Goal: Task Accomplishment & Management: Complete application form

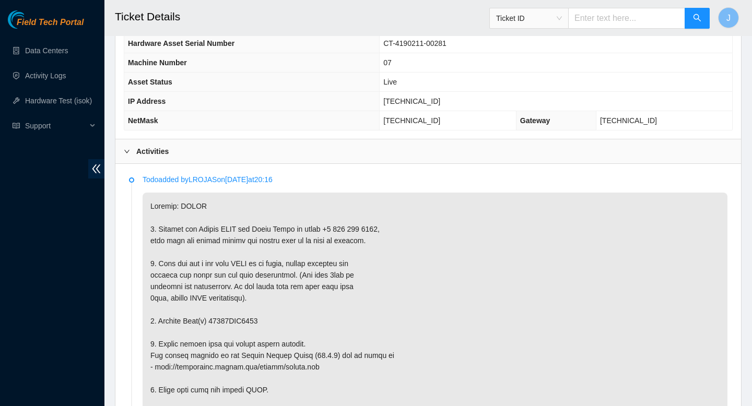
scroll to position [424, 0]
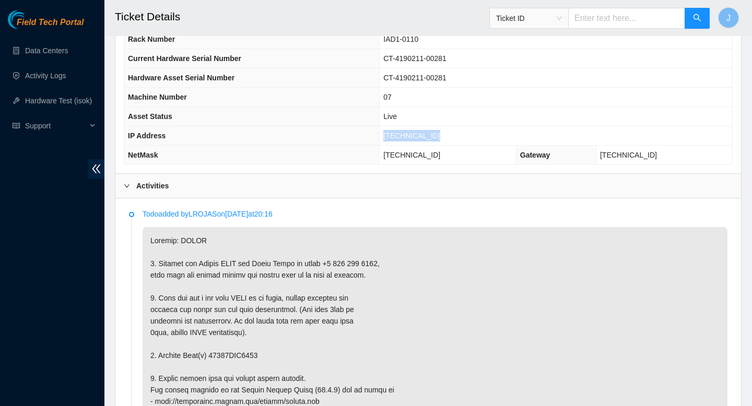
drag, startPoint x: 448, startPoint y: 133, endPoint x: 385, endPoint y: 139, distance: 64.0
click at [385, 139] on td "[TECHNICAL_ID]" at bounding box center [556, 135] width 352 height 19
copy span "[TECHNICAL_ID]"
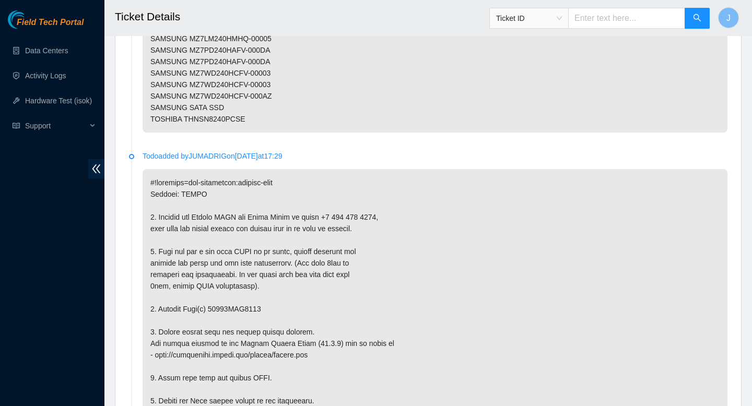
scroll to position [1874, 0]
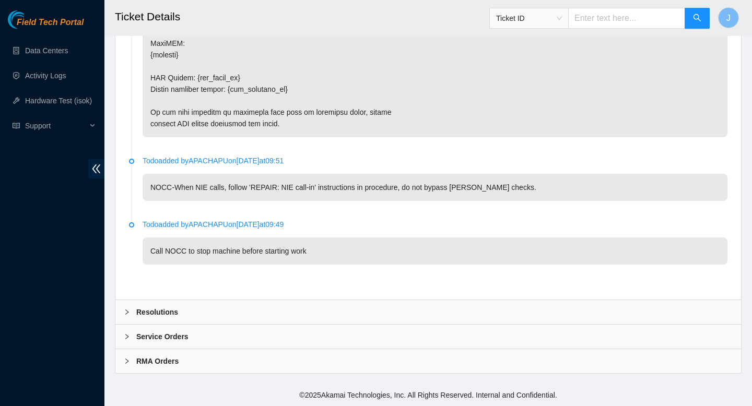
click at [279, 312] on div "Resolutions" at bounding box center [427, 312] width 625 height 24
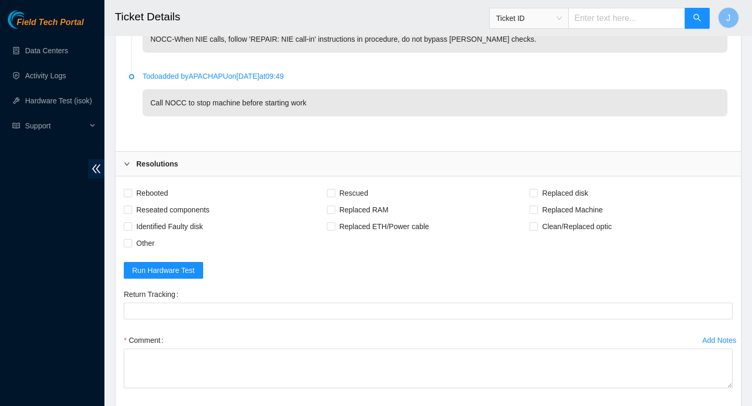
scroll to position [2027, 0]
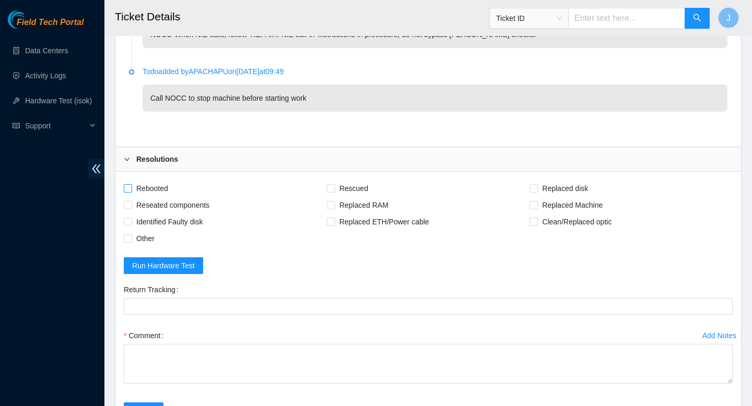
click at [131, 187] on input "Rebooted" at bounding box center [127, 187] width 7 height 7
checkbox input "true"
click at [128, 206] on input "Reseated components" at bounding box center [127, 204] width 7 height 7
checkbox input "true"
click at [330, 190] on input "Rescued" at bounding box center [330, 187] width 7 height 7
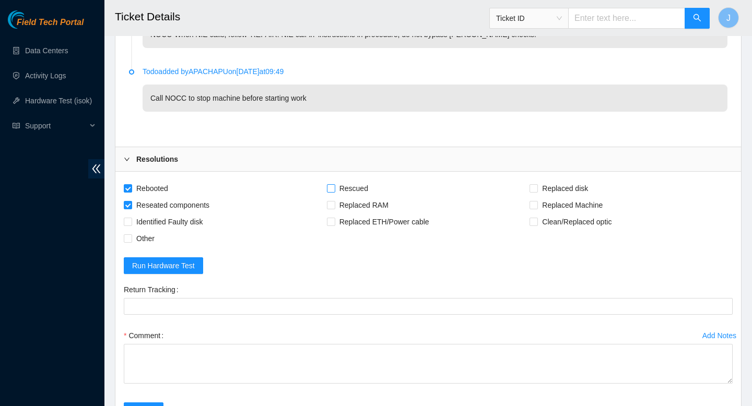
checkbox input "true"
click at [539, 188] on span "Replaced disk" at bounding box center [565, 188] width 54 height 17
click at [537, 188] on input "Replaced disk" at bounding box center [532, 187] width 7 height 7
checkbox input "true"
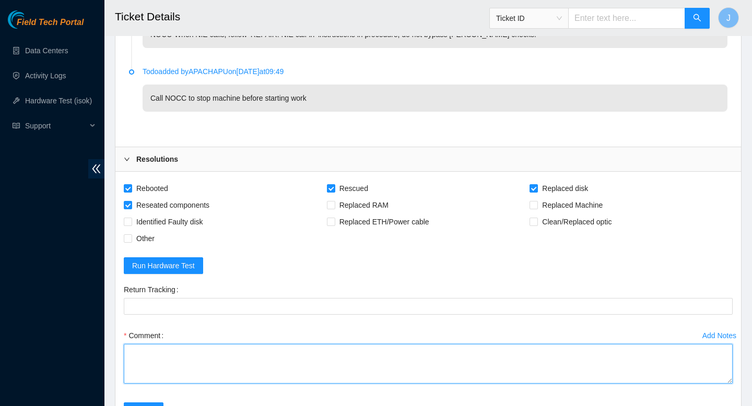
click at [443, 357] on textarea "Comment" at bounding box center [428, 364] width 609 height 40
paste textarea "gained safe access from NOCC verified SN powered down removed SN replaced w/ SN…"
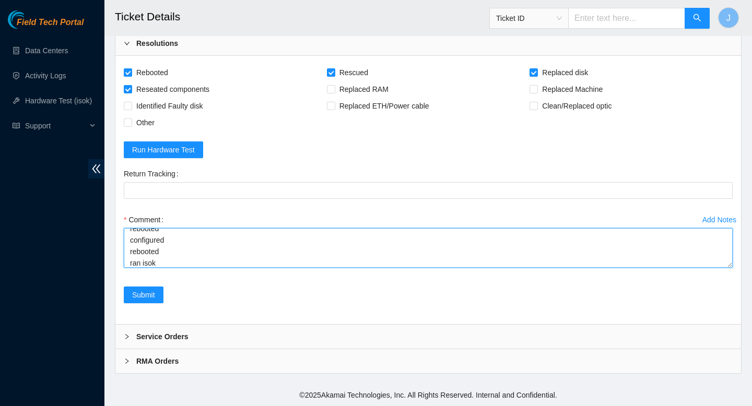
scroll to position [0, 0]
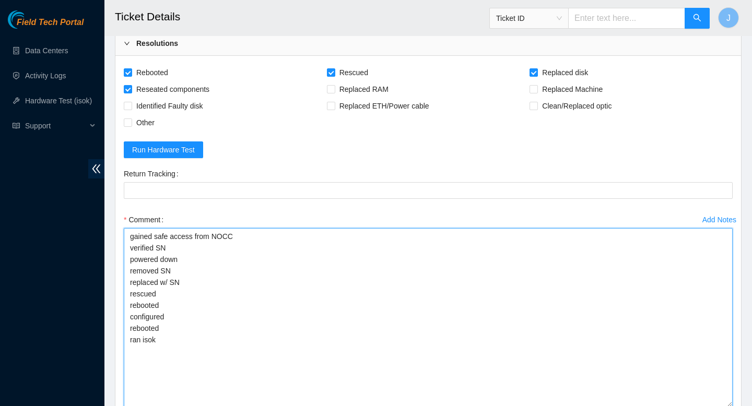
drag, startPoint x: 730, startPoint y: 266, endPoint x: 734, endPoint y: 405, distance: 138.9
click at [734, 406] on div "Add Notes Comment gained safe access from NOCC verified SN powered down removed…" at bounding box center [428, 318] width 617 height 215
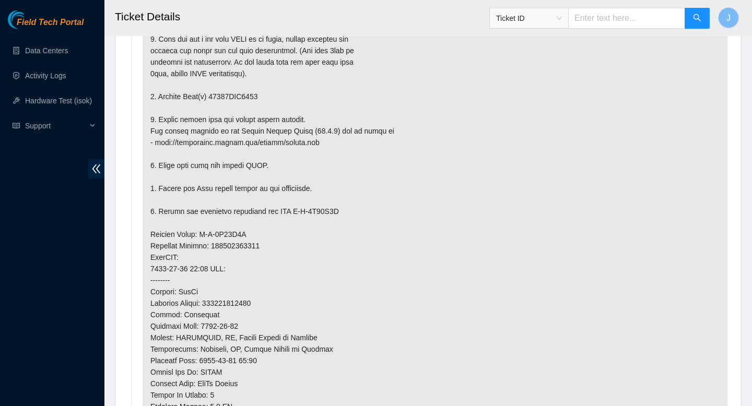
scroll to position [697, 0]
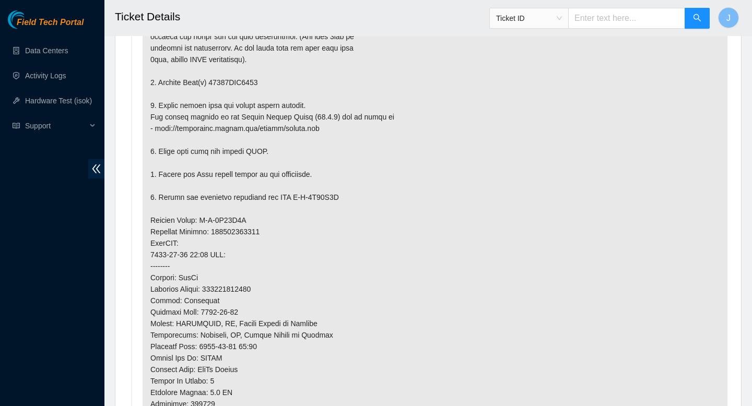
click at [238, 82] on p at bounding box center [435, 231] width 585 height 555
copy p "18521FDC4329"
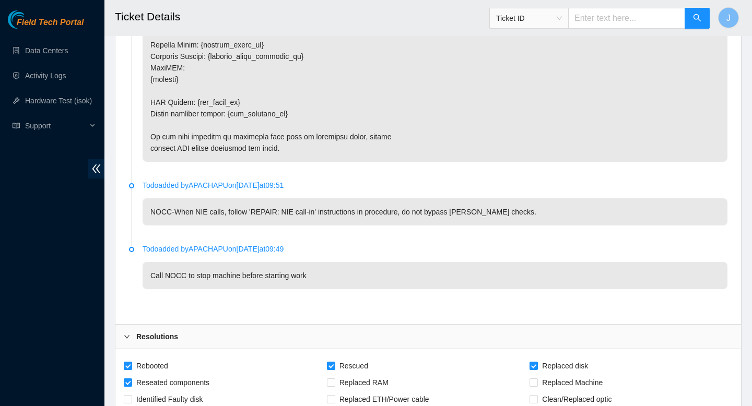
scroll to position [2282, 0]
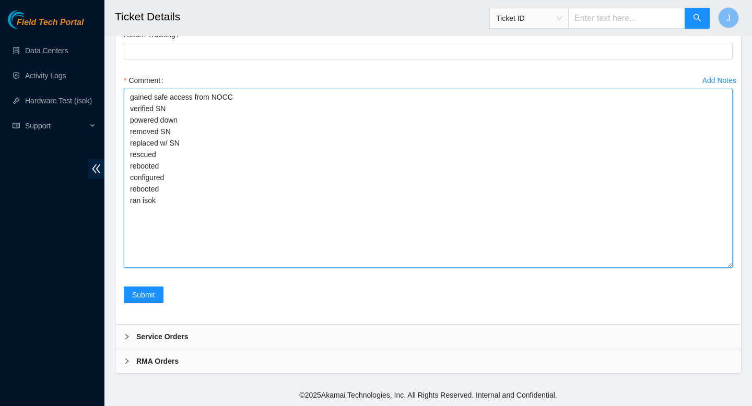
click at [218, 126] on textarea "gained safe access from NOCC verified SN powered down removed SN replaced w/ SN…" at bounding box center [428, 178] width 609 height 179
paste textarea "18521FDC4329"
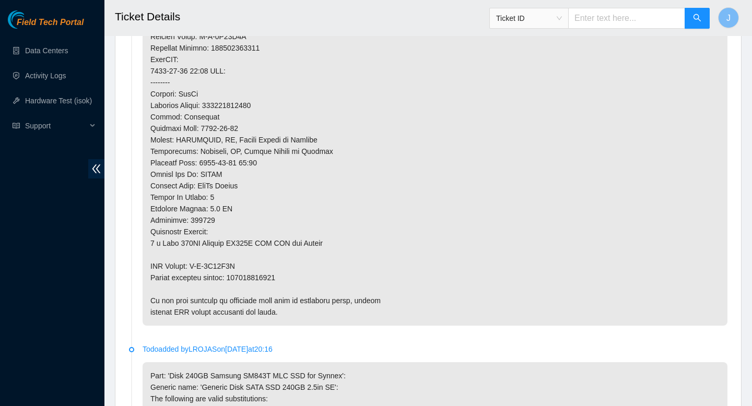
scroll to position [882, 0]
type textarea "gained safe access from NOCC verified SN powered down removed SN 18521FDC4329 r…"
click at [273, 276] on p at bounding box center [435, 46] width 585 height 555
copy p "450826221550"
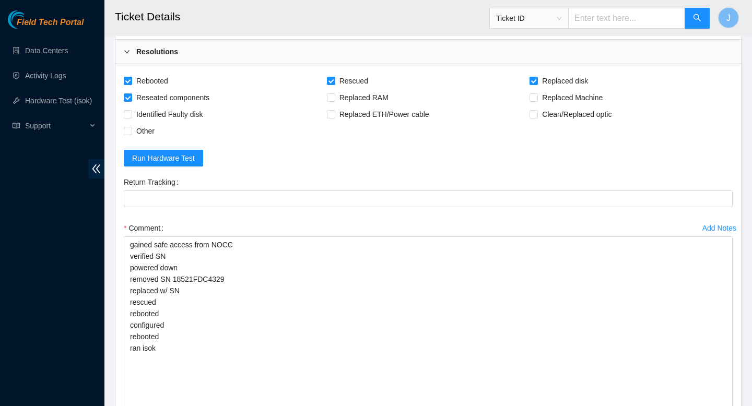
scroll to position [2105, 0]
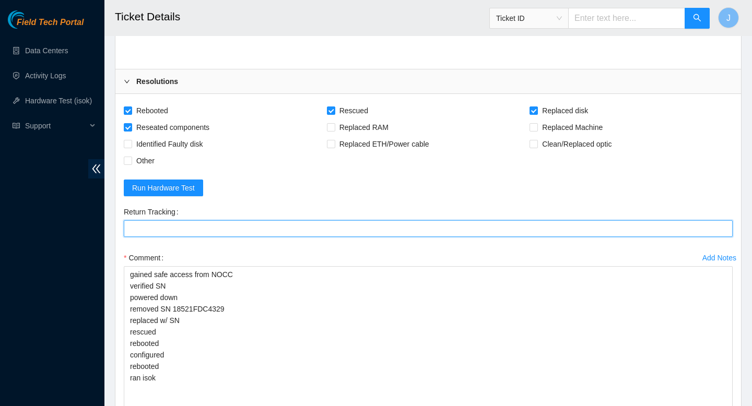
click at [232, 232] on Tracking "Return Tracking" at bounding box center [428, 228] width 609 height 17
paste Tracking "450826221550"
type Tracking "450826221550"
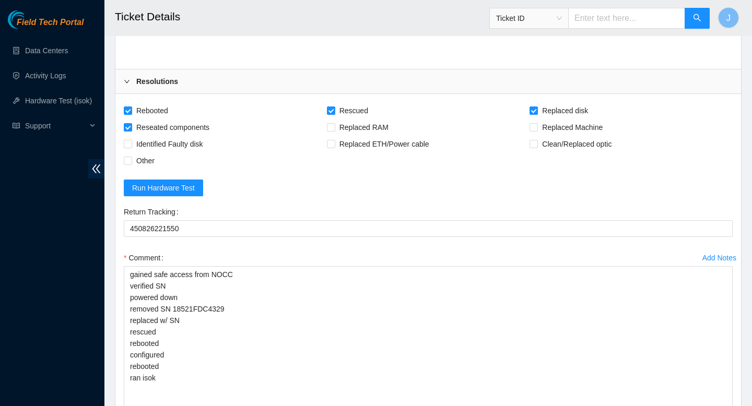
click at [381, 189] on form "Rebooted Rescued Replaced disk Reseated components Replaced RAM Replaced Machin…" at bounding box center [428, 297] width 609 height 391
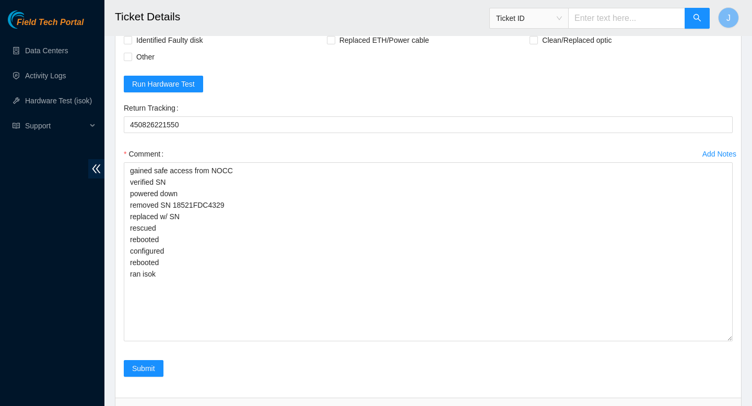
scroll to position [2282, 0]
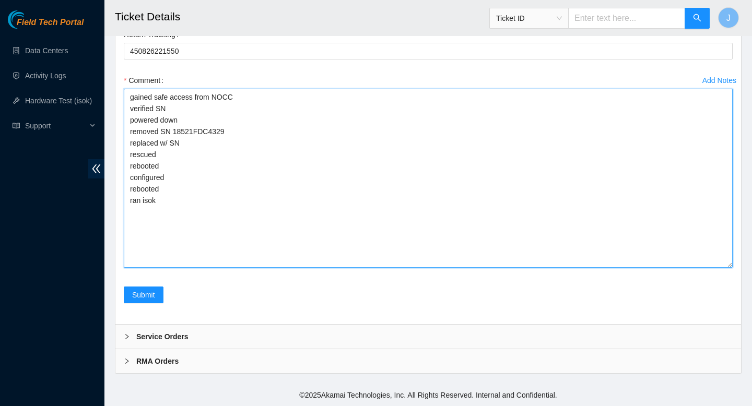
click at [309, 206] on textarea "gained safe access from NOCC verified SN powered down removed SN 18521FDC4329 r…" at bounding box center [428, 178] width 609 height 179
paste textarea "346648 06-10-2025 10:44:42 104.84.155.178 COMPLETE Result Detail Message Ticket…"
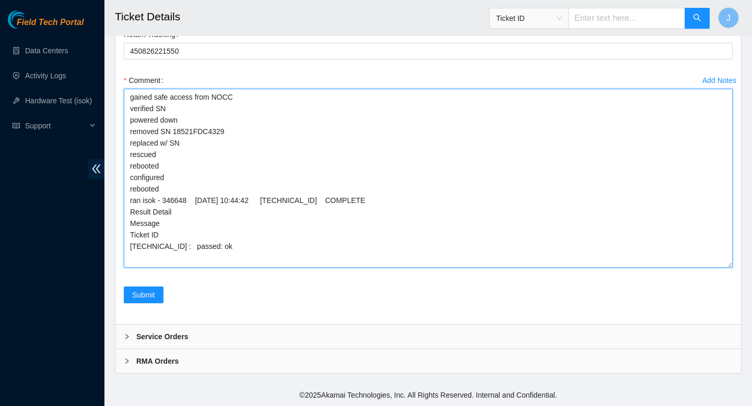
click at [217, 142] on textarea "gained safe access from NOCC verified SN powered down removed SN 18521FDC4329 r…" at bounding box center [428, 178] width 609 height 179
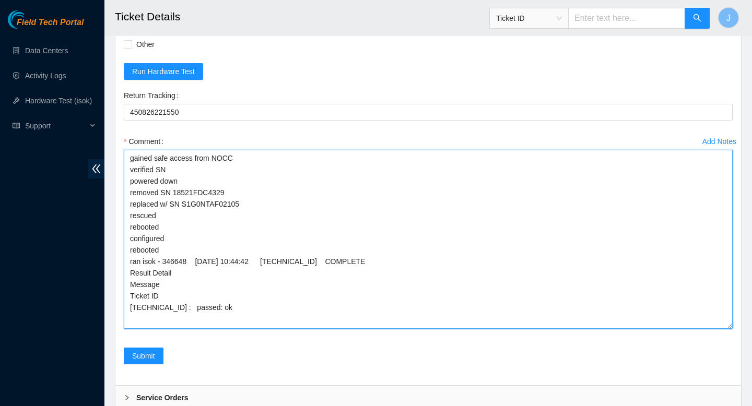
scroll to position [2222, 0]
type textarea "gained safe access from NOCC verified SN powered down removed SN 18521FDC4329 r…"
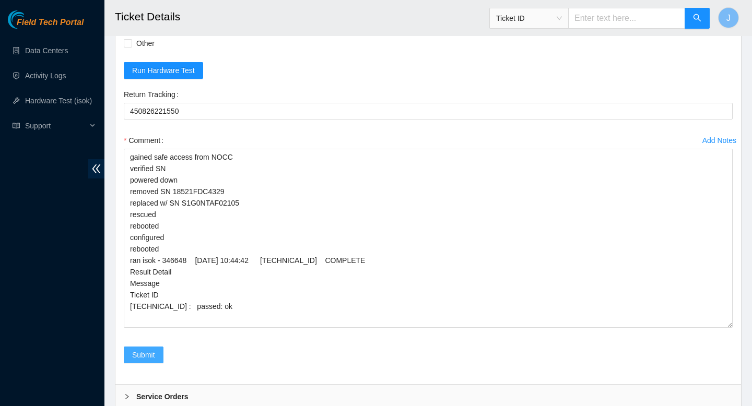
click at [148, 360] on span "Submit" at bounding box center [143, 354] width 23 height 11
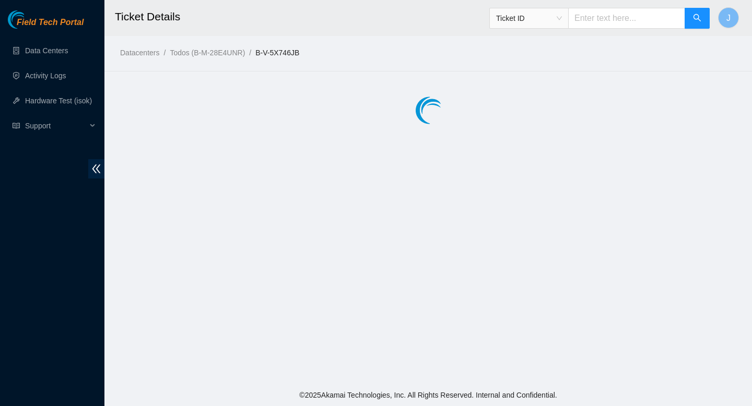
scroll to position [0, 0]
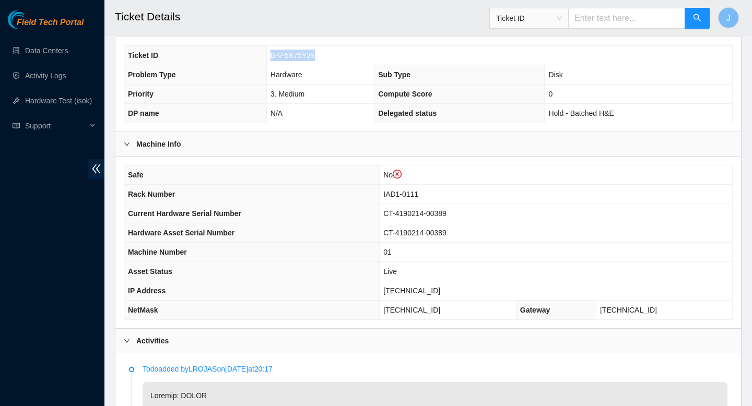
scroll to position [269, 0]
drag, startPoint x: 450, startPoint y: 291, endPoint x: 386, endPoint y: 292, distance: 64.2
click at [386, 292] on tr "IP Address 104.84.228.24" at bounding box center [428, 290] width 608 height 19
copy tr "104.84.228.24"
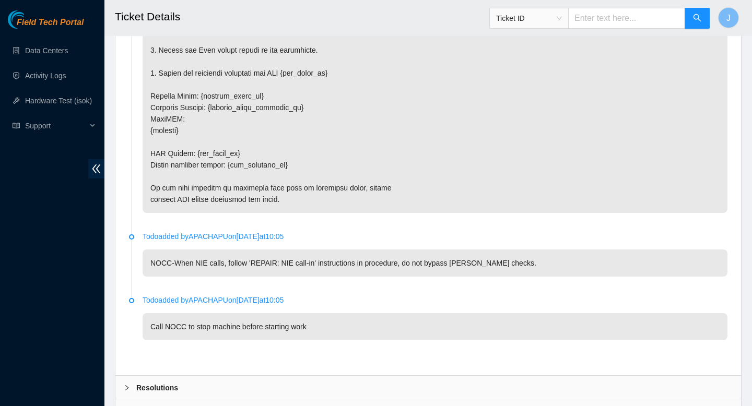
scroll to position [1874, 0]
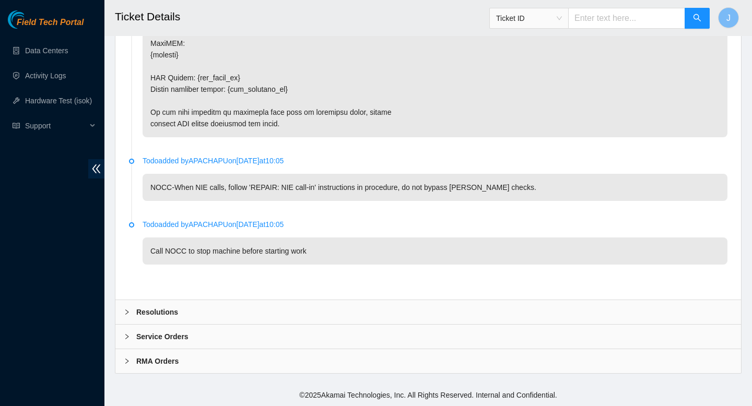
click at [266, 313] on div "Resolutions" at bounding box center [427, 312] width 625 height 24
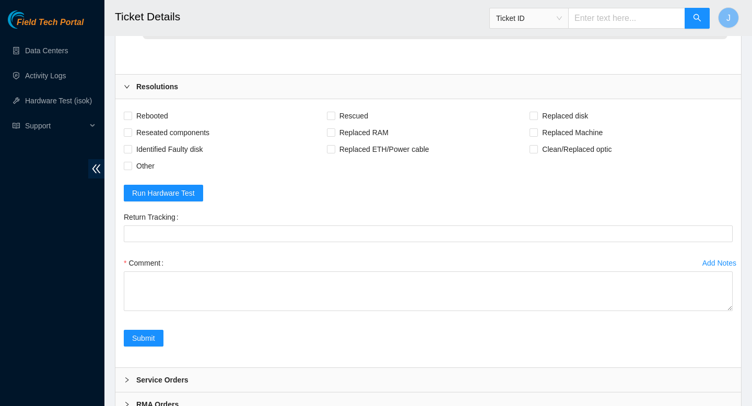
scroll to position [2143, 0]
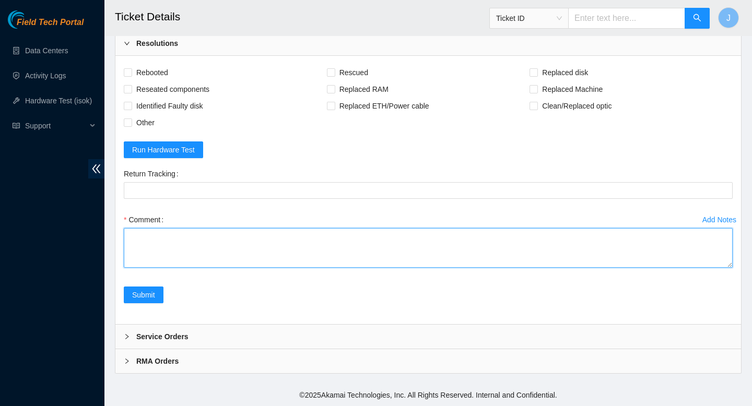
click at [279, 241] on textarea "Comment" at bounding box center [428, 248] width 609 height 40
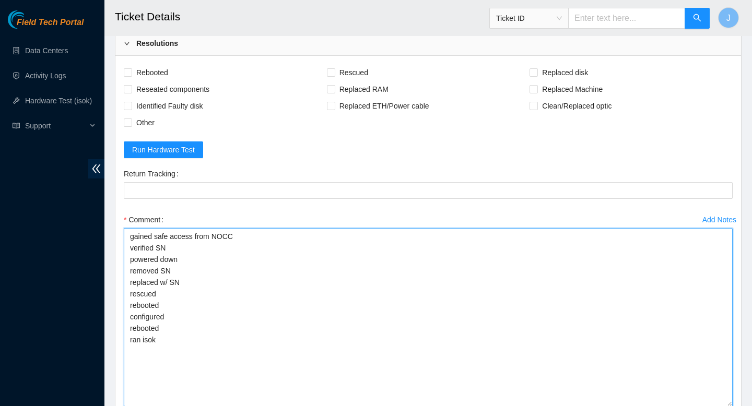
drag, startPoint x: 730, startPoint y: 267, endPoint x: 723, endPoint y: 406, distance: 139.0
click at [723, 406] on textarea "gained safe access from NOCC verified SN powered down removed SN replaced w/ SN…" at bounding box center [428, 317] width 609 height 179
click at [636, 314] on textarea "gained safe access from NOCC verified SN powered down removed SN replaced w/ SN…" at bounding box center [428, 317] width 609 height 179
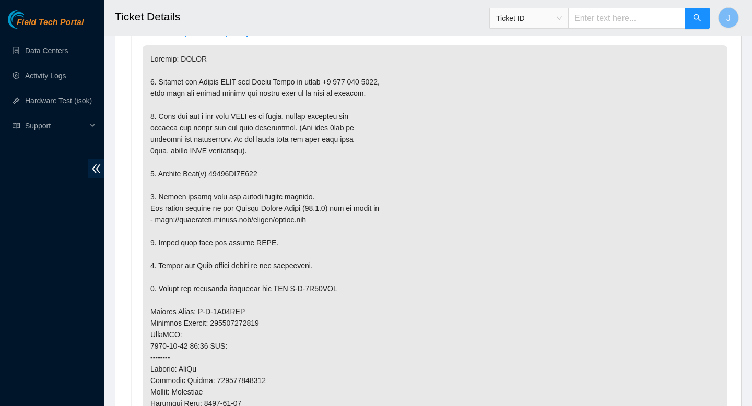
scroll to position [606, 0]
click at [242, 175] on p at bounding box center [435, 322] width 585 height 555
copy p "18521FD9E802"
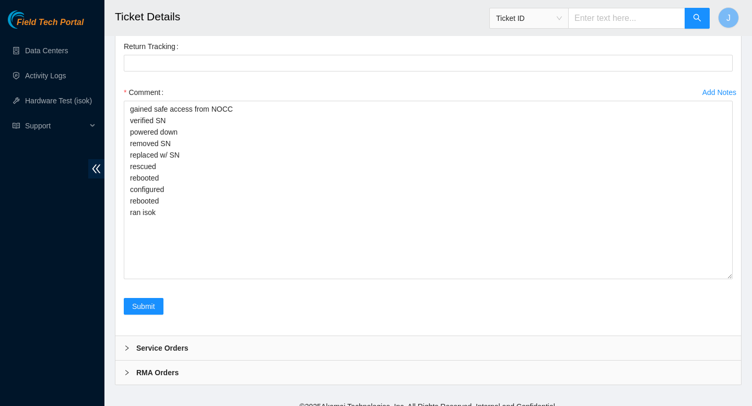
scroll to position [2282, 0]
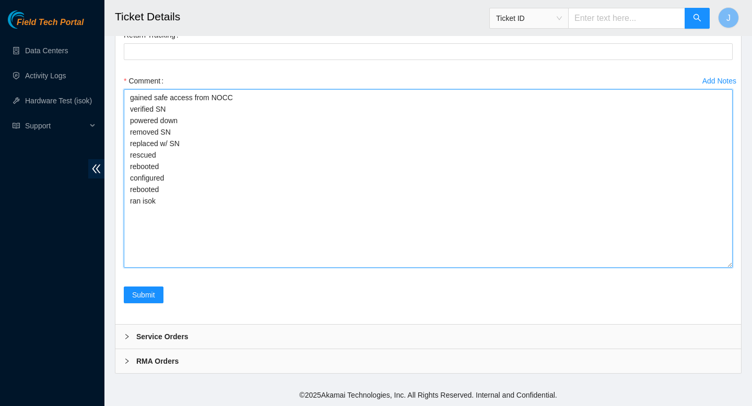
click at [207, 131] on textarea "gained safe access from NOCC verified SN powered down removed SN replaced w/ SN…" at bounding box center [428, 178] width 609 height 179
paste textarea "18521FD9E802"
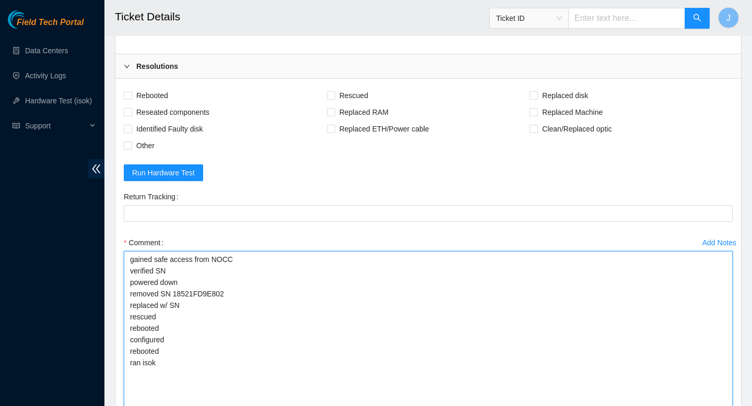
scroll to position [2120, 0]
type textarea "gained safe access from NOCC verified SN powered down removed SN 18521FD9E802 r…"
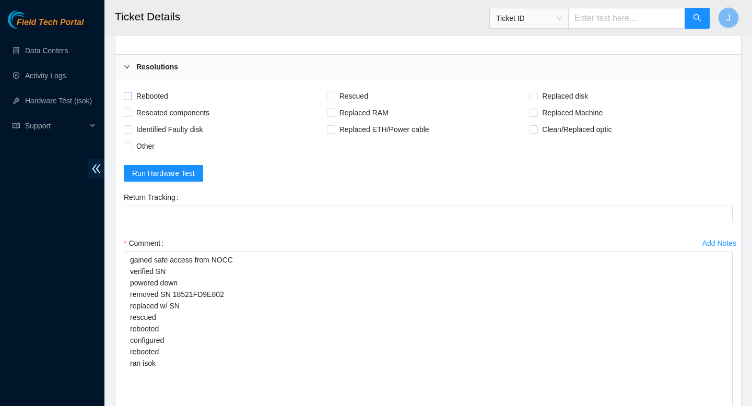
click at [130, 97] on input "Rebooted" at bounding box center [127, 95] width 7 height 7
checkbox input "true"
click at [130, 115] on input "Reseated components" at bounding box center [127, 112] width 7 height 7
checkbox input "true"
click at [330, 99] on input "Rescued" at bounding box center [330, 95] width 7 height 7
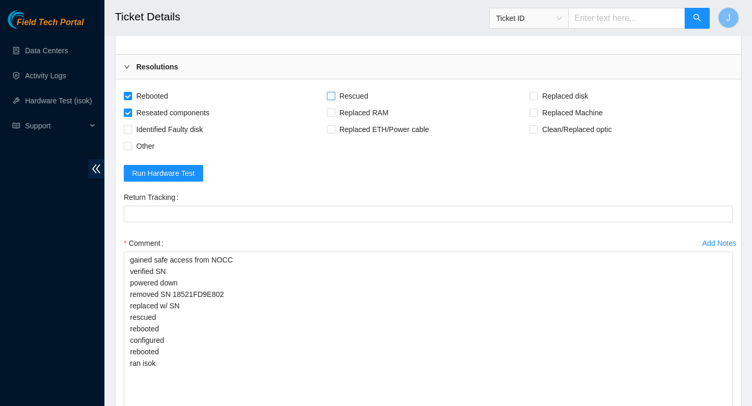
checkbox input "true"
click at [535, 97] on input "Replaced disk" at bounding box center [532, 95] width 7 height 7
checkbox input "true"
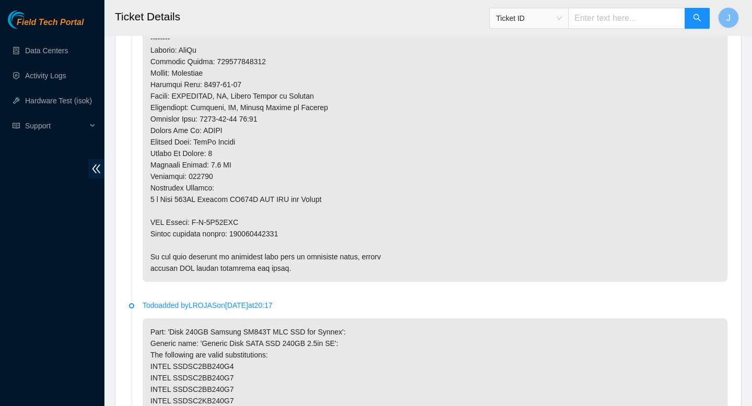
scroll to position [935, 0]
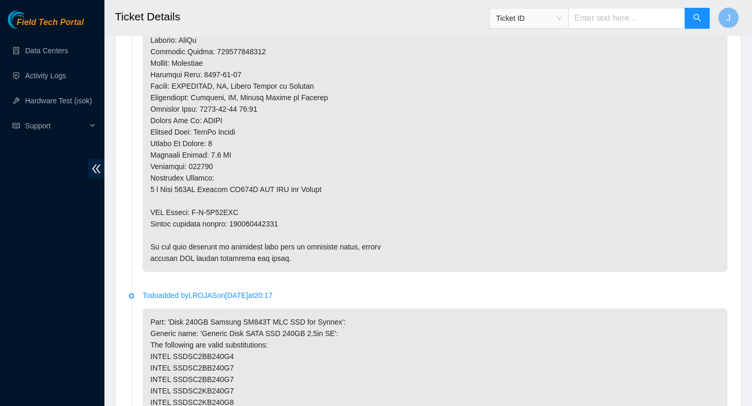
copy p "450826221251"
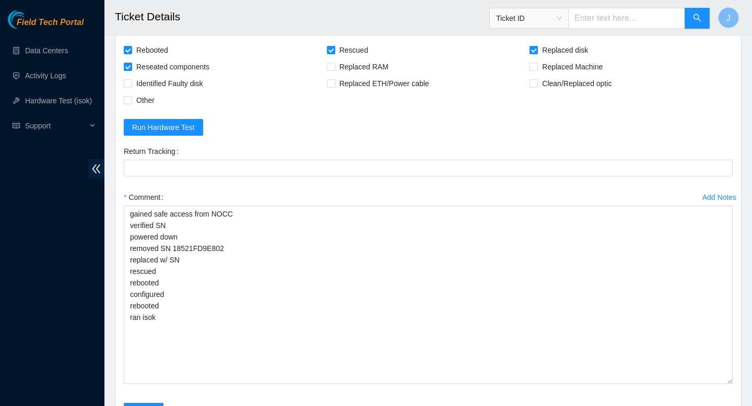
scroll to position [2162, 0]
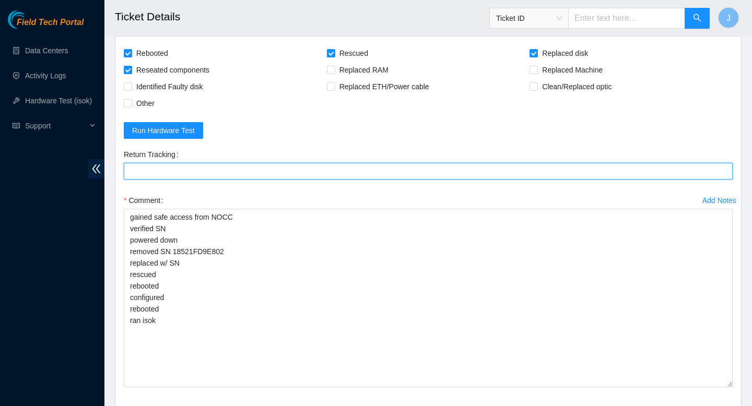
click at [399, 172] on Tracking "Return Tracking" at bounding box center [428, 171] width 609 height 17
paste Tracking "450826221251"
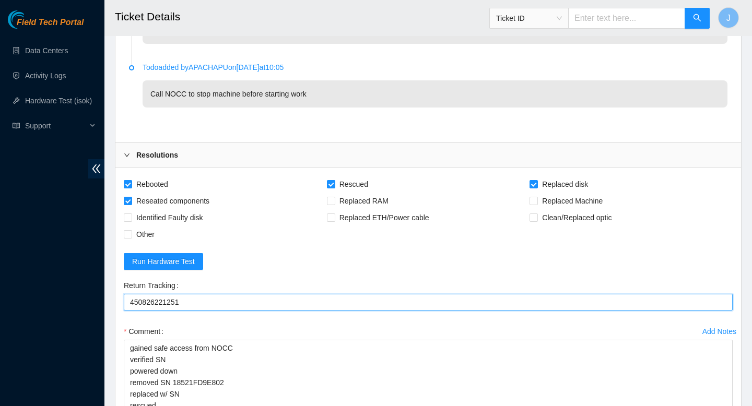
scroll to position [2282, 0]
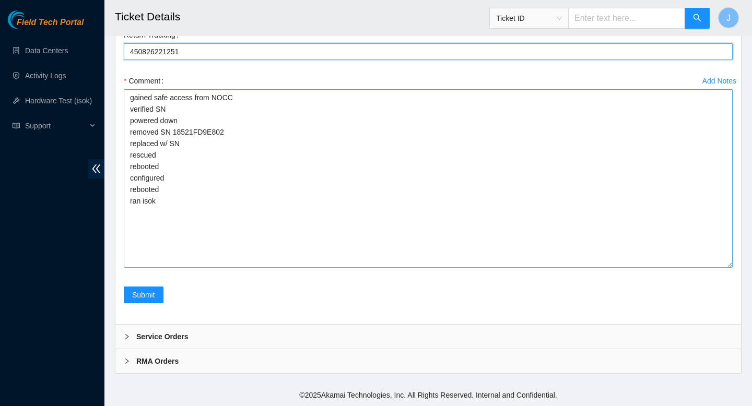
type Tracking "450826221251"
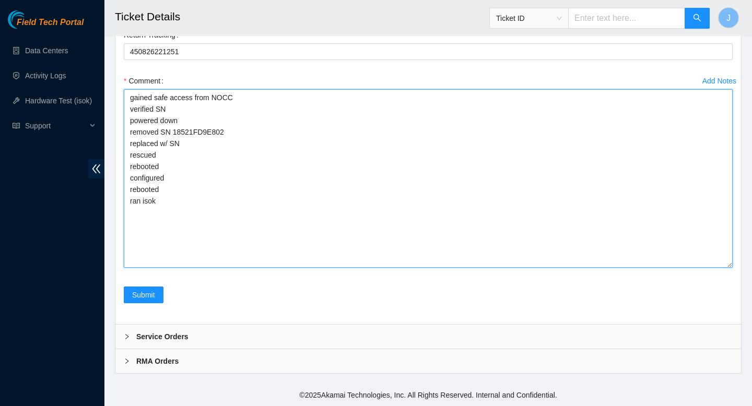
click at [289, 202] on textarea "gained safe access from NOCC verified SN powered down removed SN 18521FD9E802 r…" at bounding box center [428, 178] width 609 height 179
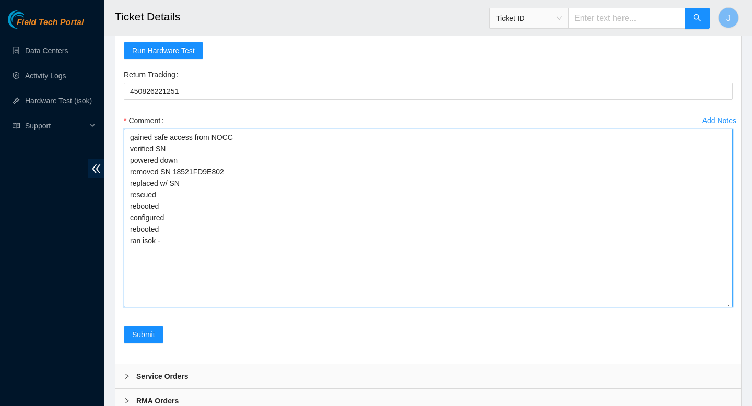
scroll to position [2245, 0]
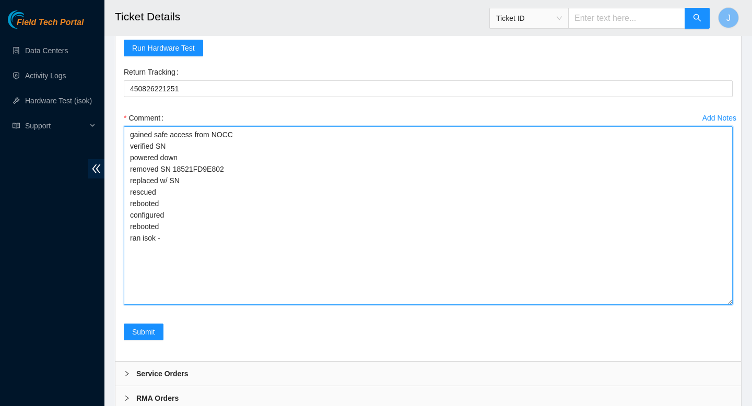
paste textarea "346646 06-10-2025 10:44:19 104.84.228.24 COMPLETE Result Detail Message Ticket …"
click at [213, 183] on textarea "gained safe access from NOCC verified SN powered down removed SN 18521FD9E802 r…" at bounding box center [428, 215] width 609 height 179
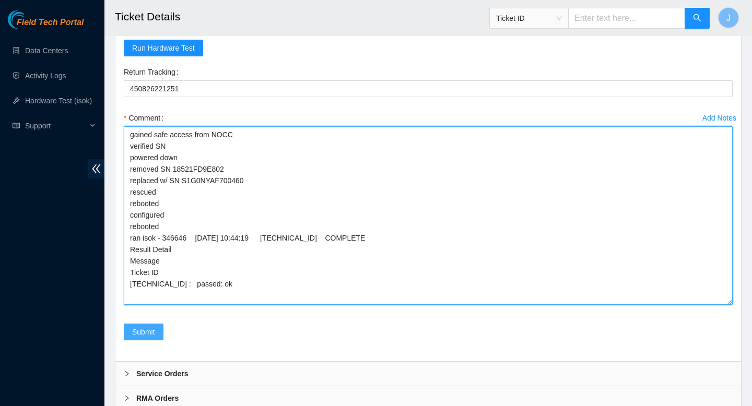
type textarea "gained safe access from NOCC verified SN powered down removed SN 18521FD9E802 r…"
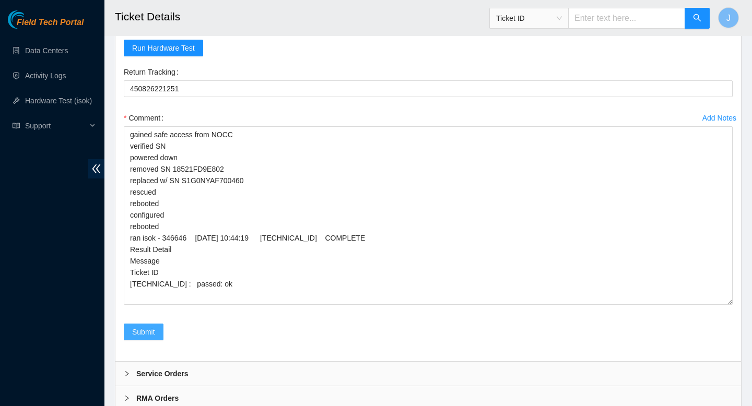
click at [146, 332] on span "Submit" at bounding box center [143, 331] width 23 height 11
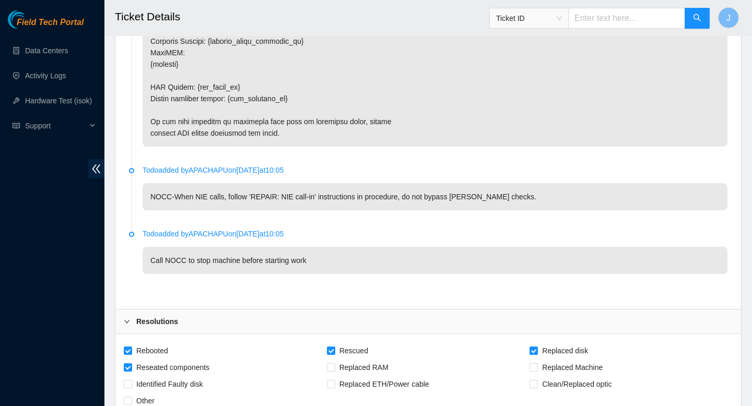
scroll to position [0, 0]
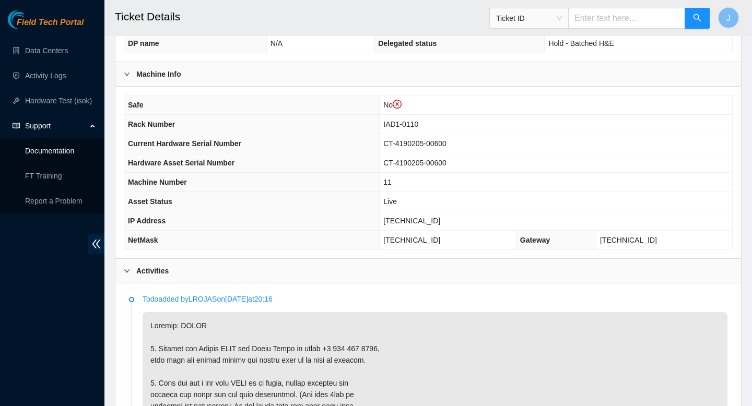
scroll to position [336, 0]
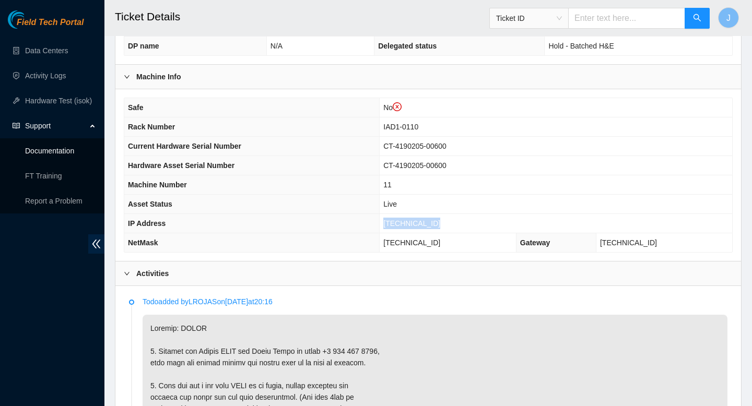
drag, startPoint x: 443, startPoint y: 225, endPoint x: 378, endPoint y: 226, distance: 65.3
click at [378, 226] on tr "IP Address 104.84.155.182" at bounding box center [428, 223] width 608 height 19
copy tr "104.84.155.182"
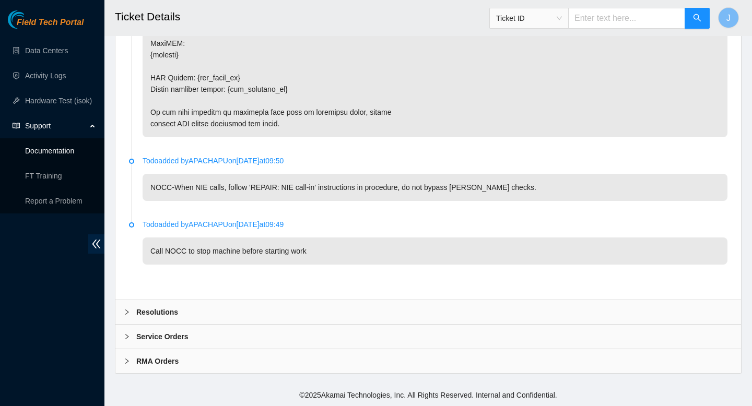
click at [499, 316] on div "Resolutions" at bounding box center [427, 312] width 625 height 24
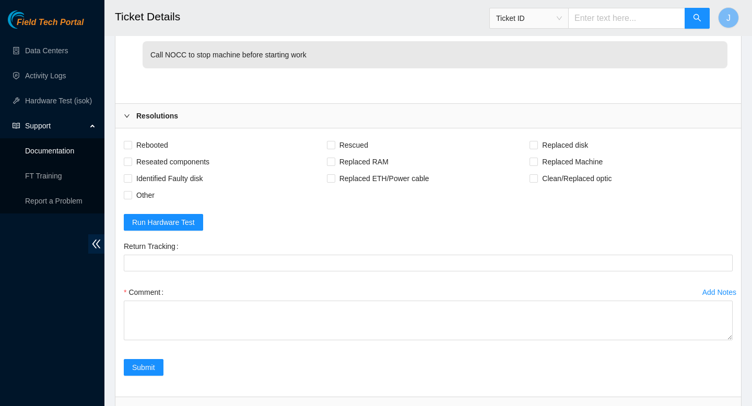
scroll to position [2090, 0]
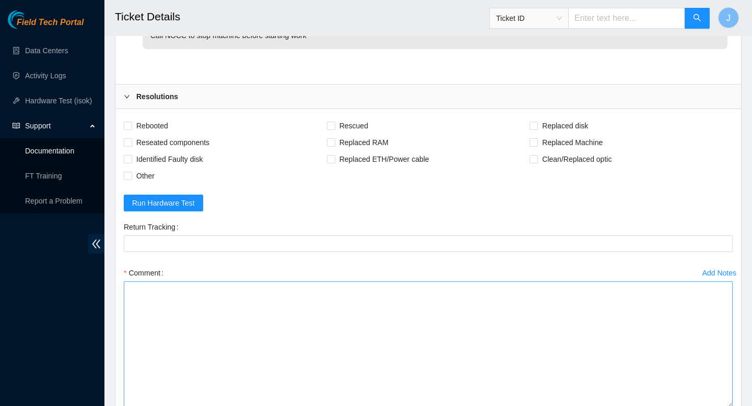
drag, startPoint x: 728, startPoint y: 318, endPoint x: 717, endPoint y: 405, distance: 86.8
click at [718, 405] on textarea "Comment" at bounding box center [428, 344] width 609 height 127
click at [547, 300] on textarea "Comment" at bounding box center [428, 344] width 609 height 126
paste textarea "gained safe access from NOCC verified SN powered down removed SN replaced w/ SN…"
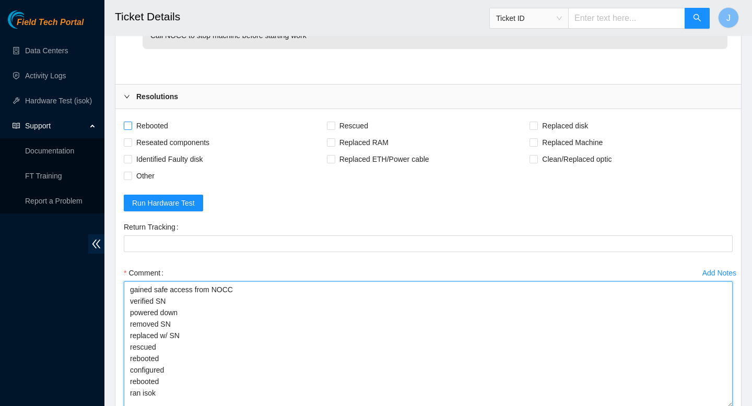
type textarea "gained safe access from NOCC verified SN powered down removed SN replaced w/ SN…"
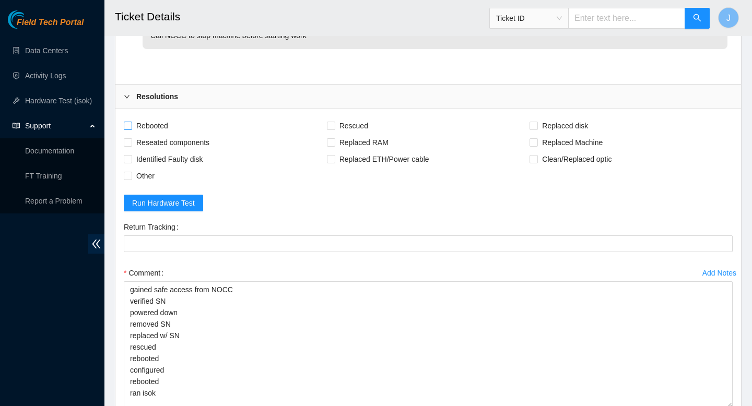
click at [129, 127] on input "Rebooted" at bounding box center [127, 125] width 7 height 7
checkbox input "true"
click at [130, 145] on span at bounding box center [128, 142] width 8 height 8
click at [130, 145] on input "Reseated components" at bounding box center [127, 141] width 7 height 7
checkbox input "true"
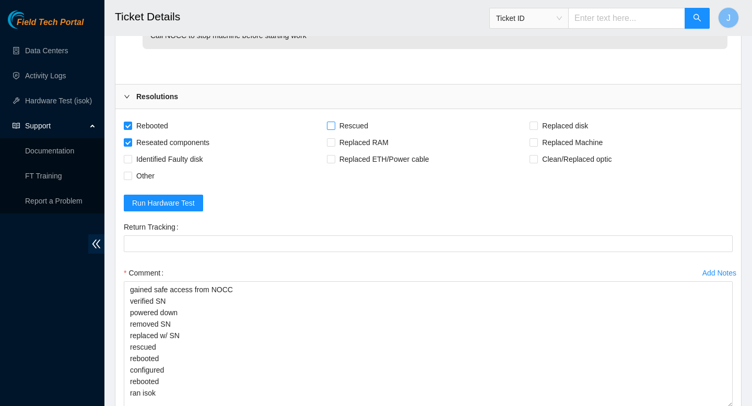
click at [330, 126] on input "Rescued" at bounding box center [330, 125] width 7 height 7
checkbox input "true"
click at [533, 126] on input "Replaced disk" at bounding box center [532, 125] width 7 height 7
checkbox input "true"
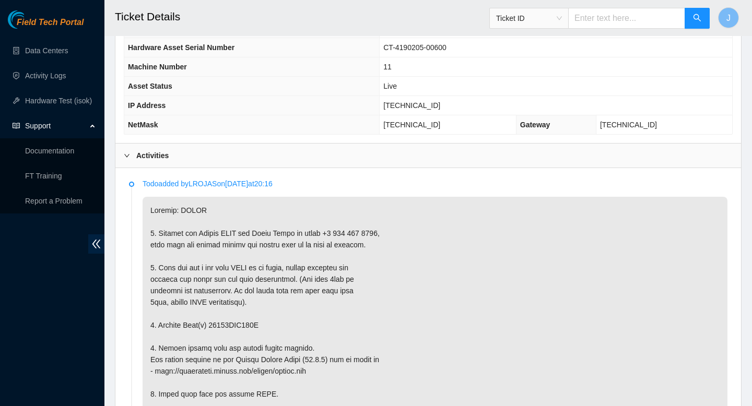
scroll to position [465, 0]
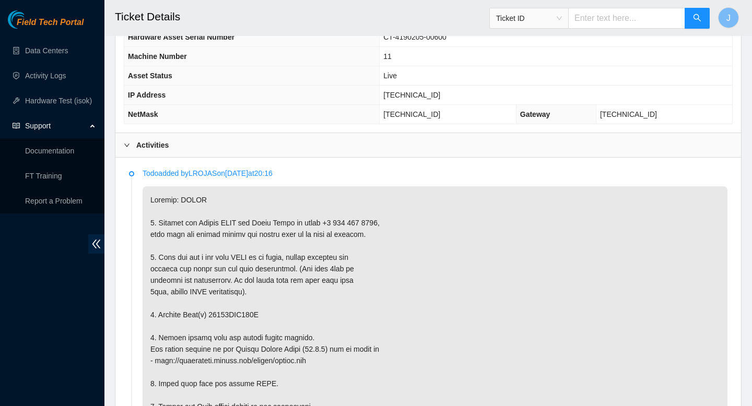
copy p "18521FDA969E"
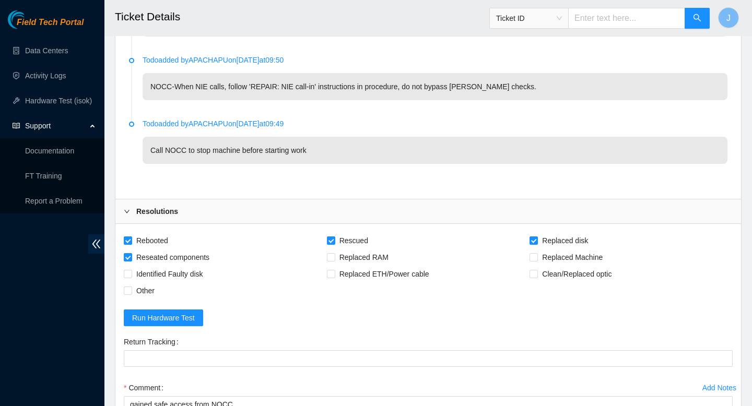
scroll to position [2230, 0]
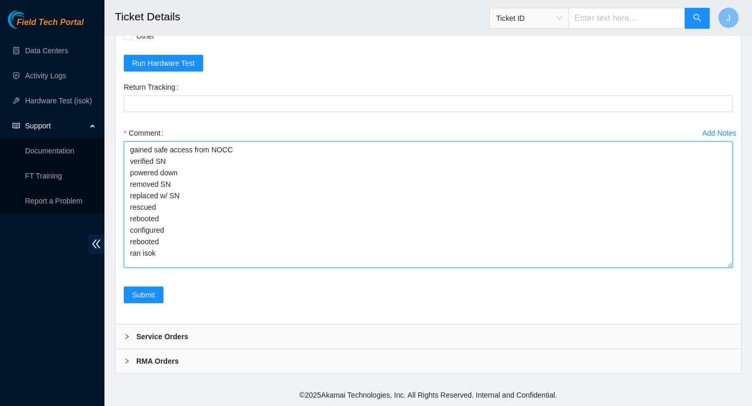
click at [245, 178] on textarea "gained safe access from NOCC verified SN powered down removed SN replaced w/ SN…" at bounding box center [428, 204] width 609 height 126
click at [245, 183] on textarea "gained safe access from NOCC verified SN powered down removed SN replaced w/ SN…" at bounding box center [428, 204] width 609 height 126
paste textarea "18521FDA969E"
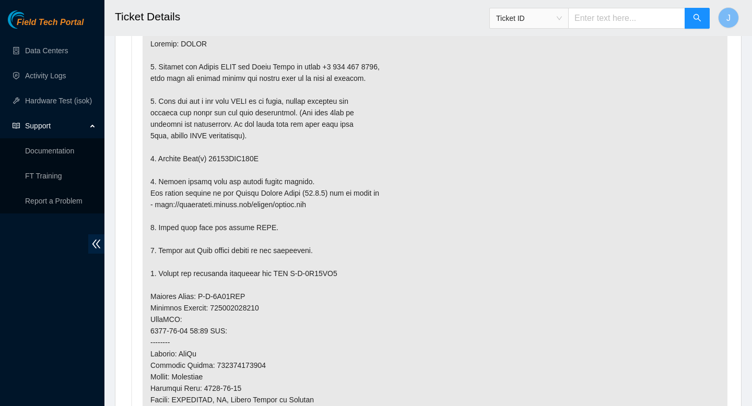
scroll to position [887, 0]
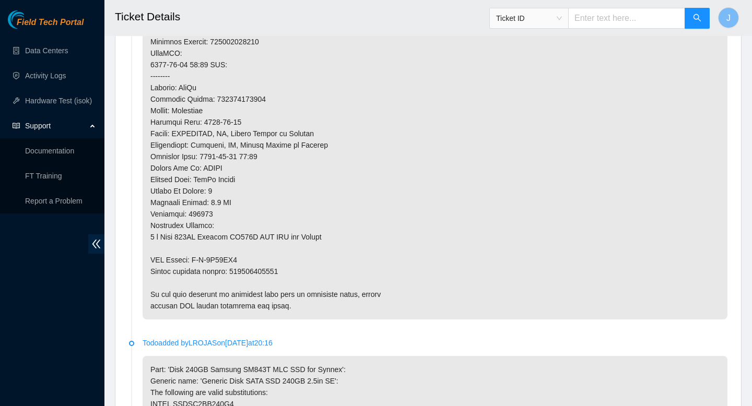
type textarea "gained safe access from NOCC verified SN powered down removed SN 18521FDA969E r…"
click at [276, 268] on p at bounding box center [435, 41] width 585 height 555
copy p "450826221230"
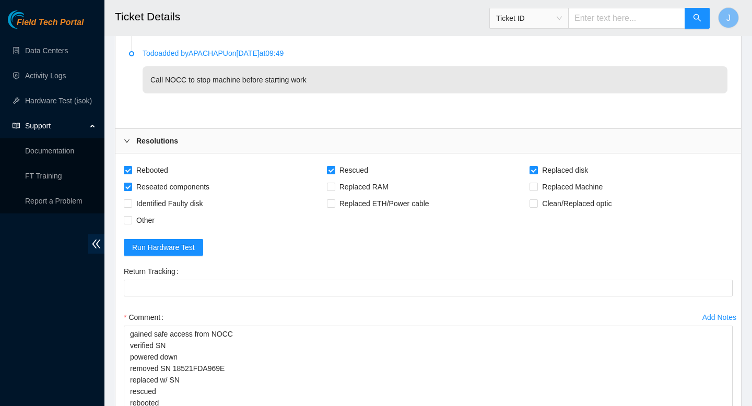
scroll to position [2230, 0]
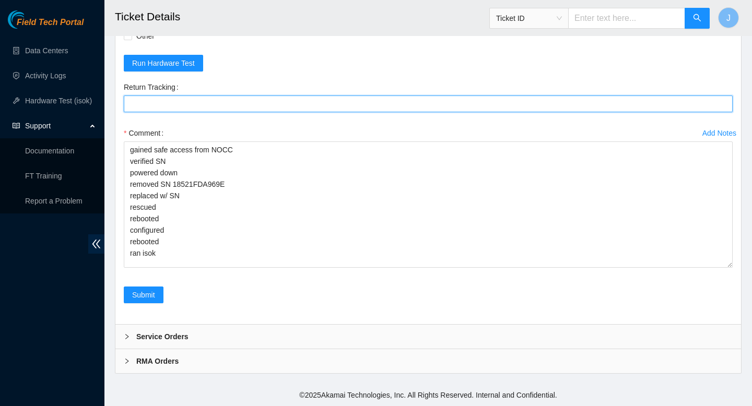
click at [349, 108] on Tracking "Return Tracking" at bounding box center [428, 104] width 609 height 17
paste Tracking "450826221230"
type Tracking "450826221230"
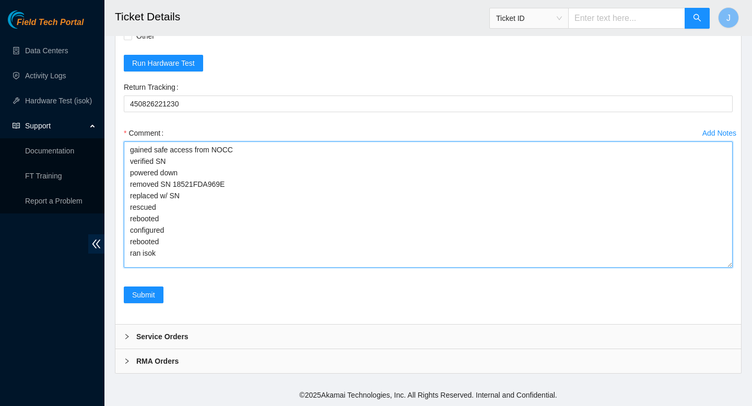
click at [253, 253] on textarea "gained safe access from NOCC verified SN powered down removed SN 18521FDA969E r…" at bounding box center [428, 204] width 609 height 126
paste textarea "346650 06-10-2025 10:45:17 104.84.155.182 COMPLETE Result Detail Message Ticket…"
click at [251, 196] on textarea "gained safe access from NOCC verified SN powered down removed SN 18521FDA969E r…" at bounding box center [428, 204] width 609 height 126
click at [253, 212] on textarea "gained safe access from NOCC verified SN powered down removed SN 18521FDA969E r…" at bounding box center [428, 204] width 609 height 126
type textarea "gained safe access from NOCC verified SN powered down removed SN 18521FDA969E r…"
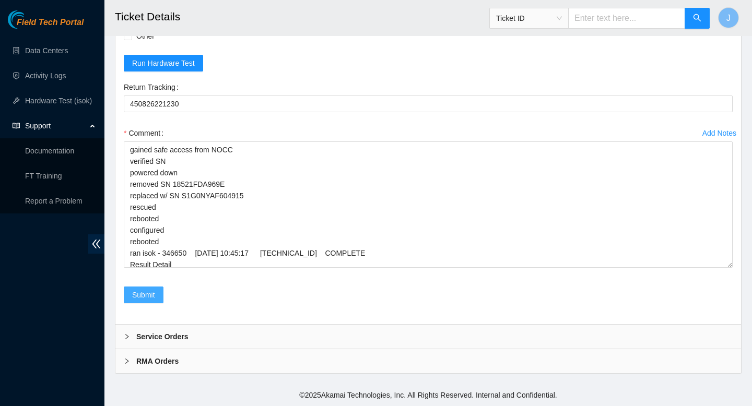
click at [151, 294] on span "Submit" at bounding box center [143, 294] width 23 height 11
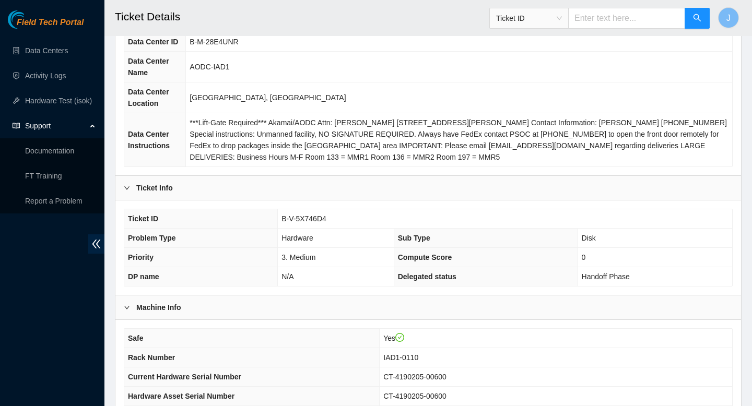
scroll to position [71, 0]
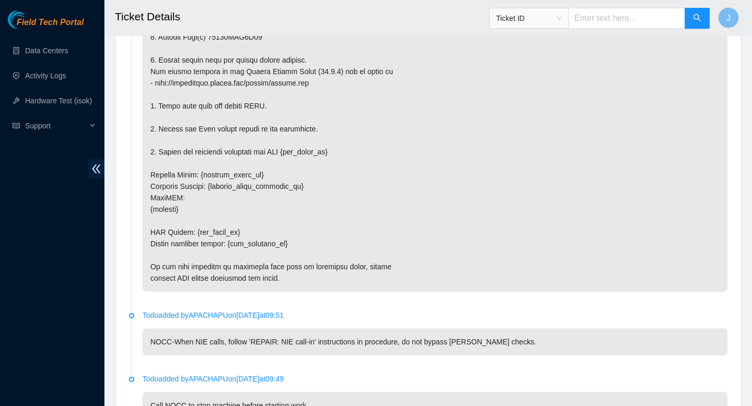
scroll to position [1874, 0]
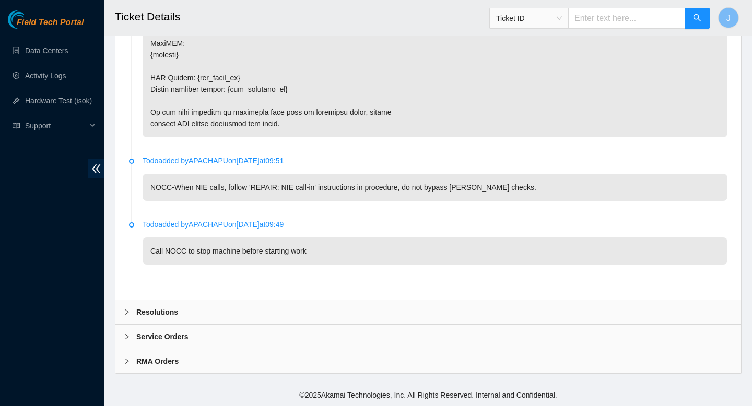
click at [285, 309] on div "Resolutions" at bounding box center [427, 312] width 625 height 24
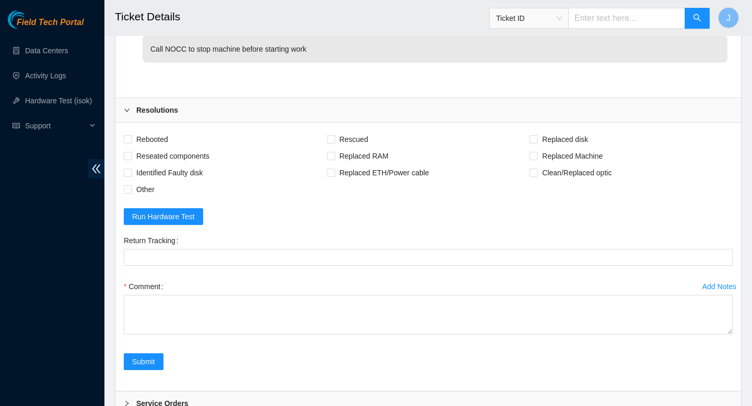
scroll to position [2116, 0]
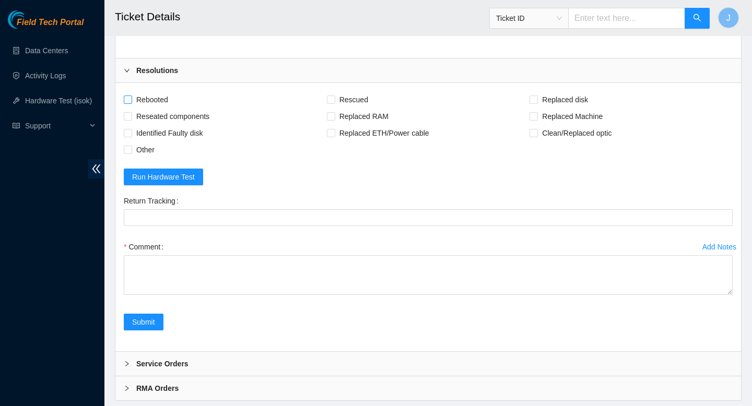
click at [129, 98] on input "Rebooted" at bounding box center [127, 99] width 7 height 7
checkbox input "true"
click at [128, 119] on input "Reseated components" at bounding box center [127, 115] width 7 height 7
checkbox input "true"
click at [333, 99] on input "Rescued" at bounding box center [330, 99] width 7 height 7
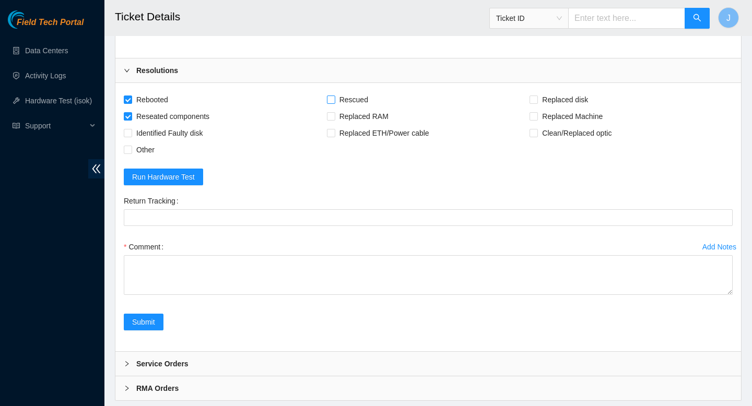
checkbox input "true"
click at [536, 97] on input "Replaced disk" at bounding box center [532, 99] width 7 height 7
checkbox input "true"
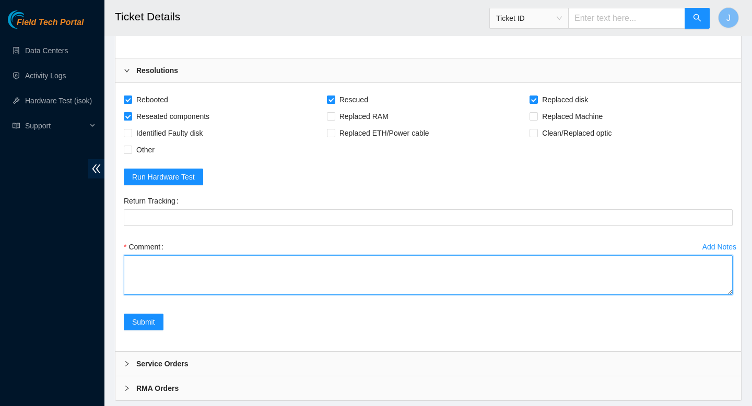
click at [338, 273] on textarea "Comment" at bounding box center [428, 275] width 609 height 40
paste textarea "gained safe access verified SN powered down removed sn replaced w/ sn rescued r…"
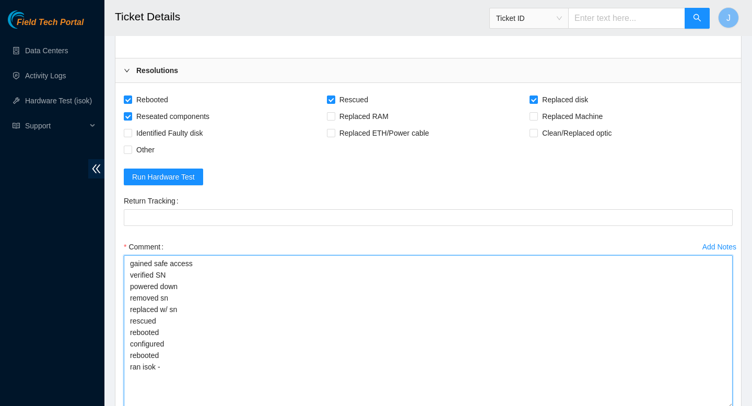
scroll to position [0, 0]
drag, startPoint x: 729, startPoint y: 292, endPoint x: 712, endPoint y: 406, distance: 115.1
click at [712, 406] on textarea "gained safe access verified SN powered down removed sn replaced w/ sn rescued r…" at bounding box center [428, 331] width 609 height 153
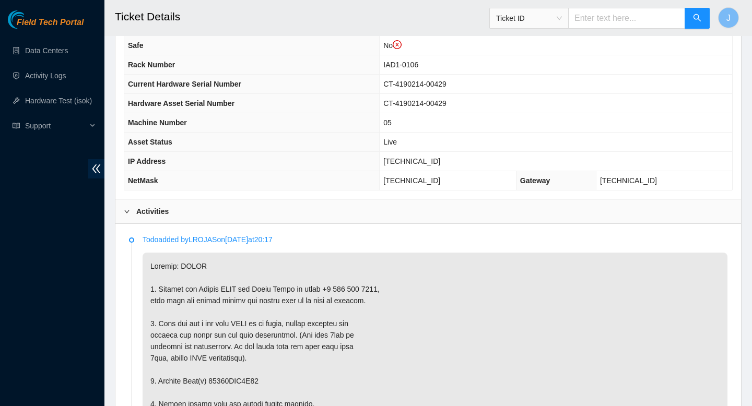
scroll to position [397, 0]
copy p "18521FDA0D57"
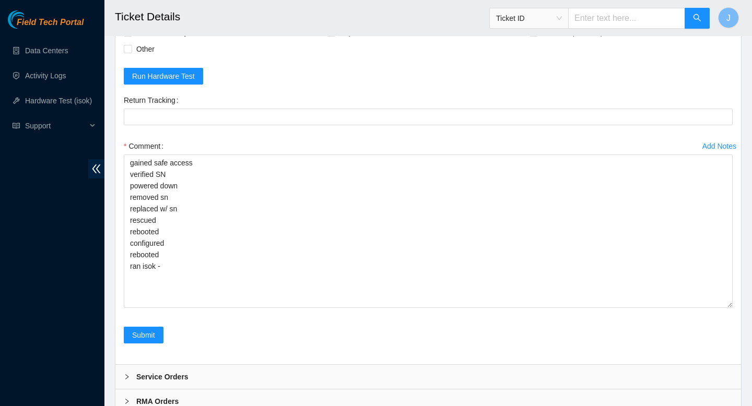
scroll to position [2207, 0]
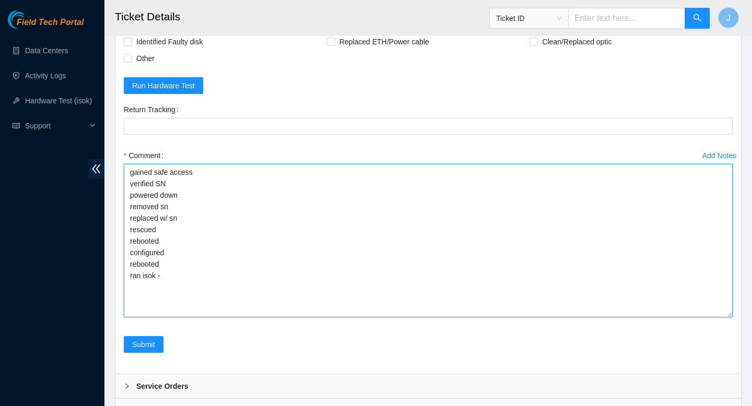
click at [213, 204] on textarea "gained safe access verified SN powered down removed sn replaced w/ sn rescued r…" at bounding box center [428, 240] width 609 height 153
paste textarea "18521FDA0D57"
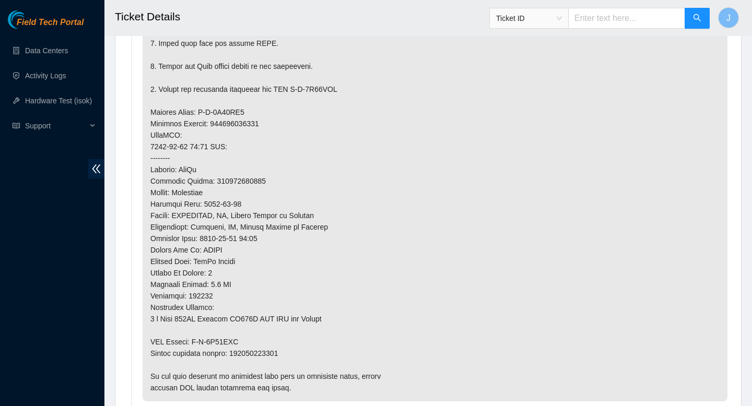
scroll to position [830, 0]
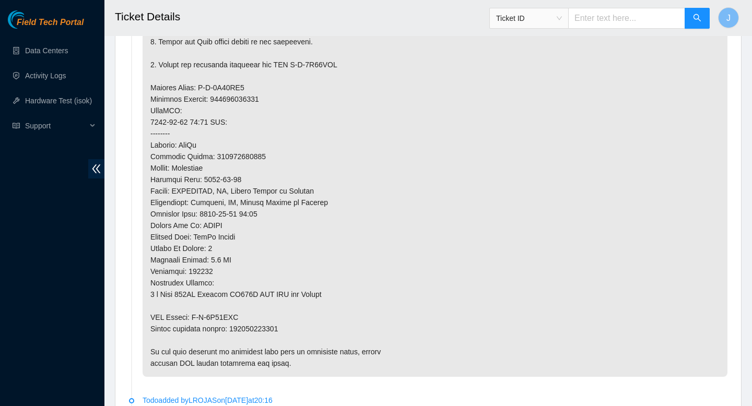
type textarea "gained safe access verified SN powered down removed sn 18521FDA0D57 replaced w/…"
click at [271, 331] on p at bounding box center [435, 98] width 585 height 555
copy p "450826221218"
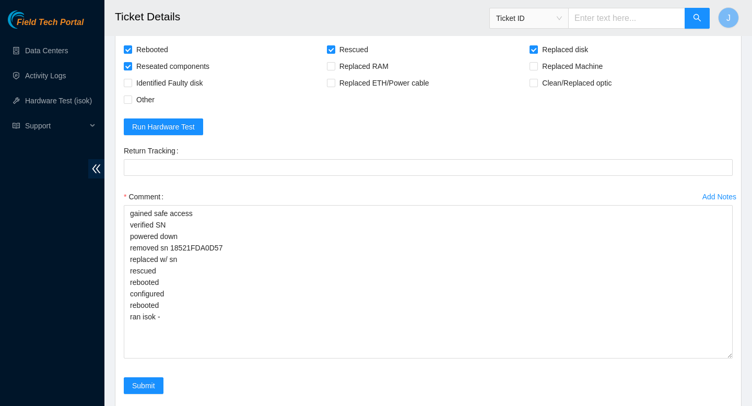
scroll to position [2166, 0]
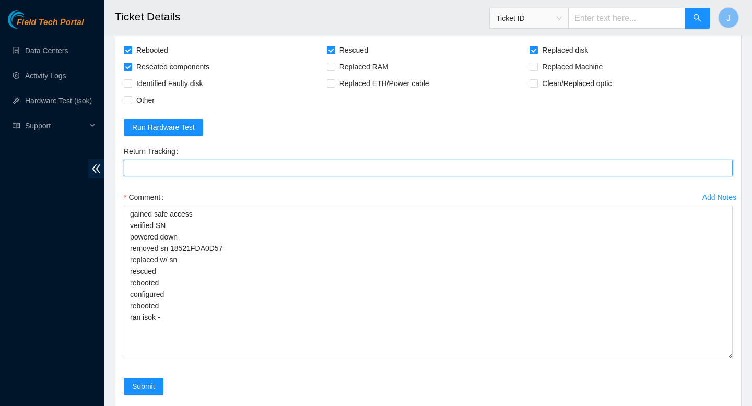
click at [213, 174] on Tracking "Return Tracking" at bounding box center [428, 168] width 609 height 17
paste Tracking "450826221218"
type Tracking "450826221218"
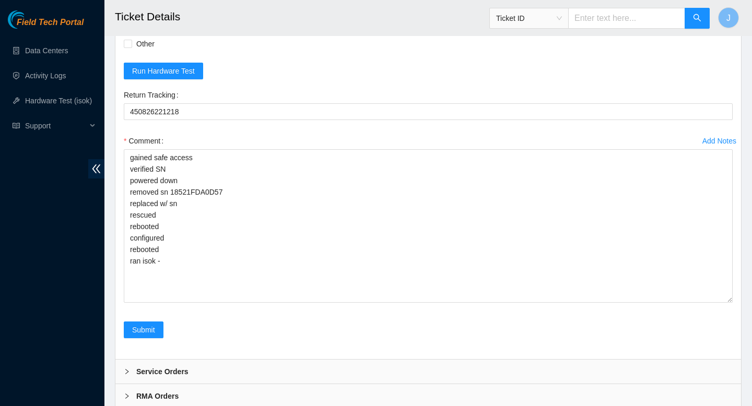
scroll to position [2221, 0]
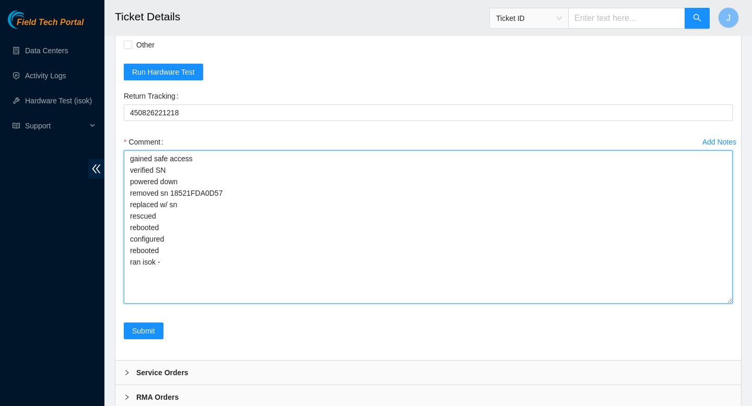
click at [225, 207] on textarea "gained safe access verified SN powered down removed sn 18521FDA0D57 replaced w/…" at bounding box center [428, 226] width 609 height 153
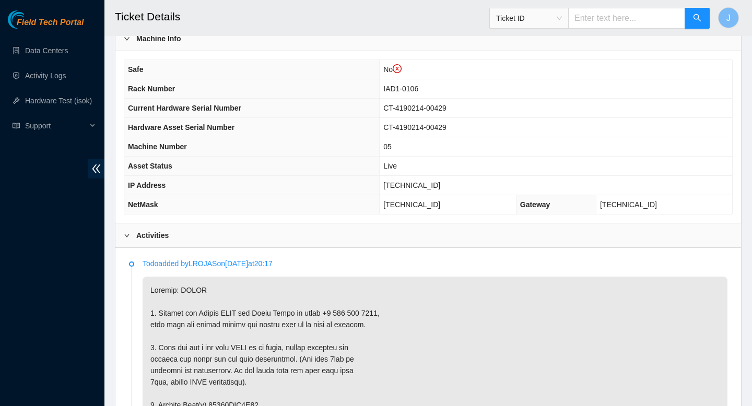
scroll to position [372, 0]
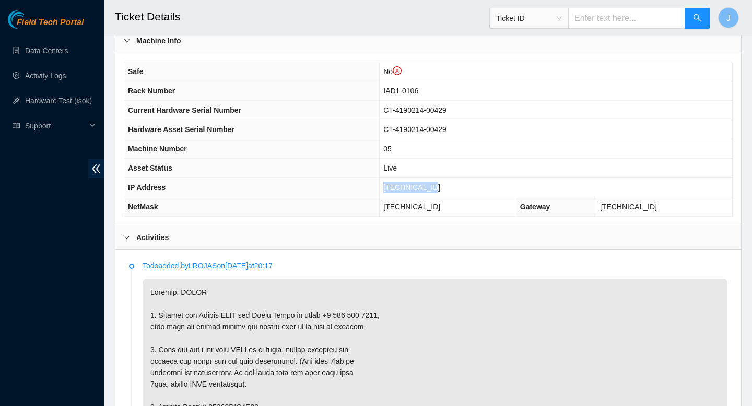
drag, startPoint x: 451, startPoint y: 187, endPoint x: 383, endPoint y: 188, distance: 67.3
click at [383, 188] on tr "IP Address 104.84.155.28" at bounding box center [428, 187] width 608 height 19
copy tr "104.84.155.28"
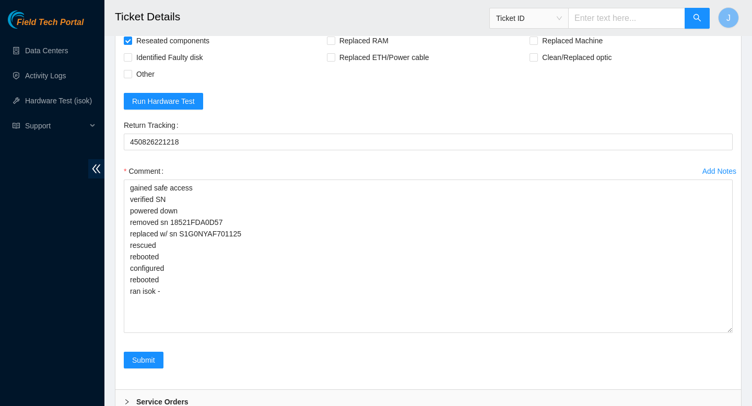
scroll to position [2257, 0]
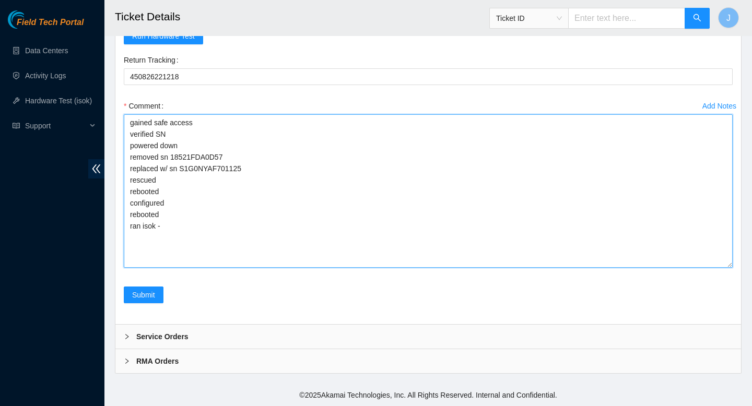
click at [344, 230] on textarea "gained safe access verified SN powered down removed sn 18521FDA0D57 replaced w/…" at bounding box center [428, 190] width 609 height 153
paste textarea "346676 06-10-2025 11:08:17 104.84.155.28 COMPLETE Result Detail Message Ticket …"
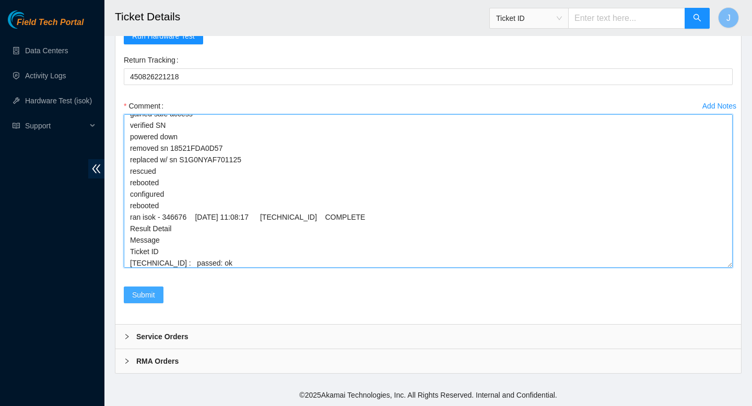
type textarea "gained safe access verified SN powered down removed sn 18521FDA0D57 replaced w/…"
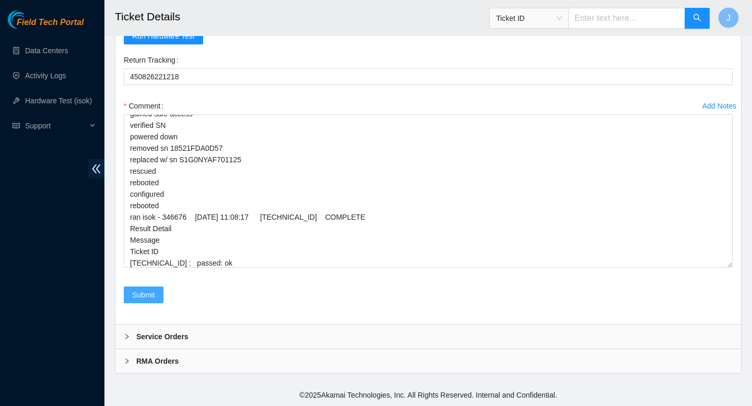
click at [146, 294] on span "Submit" at bounding box center [143, 294] width 23 height 11
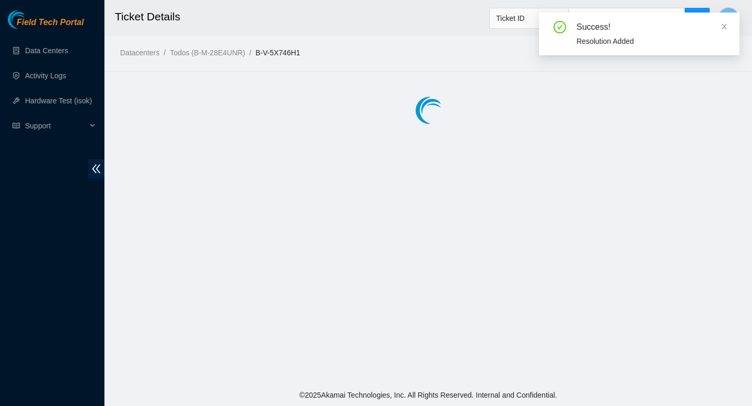
scroll to position [0, 0]
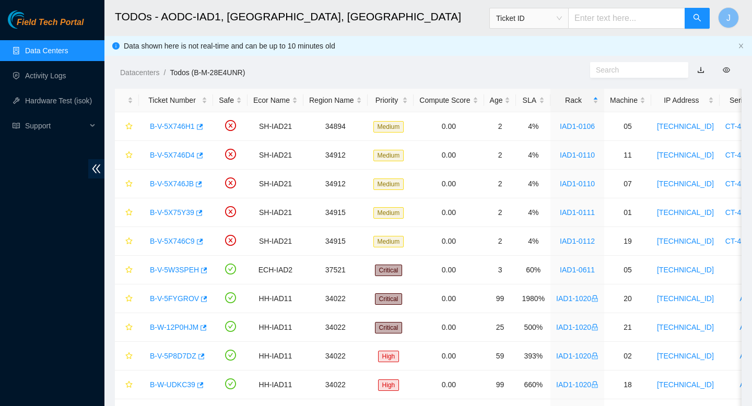
click at [58, 53] on link "Data Centers" at bounding box center [46, 50] width 43 height 8
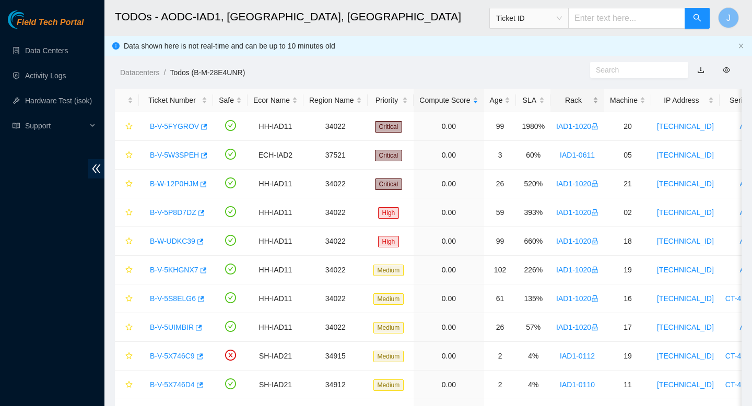
click at [598, 100] on div "Rack" at bounding box center [577, 99] width 42 height 11
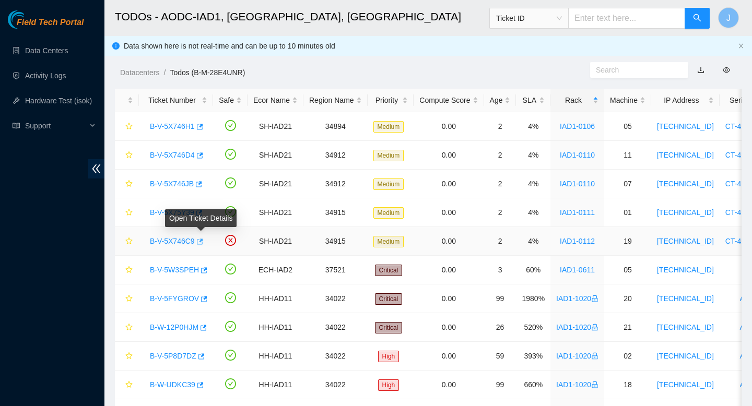
click at [203, 242] on icon "button" at bounding box center [198, 241] width 7 height 7
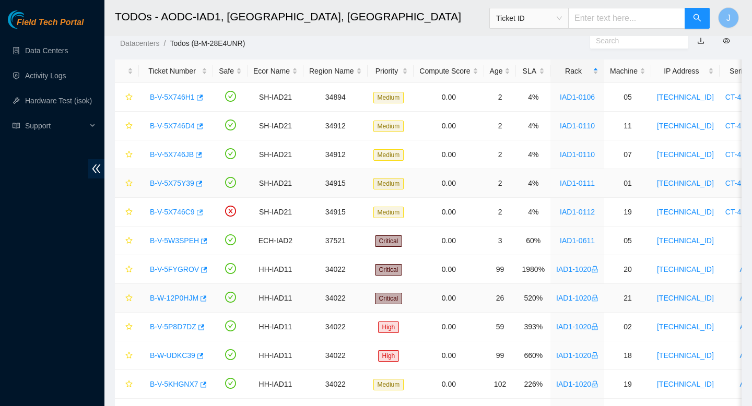
scroll to position [22, 0]
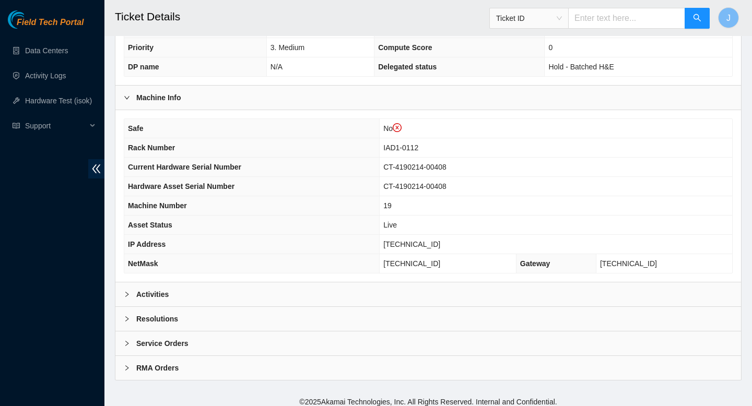
scroll to position [322, 0]
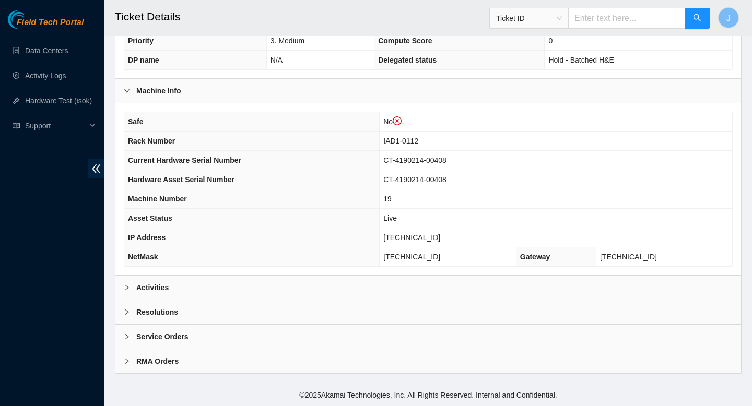
click at [286, 290] on div "Activities" at bounding box center [427, 288] width 625 height 24
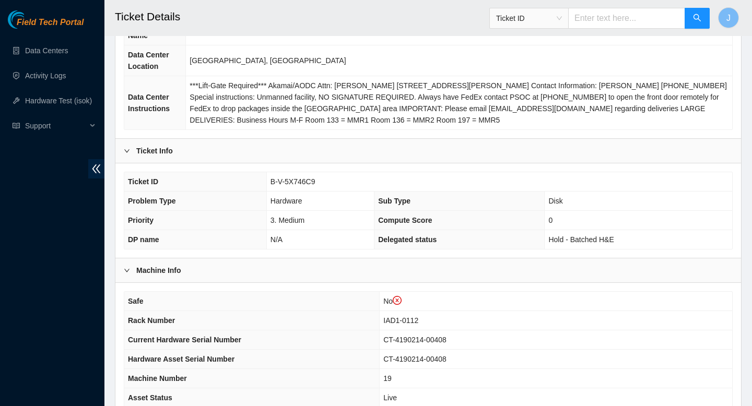
scroll to position [133, 0]
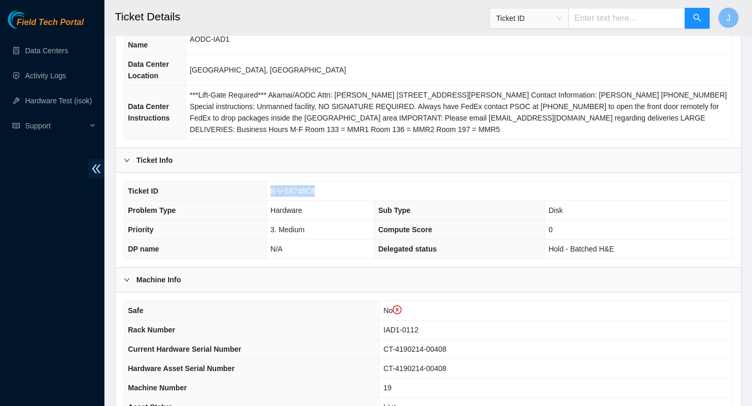
drag, startPoint x: 325, startPoint y: 192, endPoint x: 264, endPoint y: 191, distance: 61.1
click at [264, 191] on tr "Ticket ID B-V-5X746C9" at bounding box center [428, 191] width 608 height 19
copy tr "B-V-5X746C9"
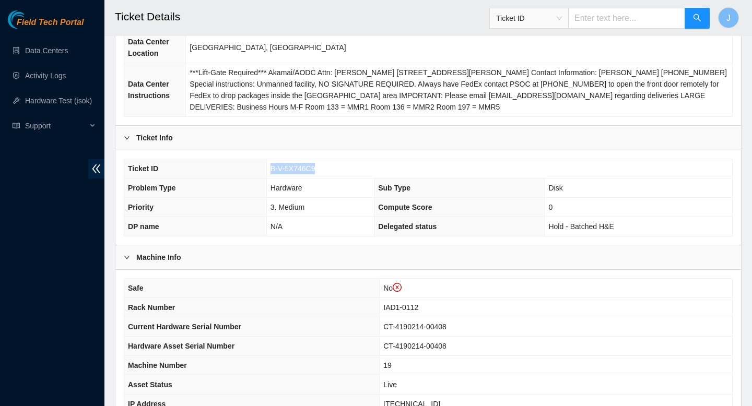
scroll to position [157, 0]
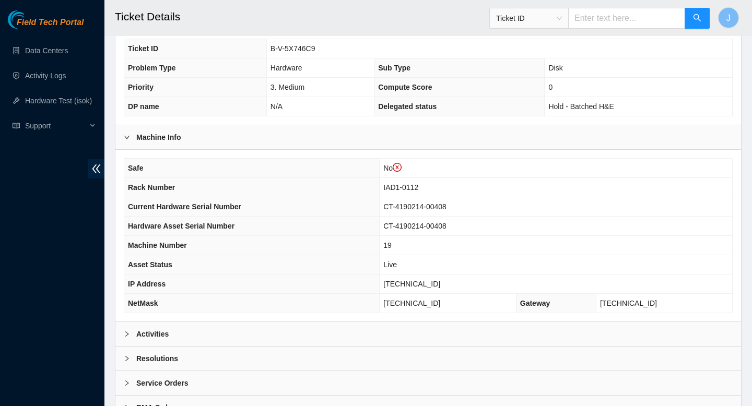
scroll to position [322, 0]
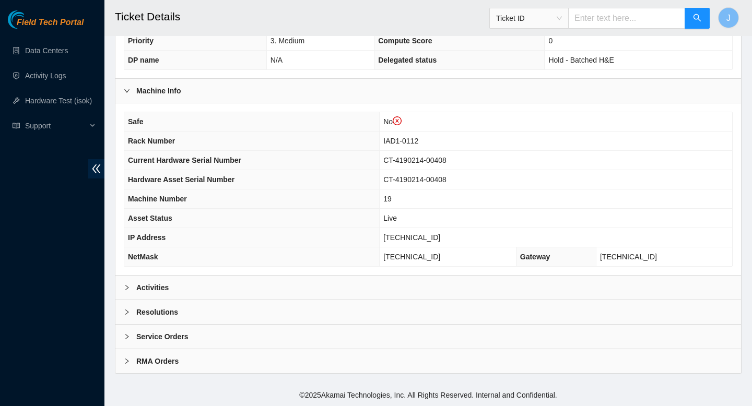
click at [300, 288] on div "Activities" at bounding box center [427, 288] width 625 height 24
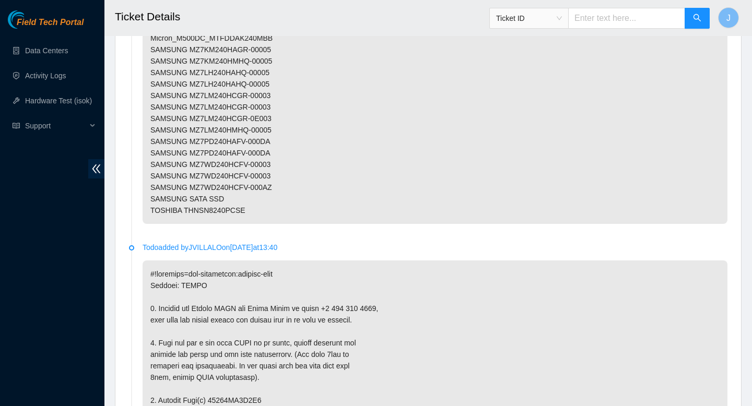
scroll to position [1874, 0]
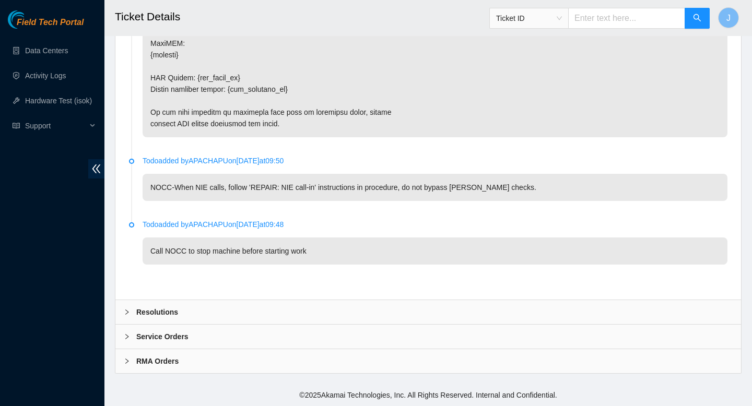
click at [354, 317] on div "Resolutions" at bounding box center [427, 312] width 625 height 24
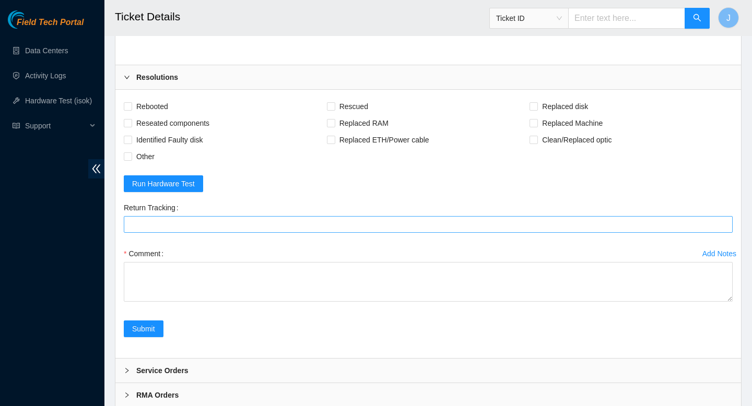
scroll to position [2102, 0]
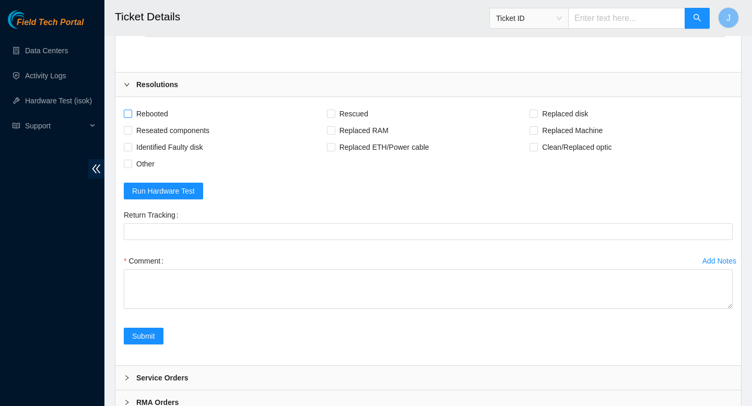
click at [128, 114] on input "Rebooted" at bounding box center [127, 113] width 7 height 7
checkbox input "true"
click at [128, 130] on input "Reseated components" at bounding box center [127, 129] width 7 height 7
checkbox input "true"
click at [331, 114] on input "Rescued" at bounding box center [330, 113] width 7 height 7
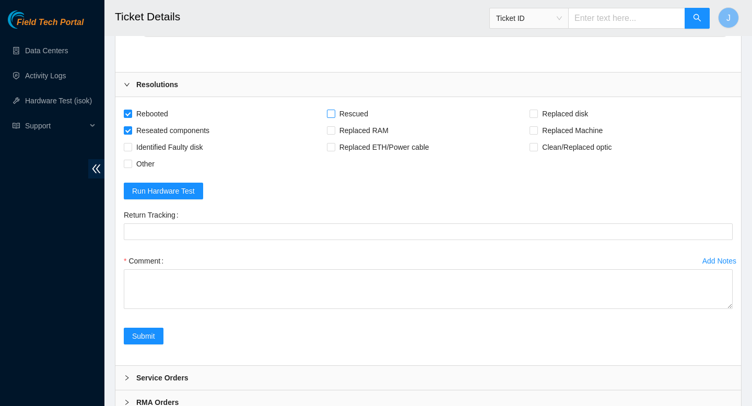
checkbox input "true"
click at [532, 114] on input "Replaced disk" at bounding box center [532, 113] width 7 height 7
checkbox input "true"
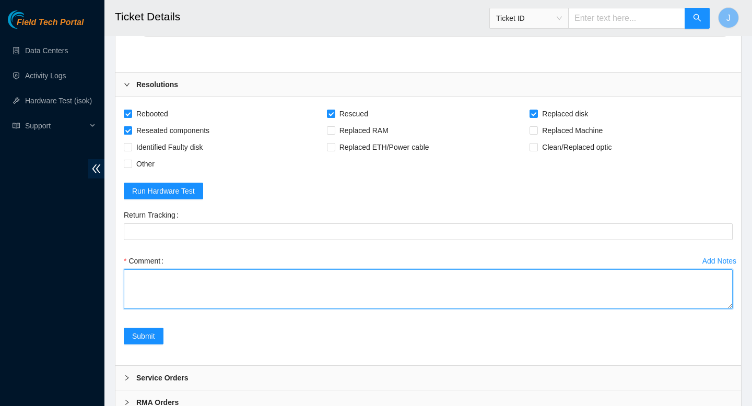
click at [392, 283] on textarea "Comment" at bounding box center [428, 289] width 609 height 40
type textarea "v"
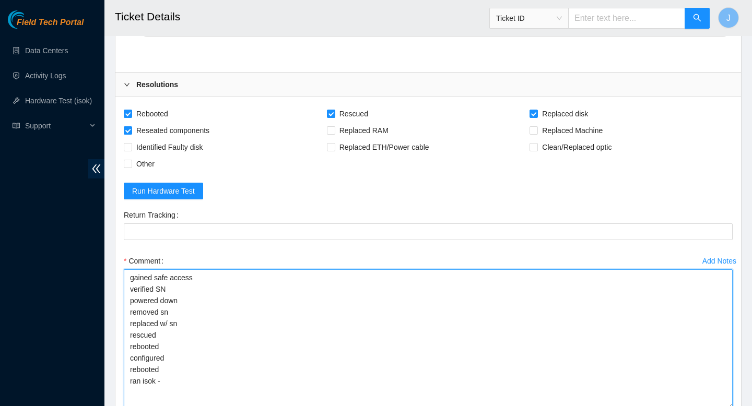
drag, startPoint x: 727, startPoint y: 305, endPoint x: 737, endPoint y: 406, distance: 100.8
click at [737, 406] on div "Rebooted Rescued Replaced disk Reseated components Replaced RAM Replaced Machin…" at bounding box center [427, 281] width 625 height 369
click at [412, 299] on textarea "gained safe access verified SN powered down removed sn replaced w/ sn rescued r…" at bounding box center [428, 339] width 609 height 140
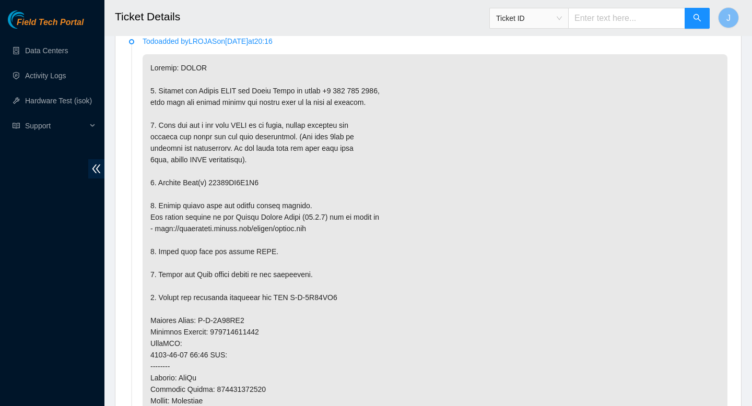
scroll to position [596, 0]
click at [236, 184] on p at bounding box center [435, 332] width 585 height 555
copy p "18521FD9E8D1"
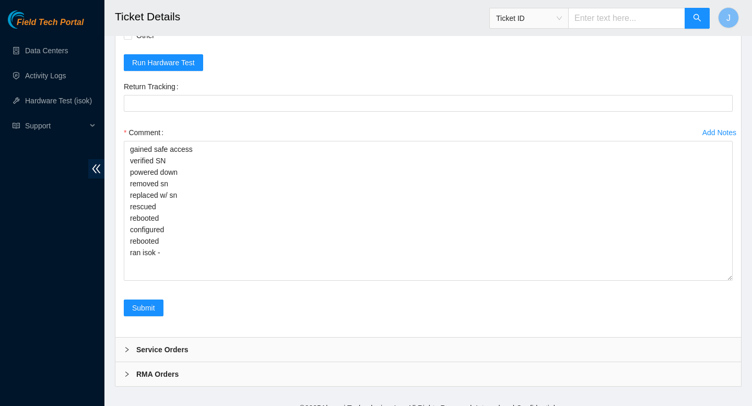
scroll to position [2229, 0]
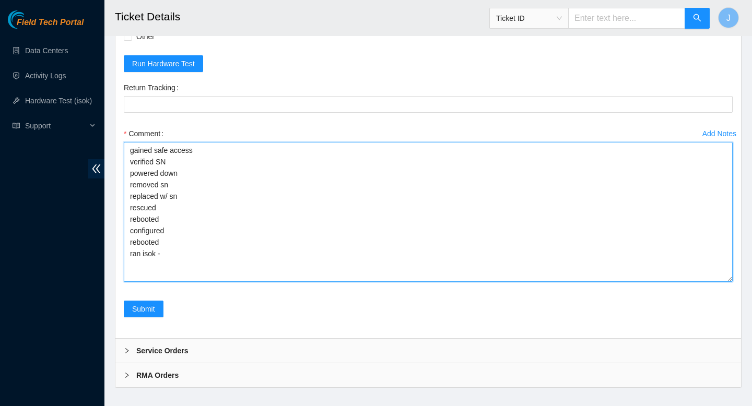
click at [202, 179] on textarea "gained safe access verified SN powered down removed sn replaced w/ sn rescued r…" at bounding box center [428, 212] width 609 height 140
paste textarea "18521FD9E8D1"
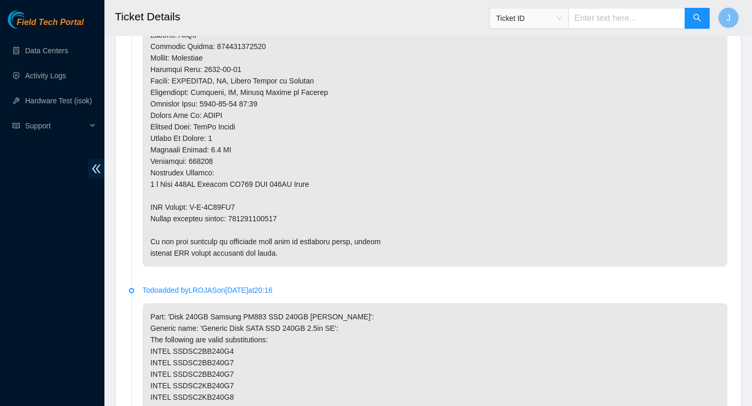
scroll to position [950, 0]
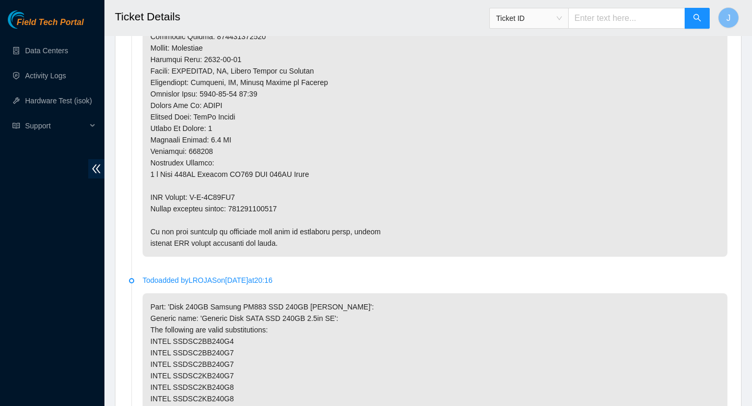
type textarea "gained safe access verified SN powered down removed sn 18521FD9E8D1 replaced w/…"
copy p "450826221295"
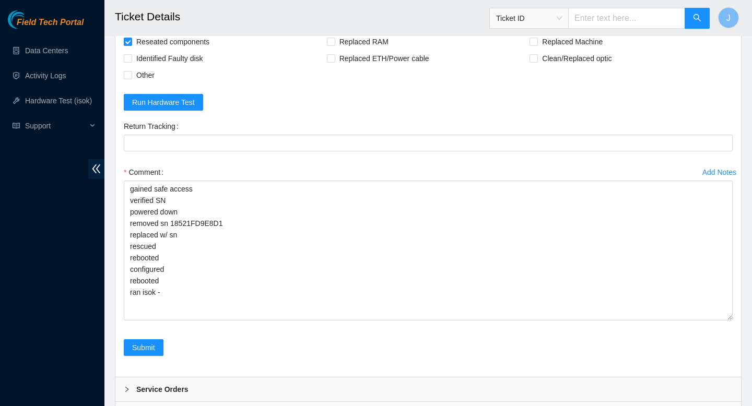
scroll to position [2144, 0]
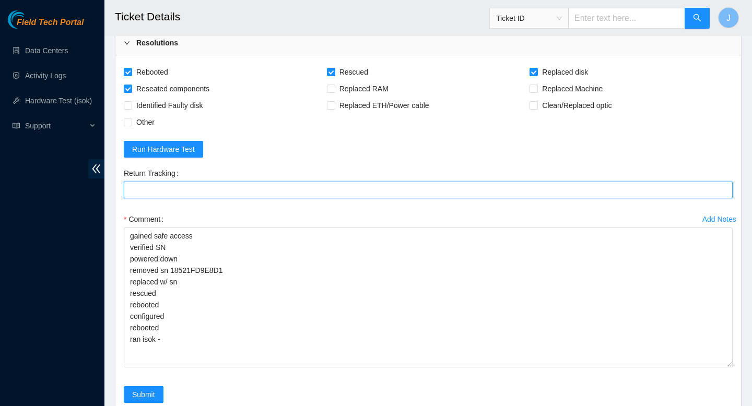
click at [233, 192] on Tracking "Return Tracking" at bounding box center [428, 190] width 609 height 17
paste Tracking "450826221295"
type Tracking "450826221295"
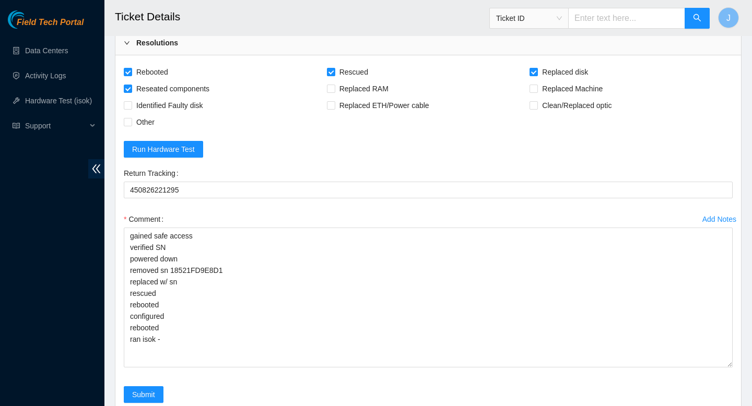
click at [562, 164] on form "Rebooted Rescued Replaced disk Reseated components Replaced RAM Replaced Machin…" at bounding box center [428, 240] width 609 height 352
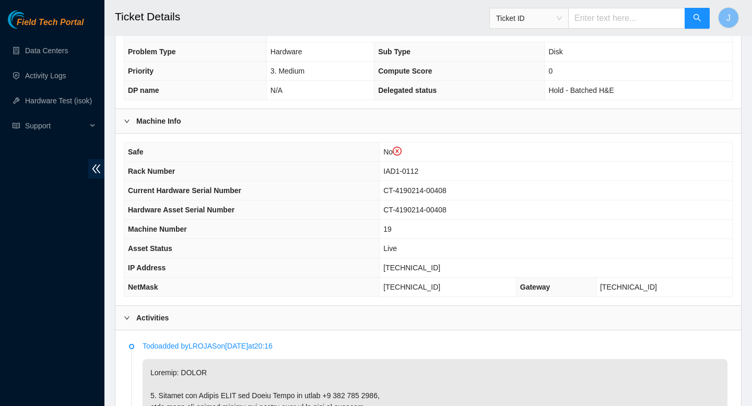
scroll to position [293, 0]
drag, startPoint x: 450, startPoint y: 267, endPoint x: 388, endPoint y: 266, distance: 61.6
click at [388, 266] on tr "IP Address 104.84.228.64" at bounding box center [428, 266] width 608 height 19
copy tr "104.84.228.64"
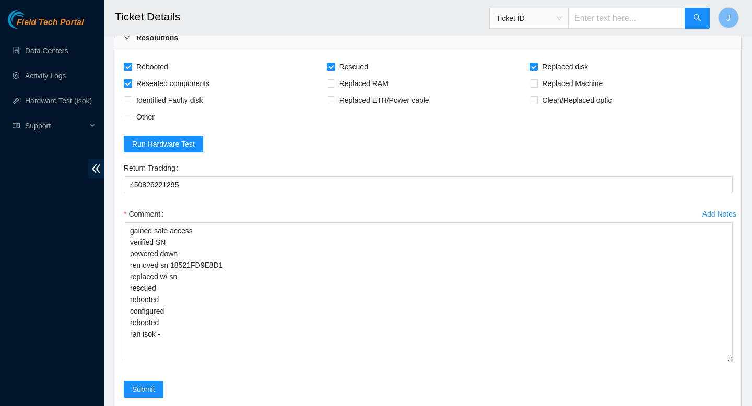
scroll to position [2147, 0]
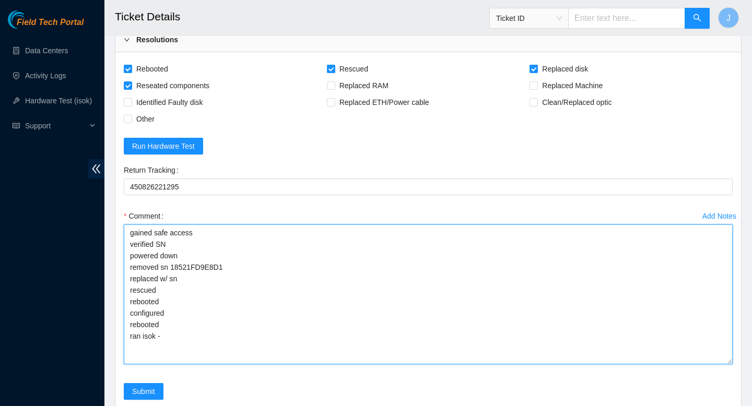
click at [210, 280] on textarea "gained safe access verified SN powered down removed sn 18521FD9E8D1 replaced w/…" at bounding box center [428, 294] width 609 height 140
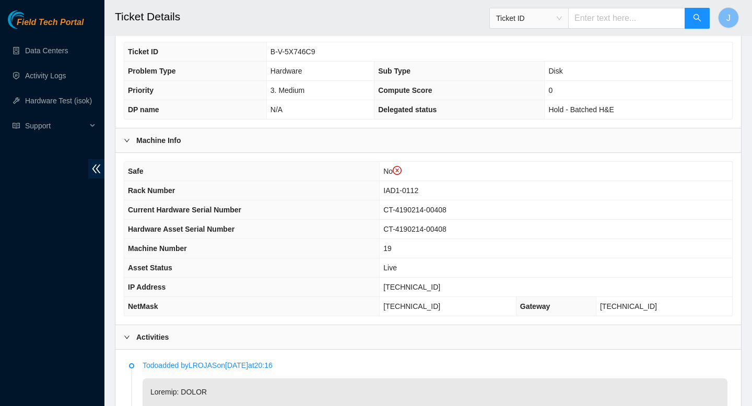
scroll to position [278, 0]
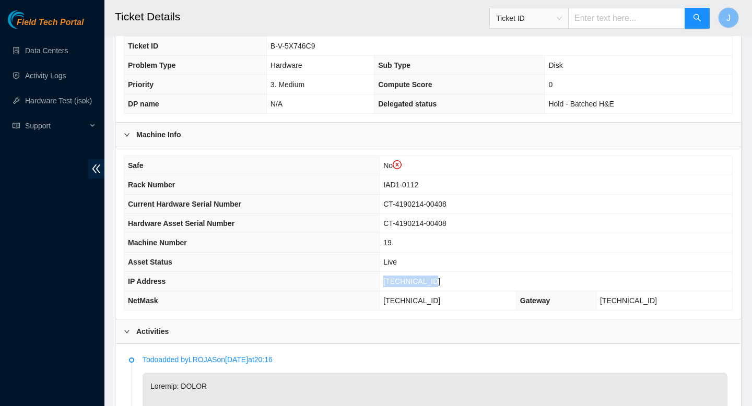
drag, startPoint x: 452, startPoint y: 278, endPoint x: 389, endPoint y: 280, distance: 62.7
click at [389, 280] on td "104.84.228.64" at bounding box center [556, 281] width 352 height 19
copy span "104.84.228.64"
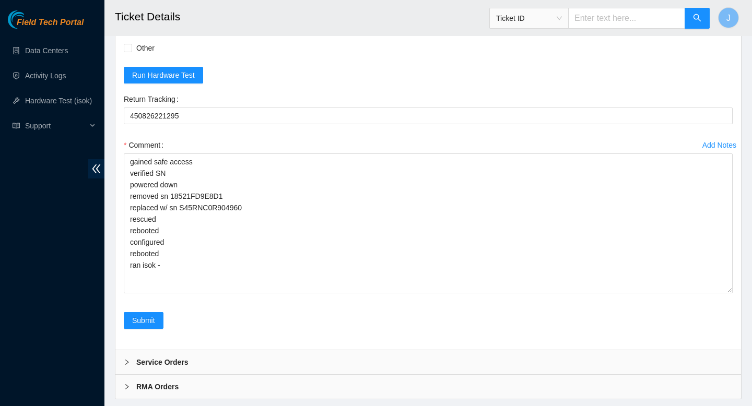
scroll to position [2243, 0]
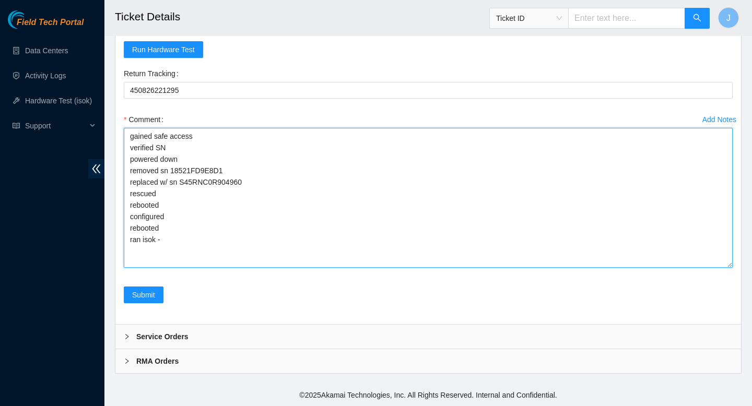
click at [283, 239] on textarea "gained safe access verified SN powered down removed sn 18521FD9E8D1 replaced w/…" at bounding box center [428, 198] width 609 height 140
paste textarea "346675 06-10-2025 11:07:43 104.84.228.64 COMPLETE Result Detail Message Ticket …"
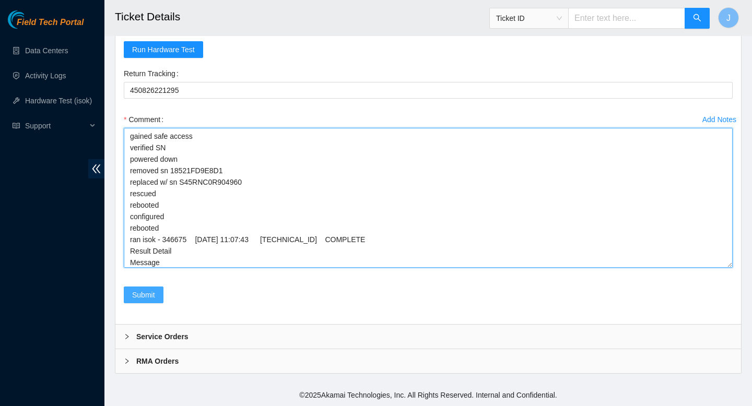
type textarea "gained safe access verified SN powered down removed sn 18521FD9E8D1 replaced w/…"
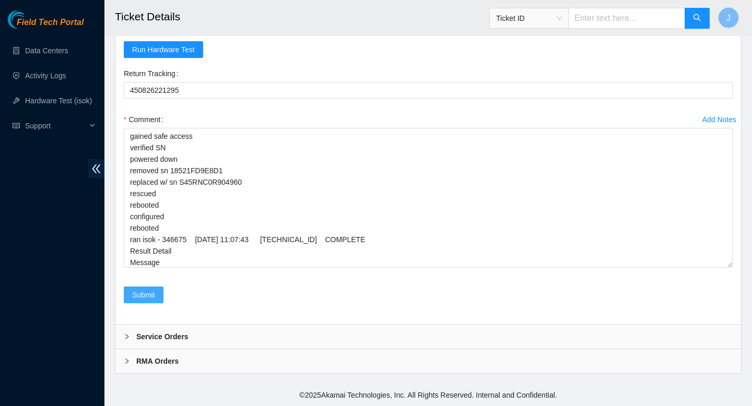
click at [146, 297] on span "Submit" at bounding box center [143, 294] width 23 height 11
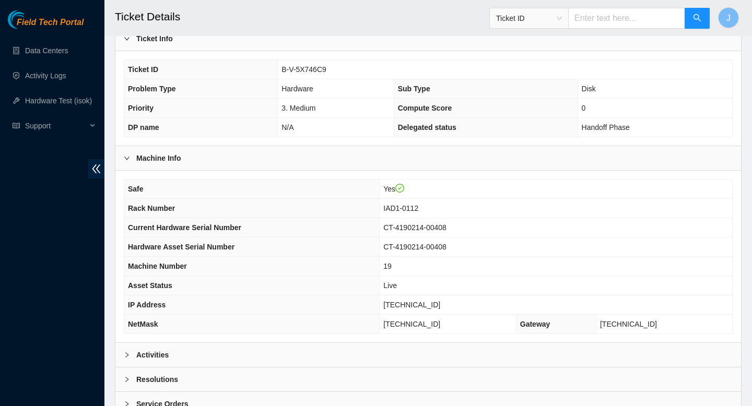
scroll to position [209, 0]
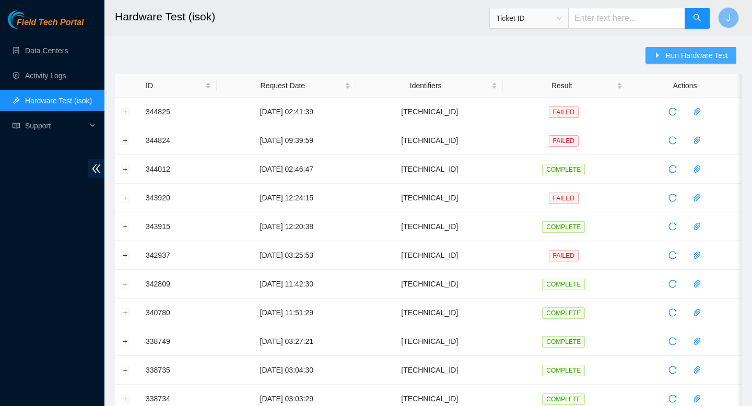
click at [692, 57] on span "Run Hardware Test" at bounding box center [696, 55] width 63 height 11
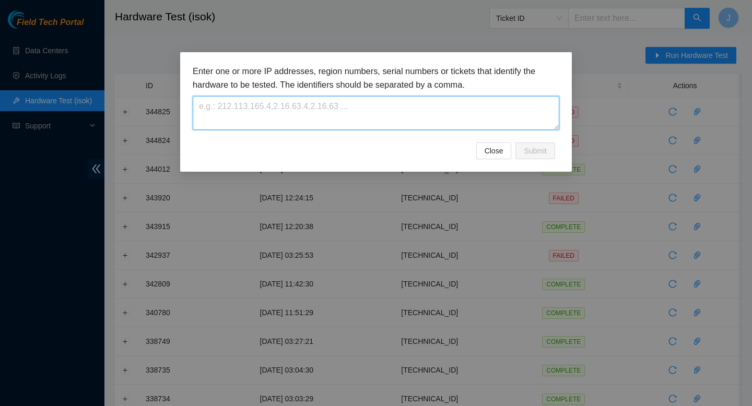
click at [431, 111] on textarea at bounding box center [376, 113] width 366 height 34
paste textarea "104.84.228.24"
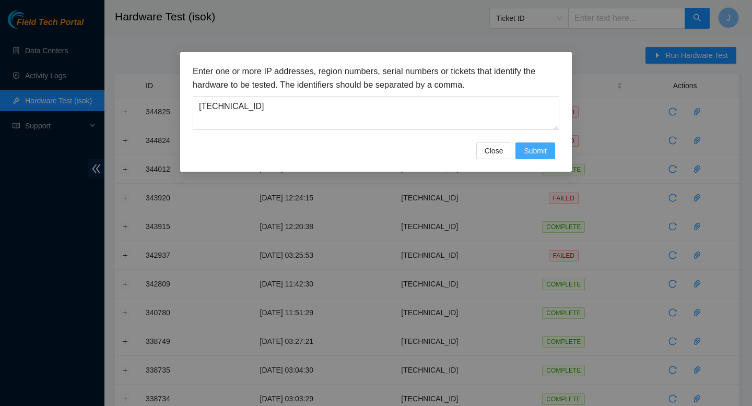
click at [532, 148] on span "Submit" at bounding box center [535, 150] width 23 height 11
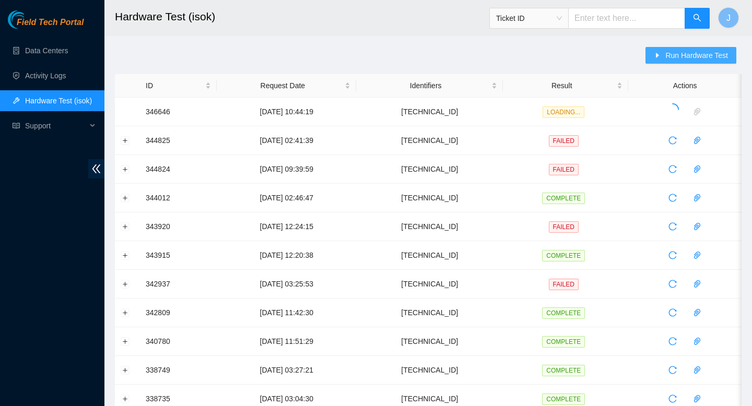
click at [677, 54] on span "Run Hardware Test" at bounding box center [696, 55] width 63 height 11
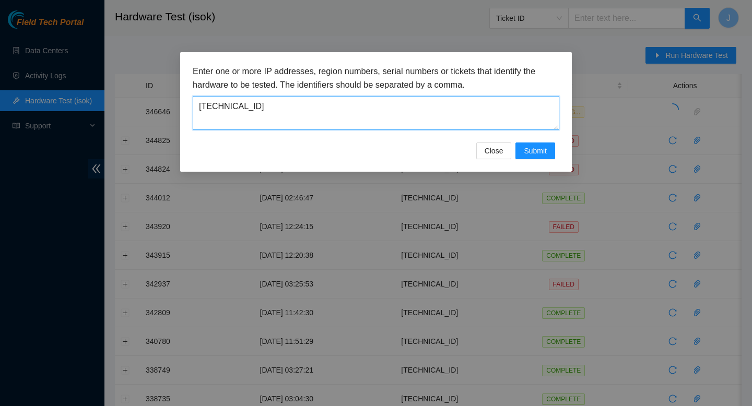
click at [447, 109] on textarea "104.84.228.24" at bounding box center [376, 113] width 366 height 34
paste textarea "104.84.155.178"
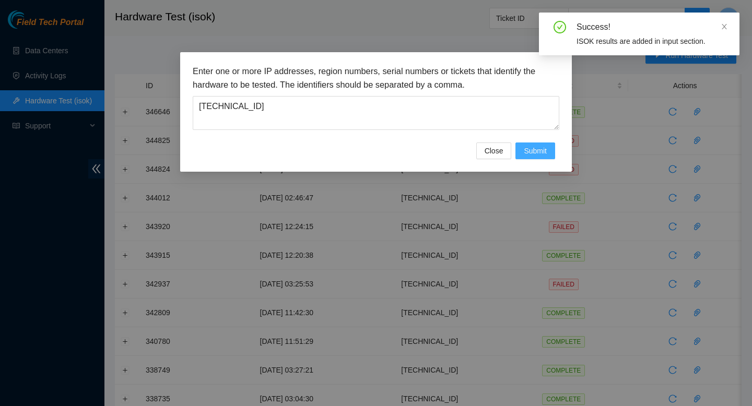
click at [537, 151] on span "Submit" at bounding box center [535, 150] width 23 height 11
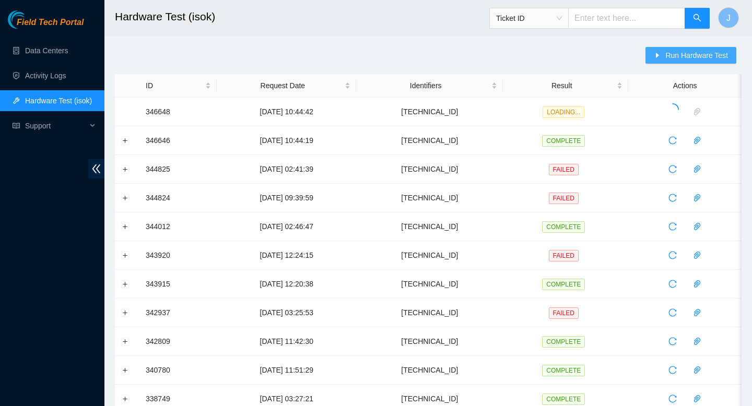
click at [677, 51] on span "Run Hardware Test" at bounding box center [696, 55] width 63 height 11
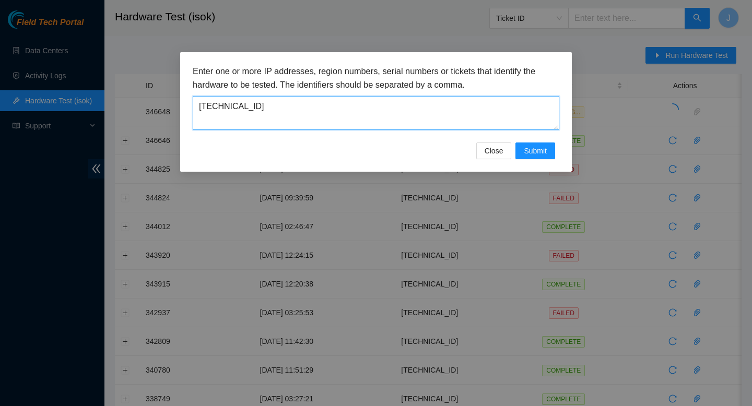
click at [480, 119] on textarea "104.84.155.178" at bounding box center [376, 113] width 366 height 34
paste textarea "104.84.155.182"
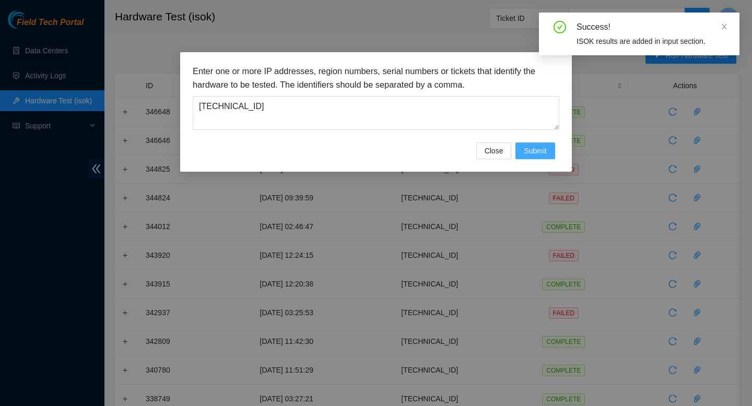
click at [525, 147] on span "Submit" at bounding box center [535, 150] width 23 height 11
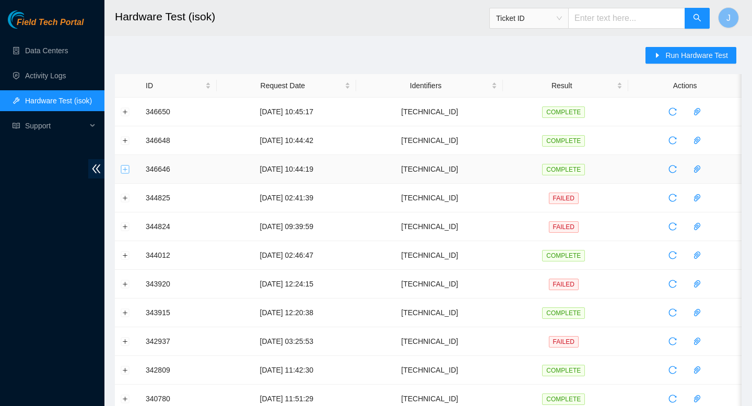
click at [124, 170] on button "Expand row" at bounding box center [125, 169] width 8 height 8
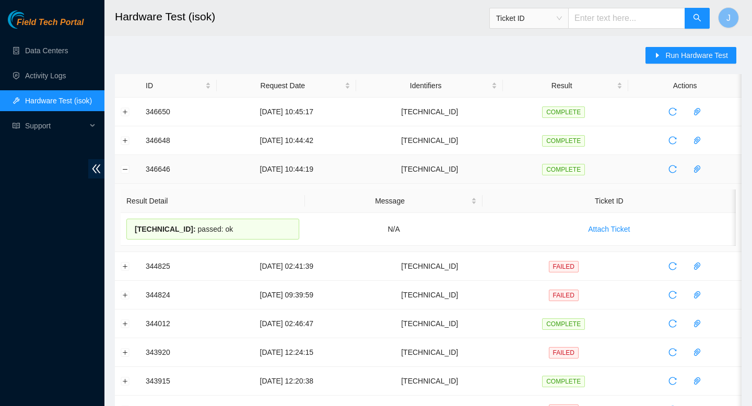
drag, startPoint x: 246, startPoint y: 228, endPoint x: 143, endPoint y: 171, distance: 118.0
copy tbody "346646 06-10-2025 10:44:19 104.84.228.24 COMPLETE Result Detail Message Ticket …"
click at [123, 143] on button "Expand row" at bounding box center [125, 140] width 8 height 8
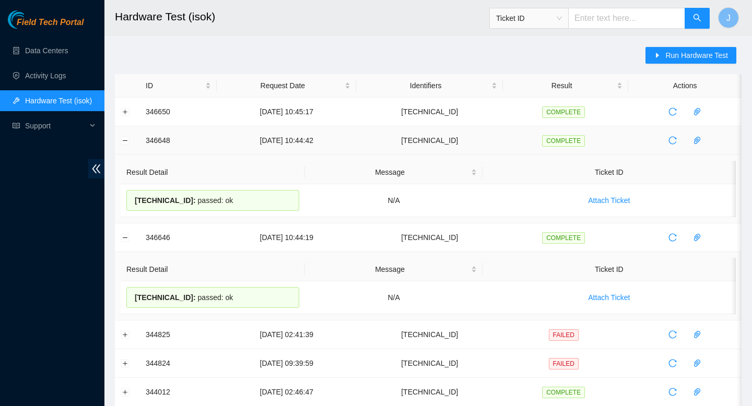
drag, startPoint x: 246, startPoint y: 203, endPoint x: 129, endPoint y: 138, distance: 133.7
copy tbody "346648 06-10-2025 10:44:42 104.84.155.178 COMPLETE Result Detail Message Ticket…"
click at [122, 115] on button "Expand row" at bounding box center [125, 112] width 8 height 8
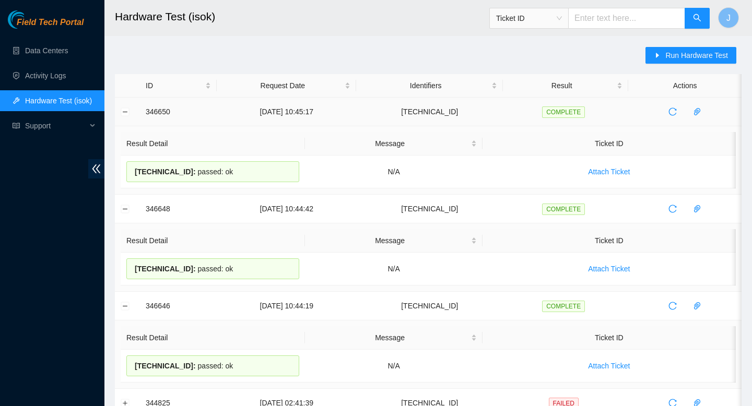
drag, startPoint x: 246, startPoint y: 170, endPoint x: 135, endPoint y: 121, distance: 121.5
copy tbody "346650 06-10-2025 10:45:17 104.84.155.182 COMPLETE Result Detail Message Ticket…"
click at [667, 54] on span "Run Hardware Test" at bounding box center [696, 55] width 63 height 11
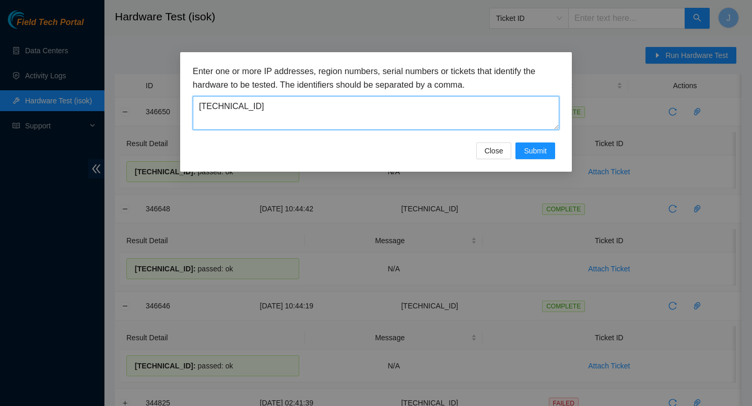
click at [327, 114] on textarea "104.84.155.182" at bounding box center [376, 113] width 366 height 34
paste textarea "228.64"
click at [452, 110] on textarea "104.84.228.64" at bounding box center [376, 113] width 366 height 34
paste textarea
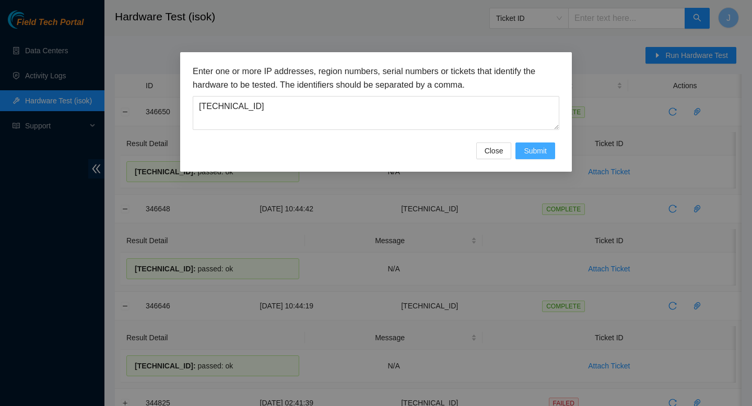
click at [545, 151] on span "Submit" at bounding box center [535, 150] width 23 height 11
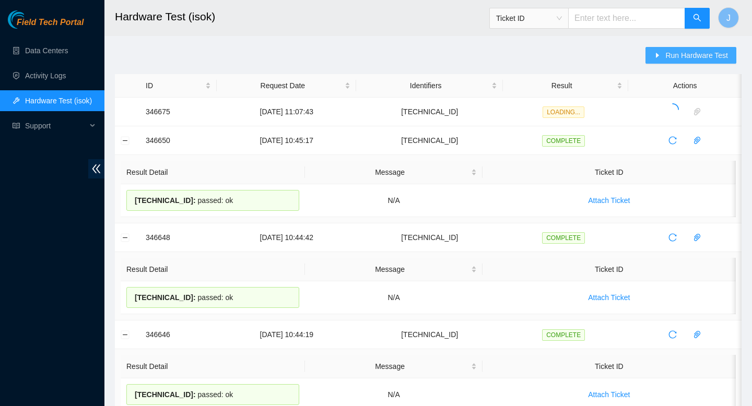
click at [661, 54] on button "Run Hardware Test" at bounding box center [690, 55] width 91 height 17
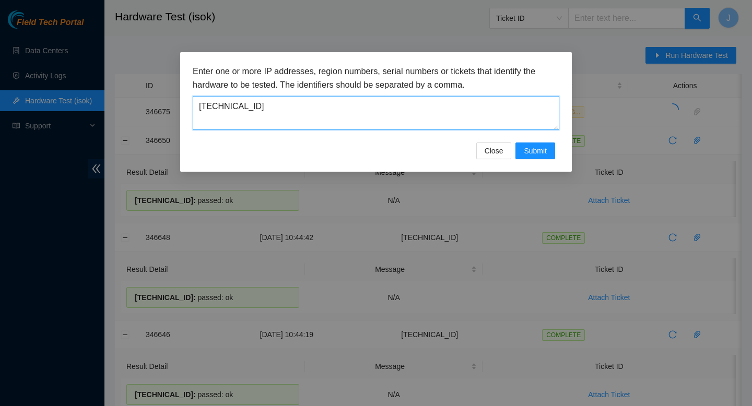
click at [342, 109] on textarea "104.84.228.64" at bounding box center [376, 113] width 366 height 34
paste textarea "104.84.155.28"
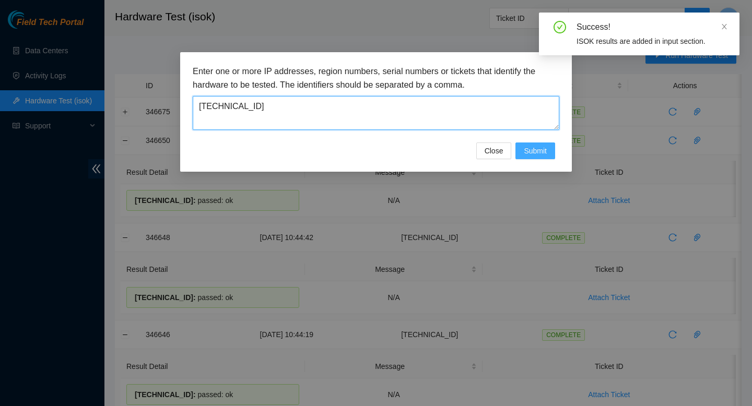
type textarea "104.84.155.28"
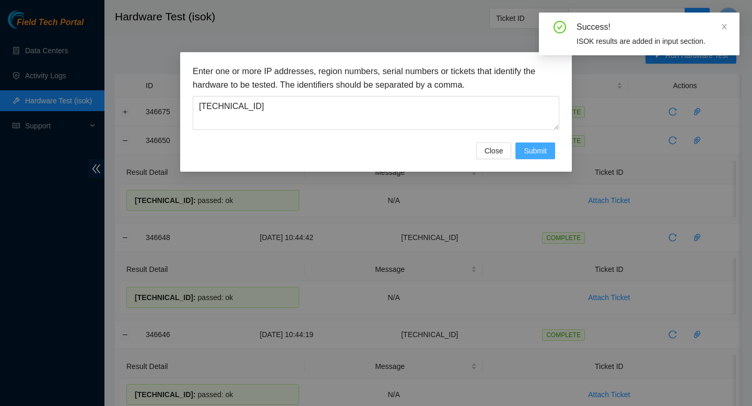
click at [533, 152] on span "Submit" at bounding box center [535, 150] width 23 height 11
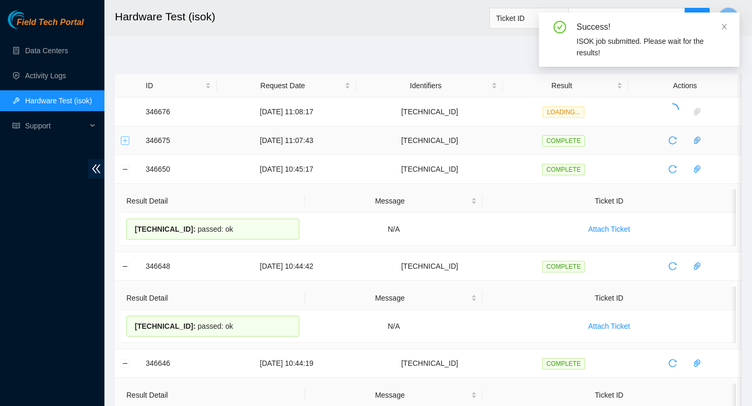
click at [125, 140] on button "Expand row" at bounding box center [125, 140] width 8 height 8
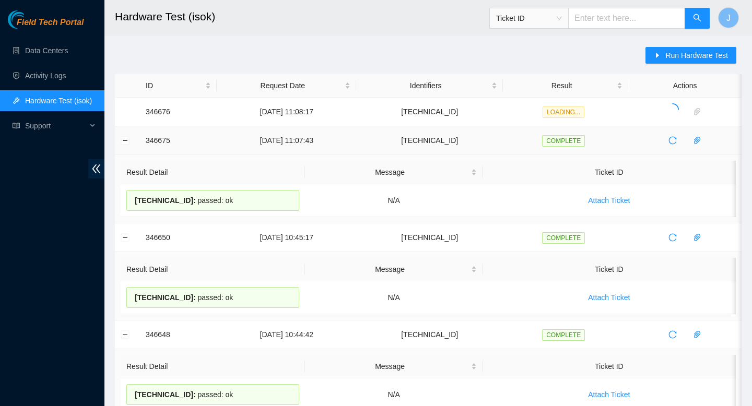
drag, startPoint x: 259, startPoint y: 200, endPoint x: 140, endPoint y: 143, distance: 131.5
copy tbody "346675 06-10-2025 11:07:43 104.84.228.64 COMPLETE Result Detail Message Ticket …"
click at [124, 112] on button "Expand row" at bounding box center [125, 112] width 8 height 8
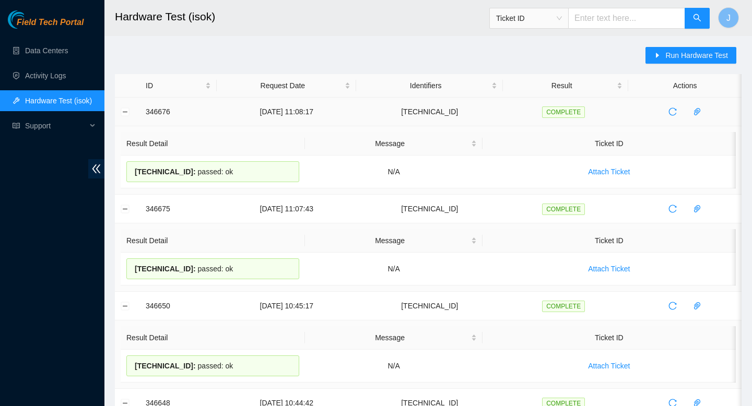
drag, startPoint x: 251, startPoint y: 175, endPoint x: 134, endPoint y: 111, distance: 133.9
copy tbody "346676 06-10-2025 11:08:17 104.84.155.28 COMPLETE Result Detail Message Ticket …"
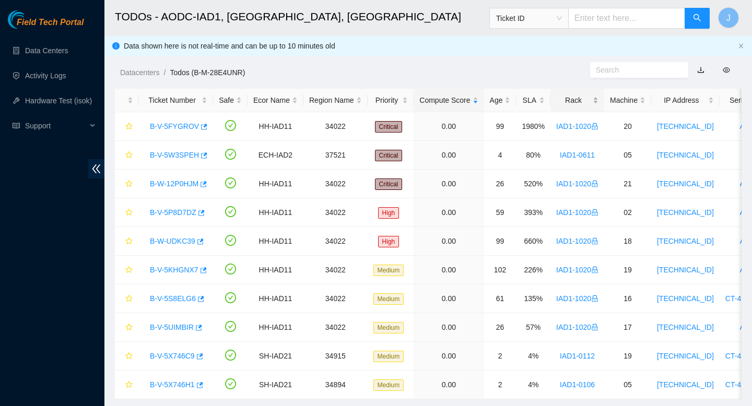
click at [598, 100] on div "Rack" at bounding box center [577, 99] width 42 height 11
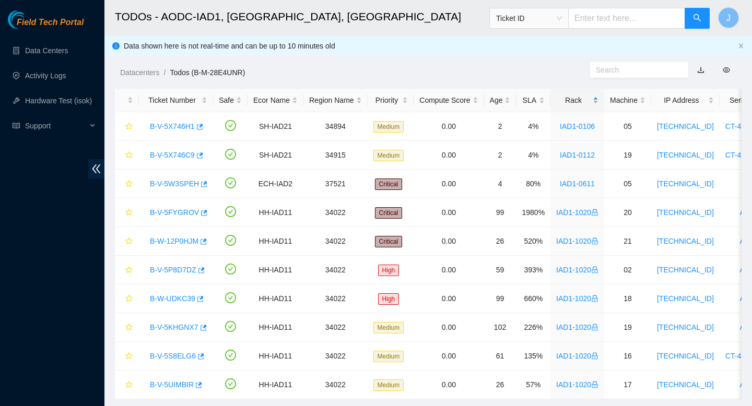
click at [598, 100] on div "Rack" at bounding box center [577, 99] width 42 height 11
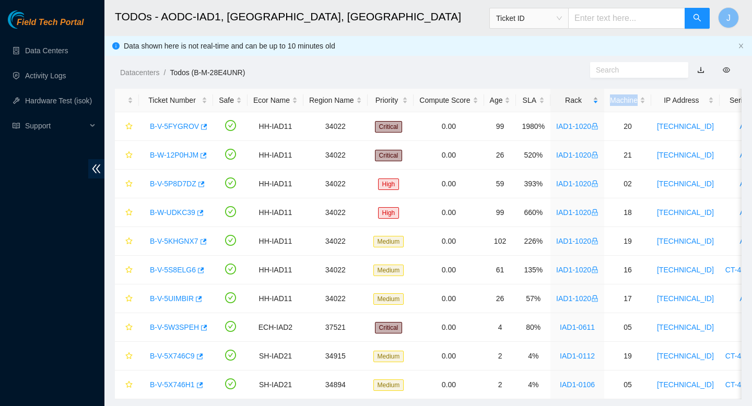
click at [598, 100] on div "Rack" at bounding box center [577, 99] width 42 height 11
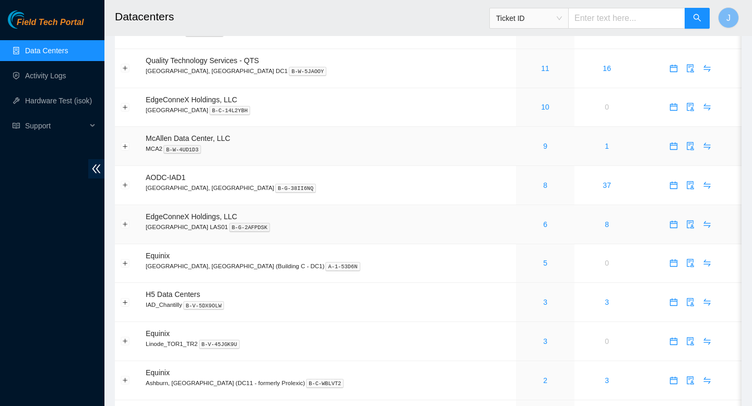
scroll to position [217, 0]
click at [543, 267] on link "5" at bounding box center [545, 262] width 4 height 8
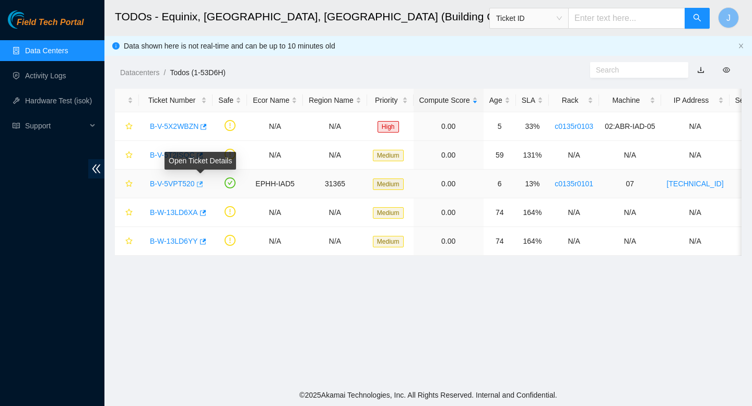
click at [202, 186] on icon "button" at bounding box center [200, 184] width 6 height 6
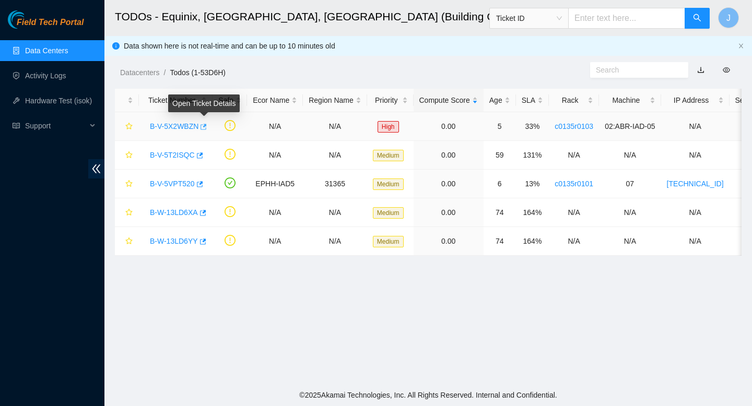
click at [206, 129] on icon "button" at bounding box center [202, 126] width 7 height 7
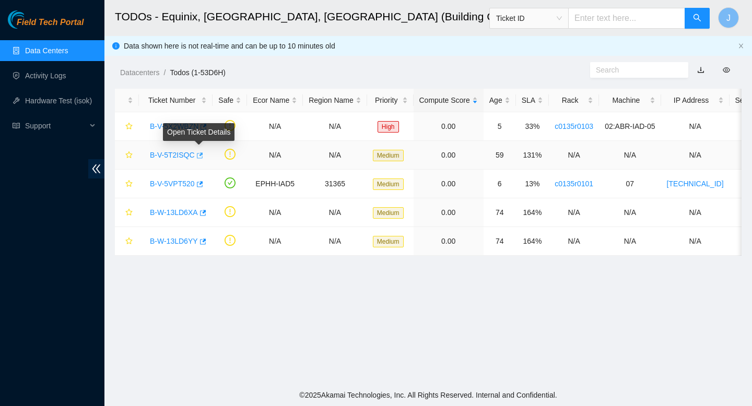
click at [202, 158] on icon "button" at bounding box center [198, 155] width 7 height 7
click at [32, 55] on link "Data Centers" at bounding box center [46, 50] width 43 height 8
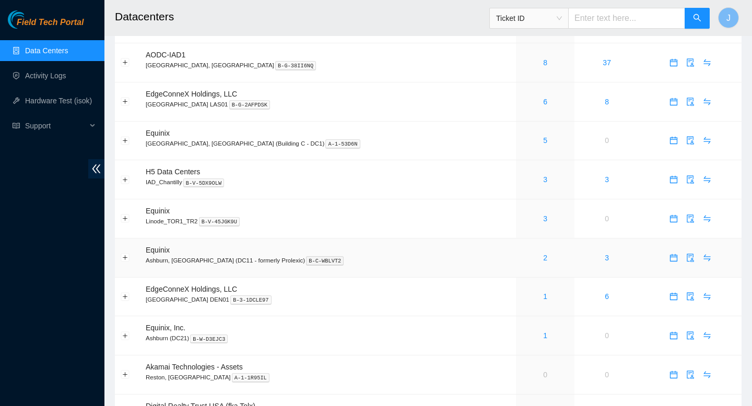
scroll to position [349, 0]
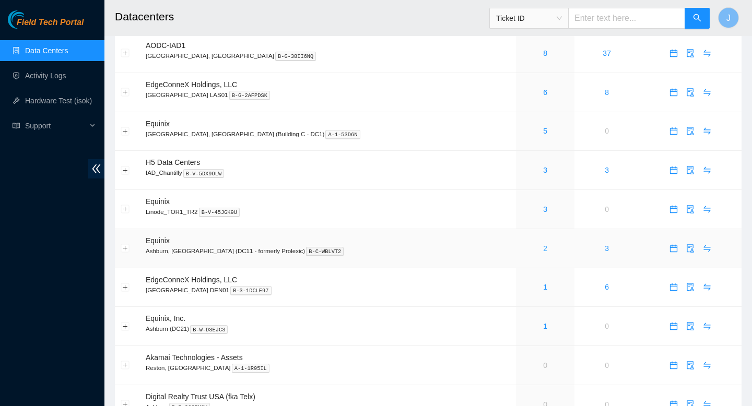
click at [543, 253] on link "2" at bounding box center [545, 248] width 4 height 8
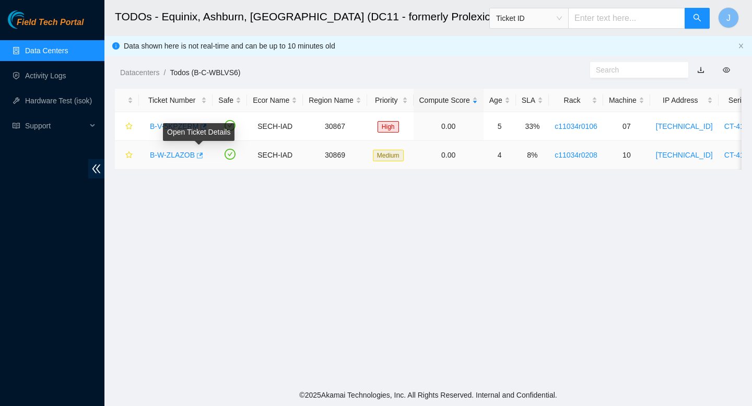
click at [199, 155] on icon "button" at bounding box center [198, 155] width 7 height 7
click at [624, 9] on input "text" at bounding box center [626, 18] width 117 height 21
click at [561, 19] on span "Ticket ID" at bounding box center [529, 18] width 66 height 16
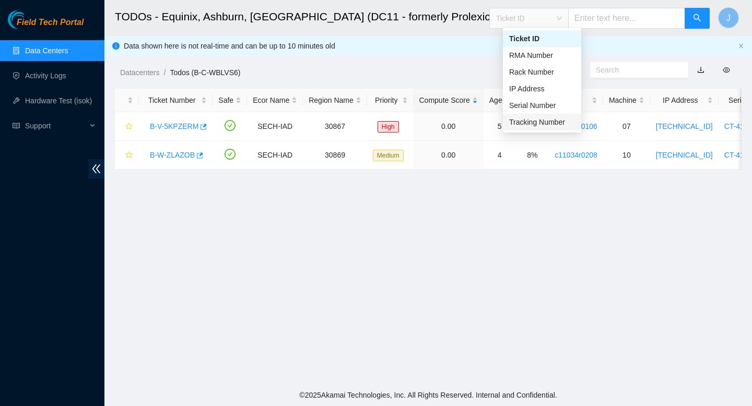
click at [538, 117] on div "Tracking Number" at bounding box center [542, 121] width 66 height 11
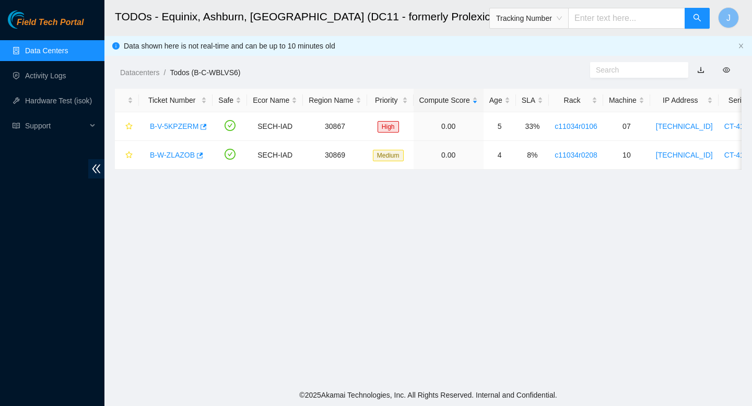
click at [626, 21] on input "text" at bounding box center [626, 18] width 117 height 21
type input "463670060822"
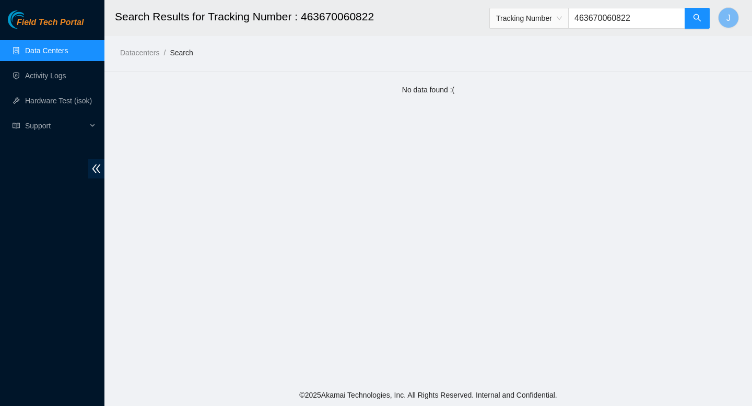
click at [613, 22] on input "463670060822" at bounding box center [626, 18] width 117 height 21
click at [624, 17] on input "463670060822" at bounding box center [626, 18] width 117 height 21
click at [608, 19] on input "463670060822" at bounding box center [626, 18] width 117 height 21
type input "463470060822"
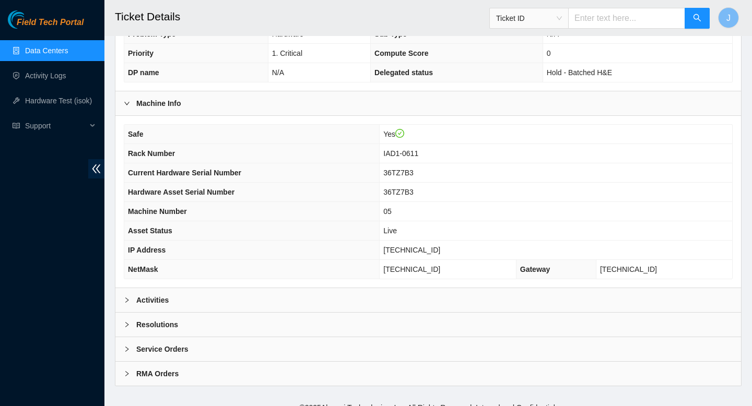
scroll to position [289, 0]
click at [316, 296] on div "Activities" at bounding box center [427, 301] width 625 height 24
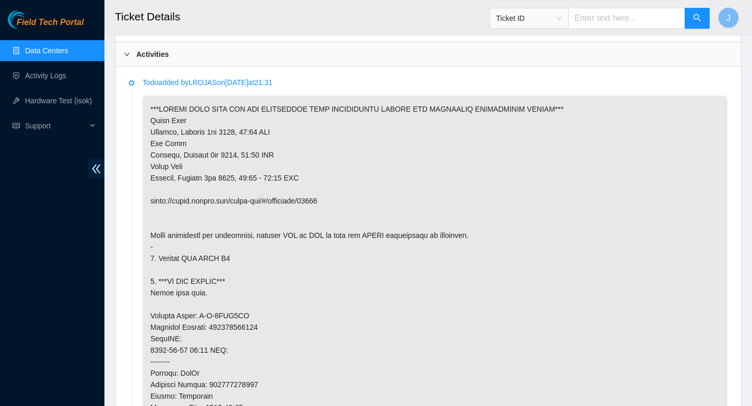
scroll to position [535, 0]
click at [618, 21] on input "text" at bounding box center [626, 18] width 117 height 21
click at [559, 17] on span "Ticket ID" at bounding box center [529, 18] width 66 height 16
type input "463470061266"
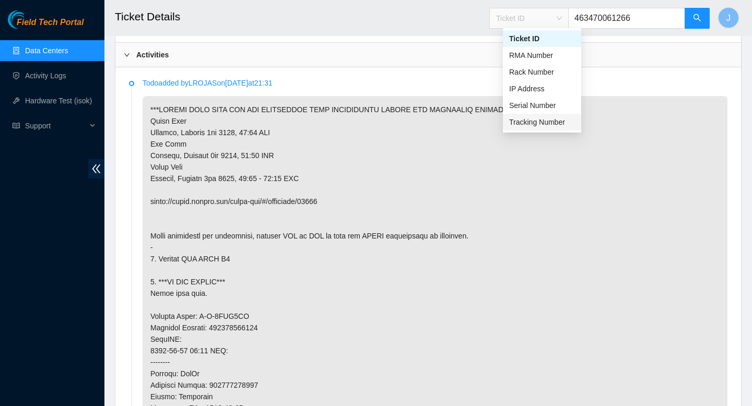
click at [533, 121] on div "Tracking Number" at bounding box center [542, 121] width 66 height 11
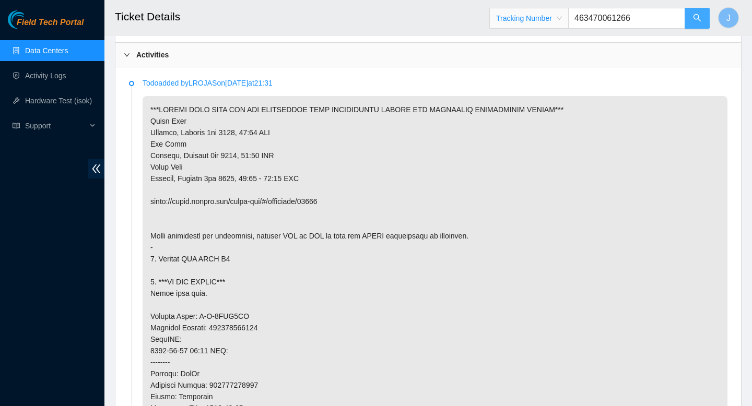
click at [690, 18] on button "button" at bounding box center [696, 18] width 25 height 21
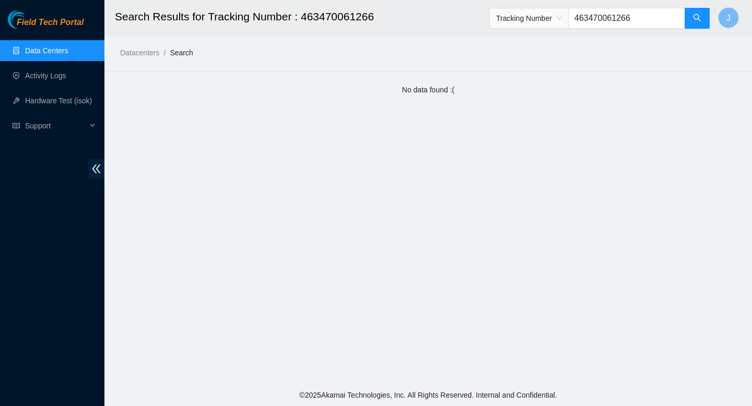
click at [605, 20] on input "463470061266" at bounding box center [626, 18] width 117 height 21
click at [626, 17] on input "463470061266" at bounding box center [626, 18] width 117 height 21
click at [695, 19] on icon "search" at bounding box center [697, 18] width 8 height 8
click at [620, 20] on input "463470061266" at bounding box center [626, 18] width 117 height 21
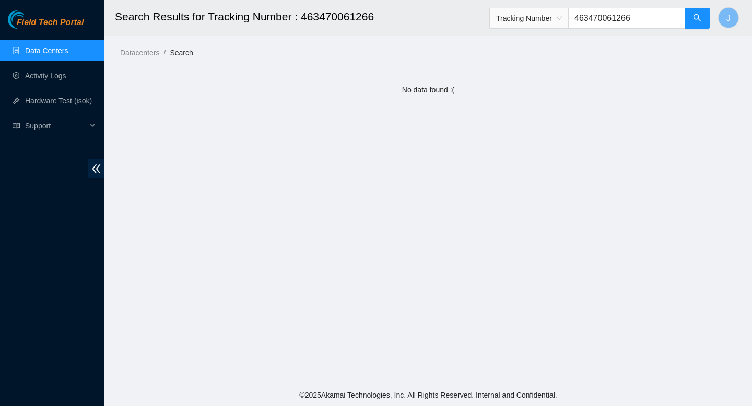
click at [648, 17] on input "463470061266" at bounding box center [626, 18] width 117 height 21
drag, startPoint x: 653, startPoint y: 19, endPoint x: 560, endPoint y: 21, distance: 93.5
click at [560, 21] on span "Tracking Number 463470061266" at bounding box center [599, 18] width 221 height 21
click at [617, 19] on input "463470061266" at bounding box center [626, 18] width 117 height 21
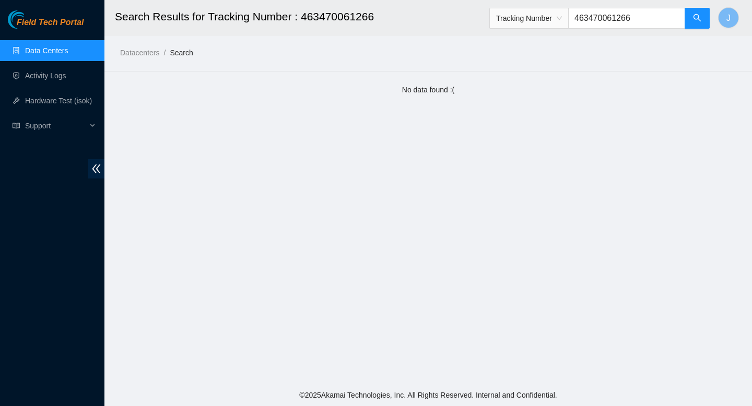
click at [630, 16] on input "463470061266" at bounding box center [626, 18] width 117 height 21
drag, startPoint x: 381, startPoint y: 19, endPoint x: 300, endPoint y: 22, distance: 80.5
click at [300, 22] on h2 "Search Results for Tracking Number : 463470061266" at bounding box center [371, 16] width 512 height 33
copy h2 "463470061266"
click at [650, 17] on input "463470061266" at bounding box center [626, 18] width 117 height 21
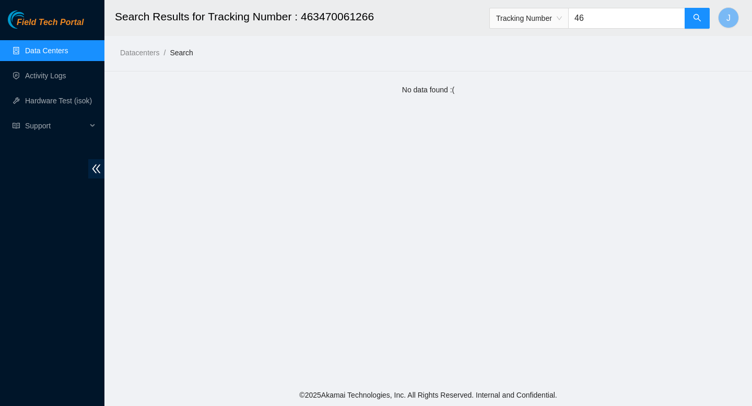
type input "4"
type input "450826221343"
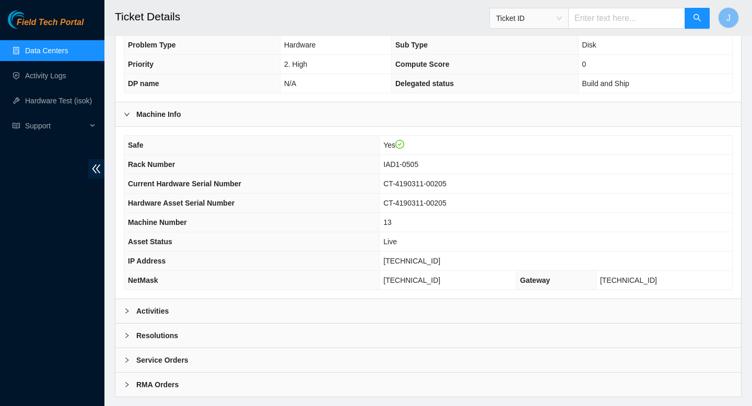
scroll to position [302, 0]
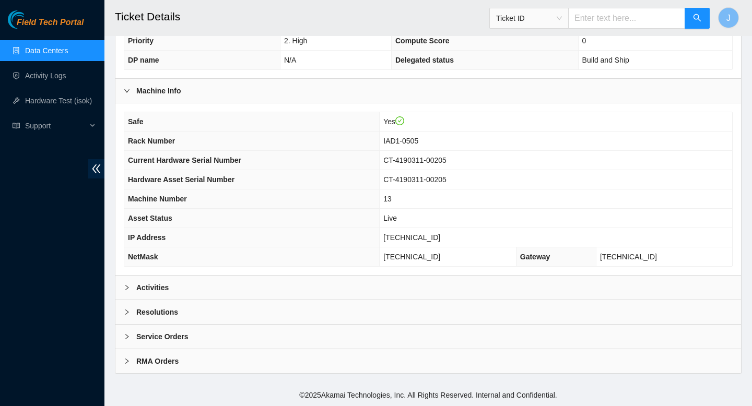
click at [403, 286] on div "Activities" at bounding box center [427, 288] width 625 height 24
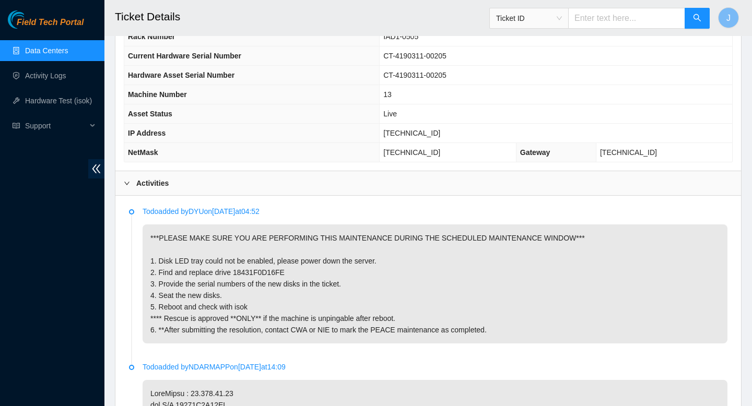
scroll to position [411, 0]
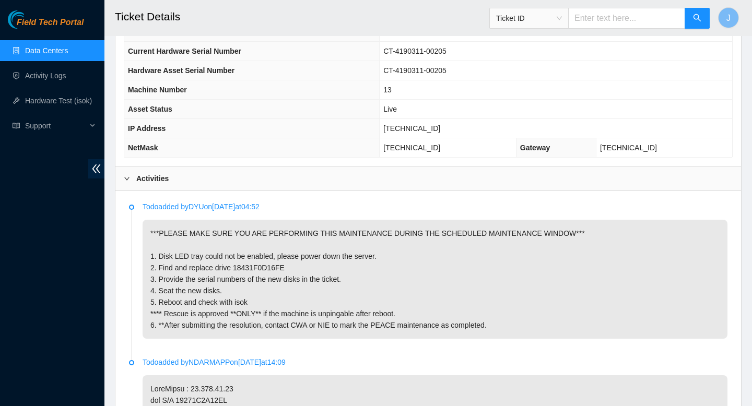
click at [618, 16] on input "text" at bounding box center [626, 18] width 117 height 21
paste input "463470061266"
click at [543, 17] on span "Ticket ID" at bounding box center [529, 18] width 66 height 16
type input "463470061266"
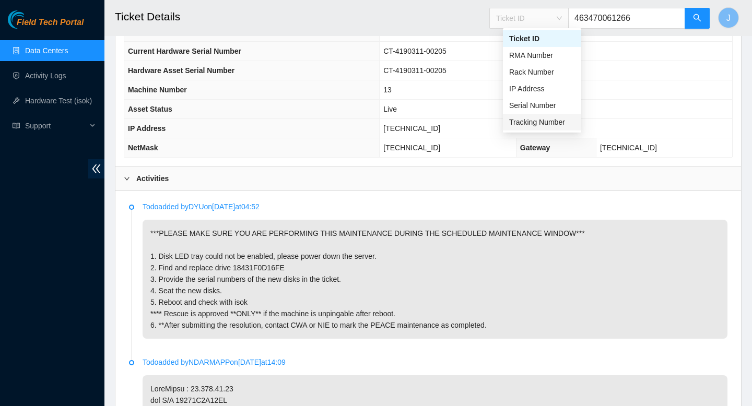
click at [531, 127] on div "Tracking Number" at bounding box center [542, 121] width 66 height 11
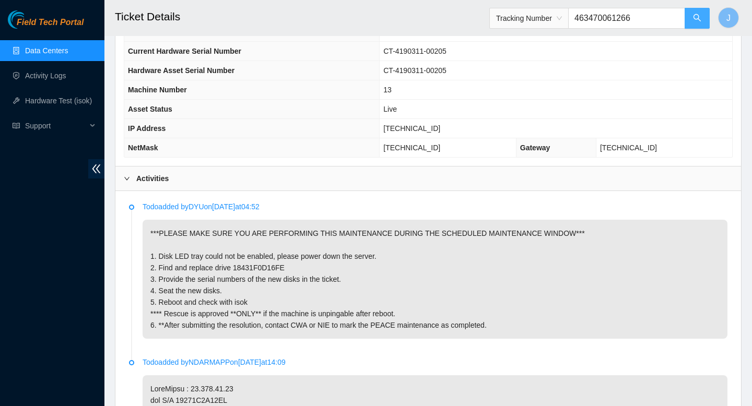
click at [689, 22] on button "button" at bounding box center [696, 18] width 25 height 21
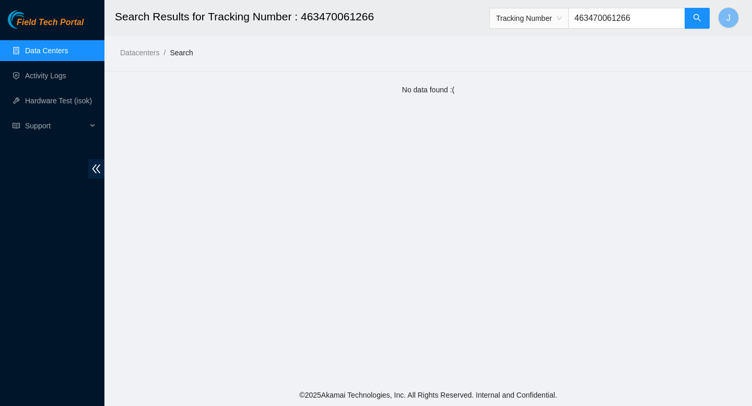
click at [608, 18] on input "463470061266" at bounding box center [626, 18] width 117 height 21
type input "473665217825"
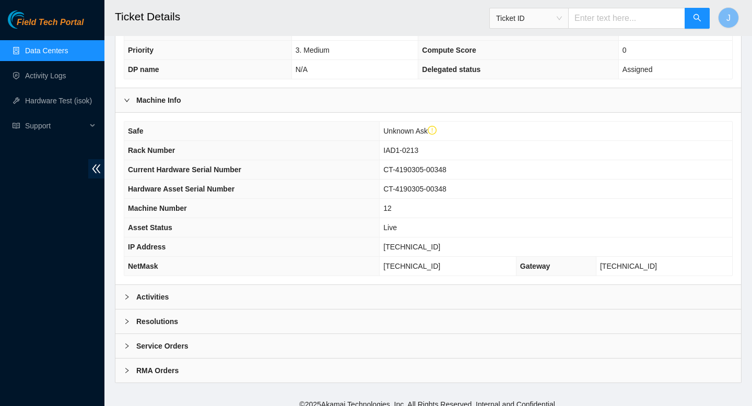
scroll to position [322, 0]
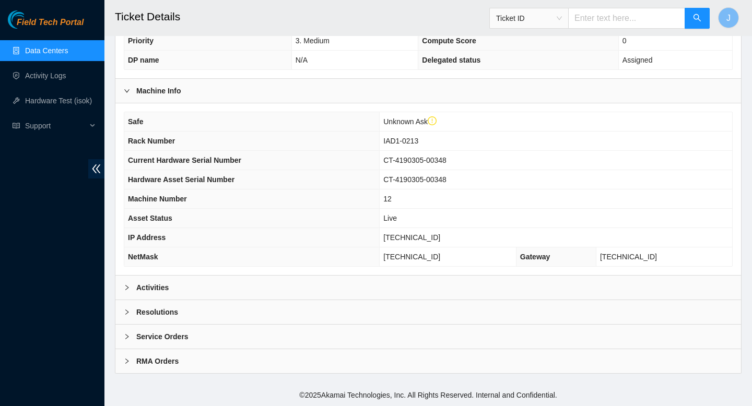
click at [232, 291] on div "Activities" at bounding box center [427, 288] width 625 height 24
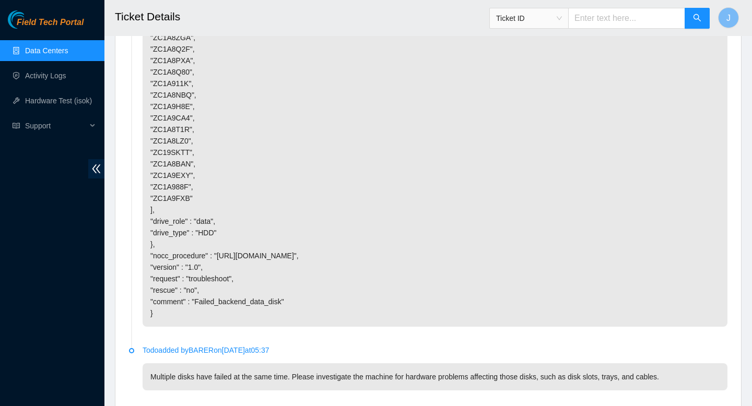
scroll to position [2130, 0]
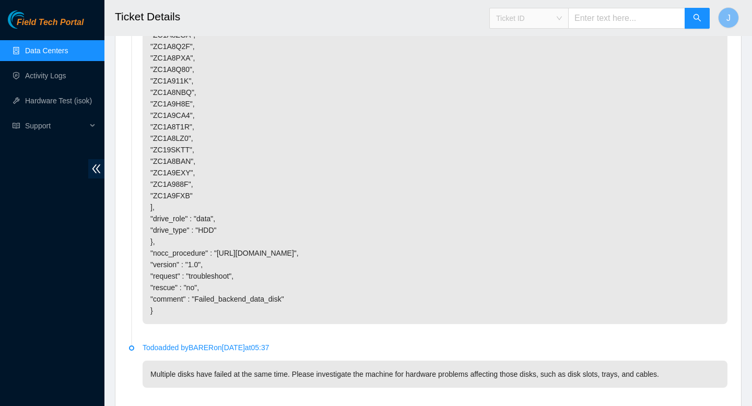
click at [536, 13] on span "Ticket ID" at bounding box center [529, 18] width 66 height 16
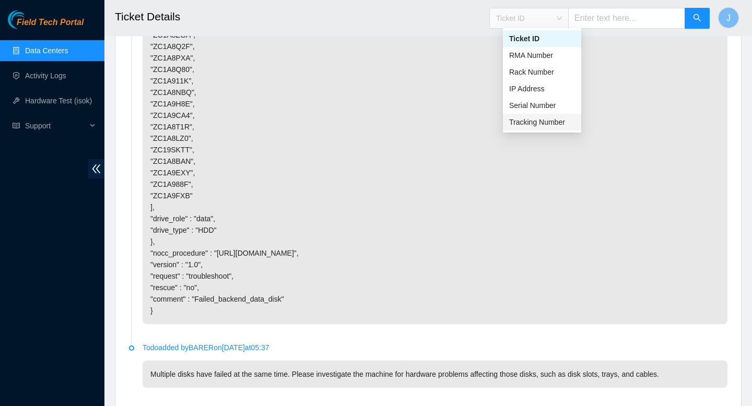
click at [540, 123] on div "Tracking Number" at bounding box center [542, 121] width 66 height 11
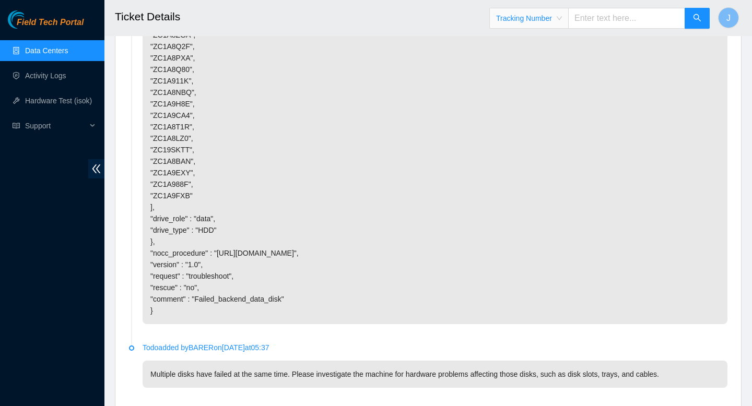
click at [621, 15] on input "text" at bounding box center [626, 18] width 117 height 21
type input "417328429236"
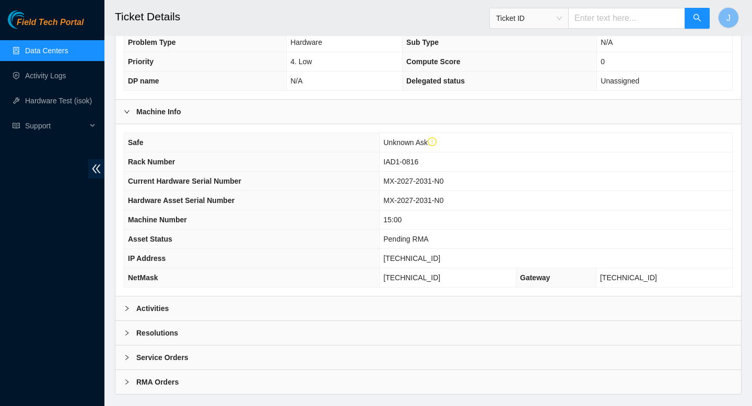
scroll to position [322, 0]
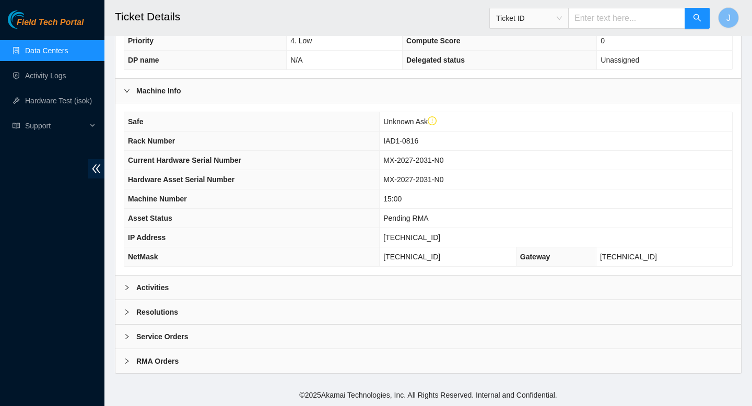
click at [289, 285] on div "Activities" at bounding box center [427, 288] width 625 height 24
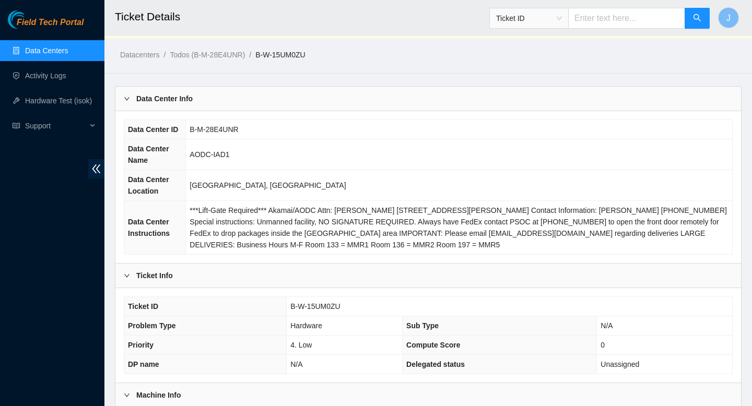
scroll to position [17, 0]
drag, startPoint x: 352, startPoint y: 307, endPoint x: 281, endPoint y: 307, distance: 70.5
click at [281, 307] on tr "Ticket ID B-W-15UM0ZU" at bounding box center [428, 307] width 608 height 19
copy tr "B-W-15UM0ZU"
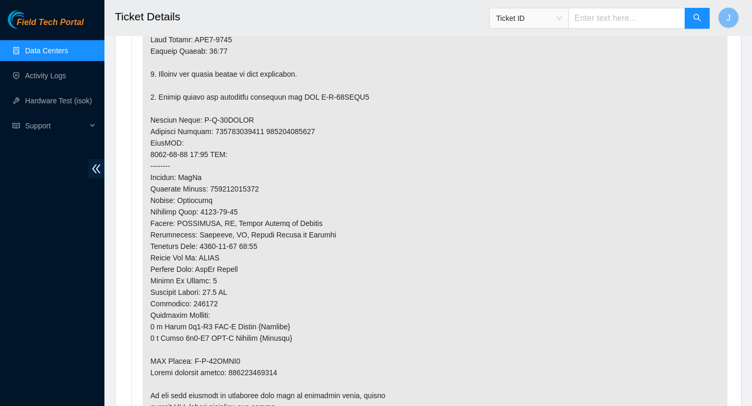
scroll to position [900, 0]
click at [255, 190] on p at bounding box center [435, 92] width 585 height 682
copy p "417328429236"
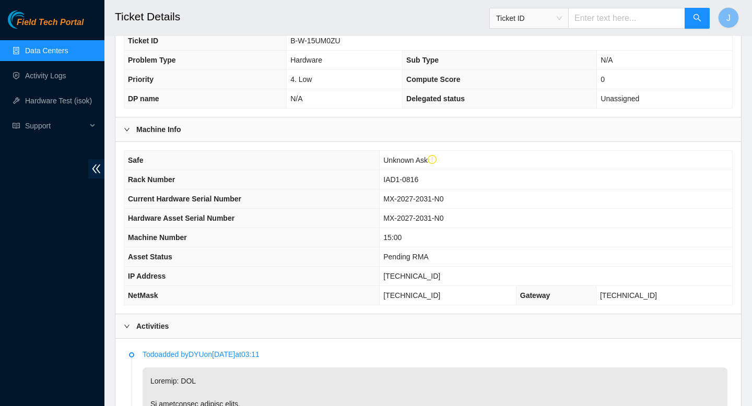
scroll to position [0, 0]
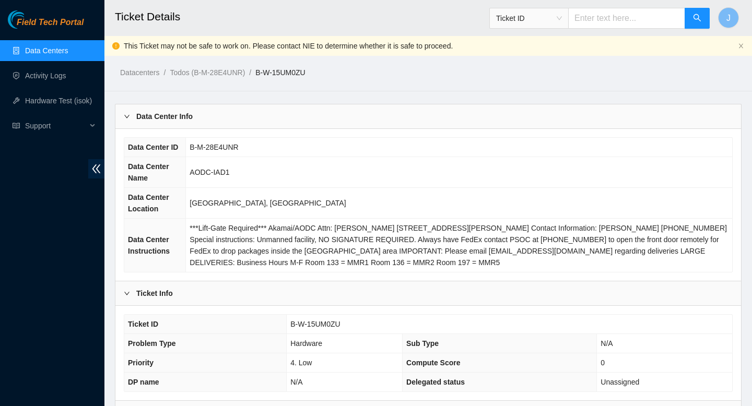
click at [644, 19] on input "text" at bounding box center [626, 18] width 117 height 21
paste input "B-W-16B0WX7"
type input "B-W-16B0WX7"
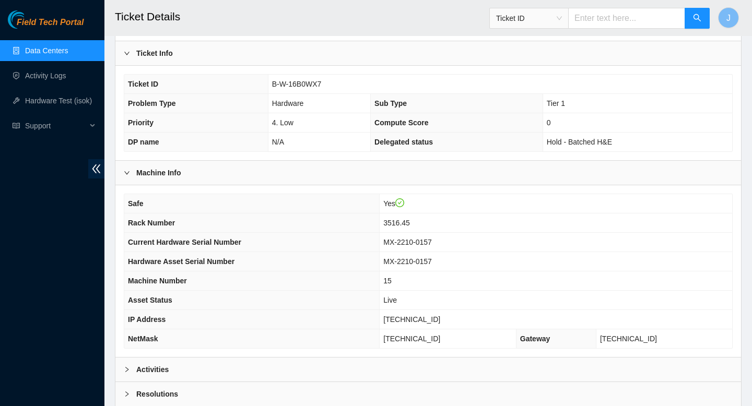
scroll to position [187, 0]
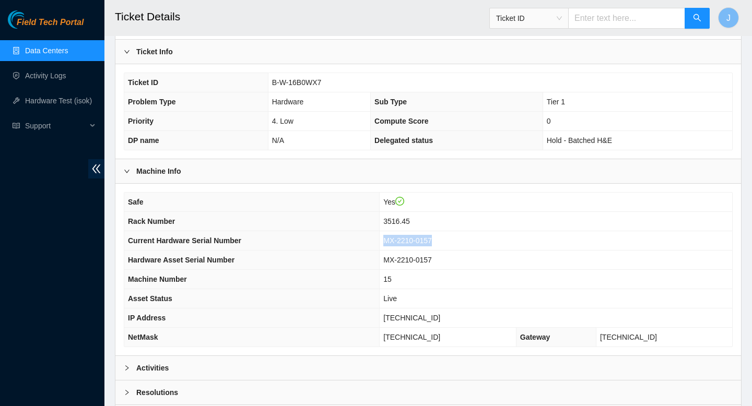
drag, startPoint x: 461, startPoint y: 242, endPoint x: 397, endPoint y: 242, distance: 63.7
click at [397, 242] on tr "Current Hardware Serial Number MX-2210-0157" at bounding box center [428, 240] width 608 height 19
copy tr "MX-2210-0157"
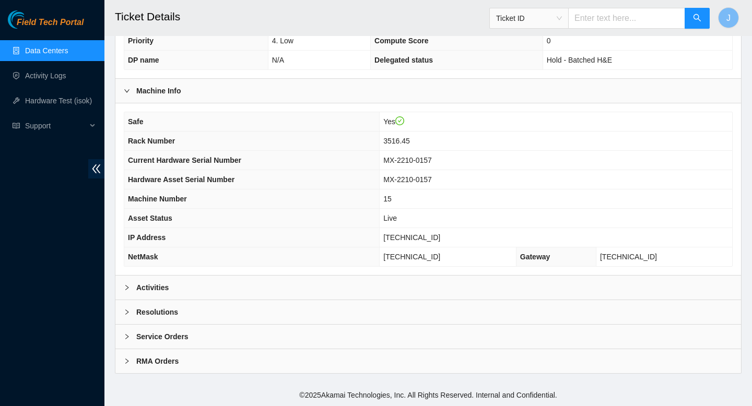
click at [294, 291] on div "Activities" at bounding box center [427, 288] width 625 height 24
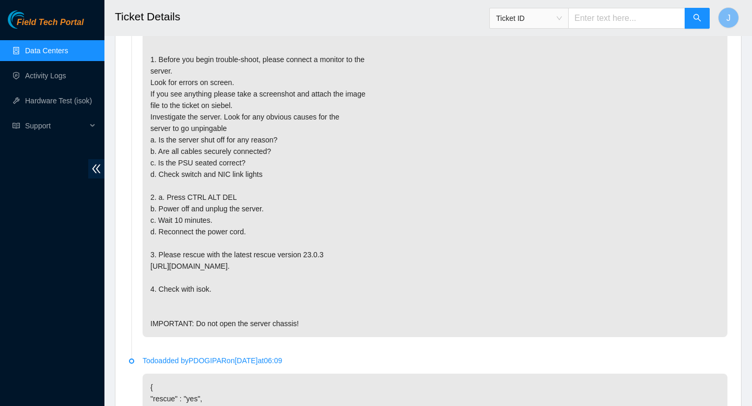
scroll to position [951, 0]
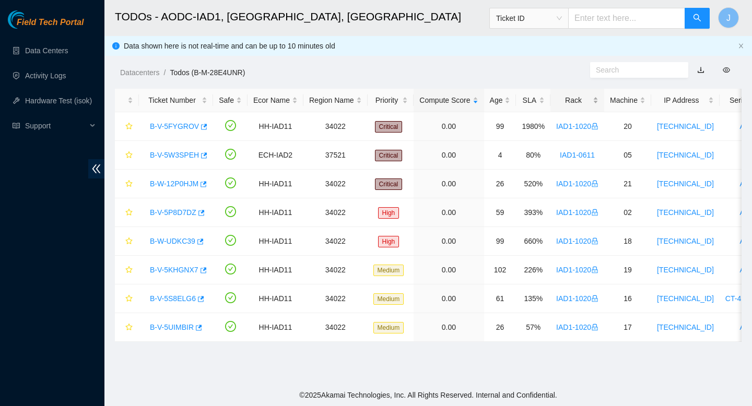
click at [598, 100] on div "Rack" at bounding box center [577, 99] width 42 height 11
click at [653, 22] on input "text" at bounding box center [626, 18] width 117 height 21
paste input "MX-2210-0157"
click at [562, 18] on span "Ticket ID" at bounding box center [529, 18] width 66 height 16
type input "MX-2210-0157"
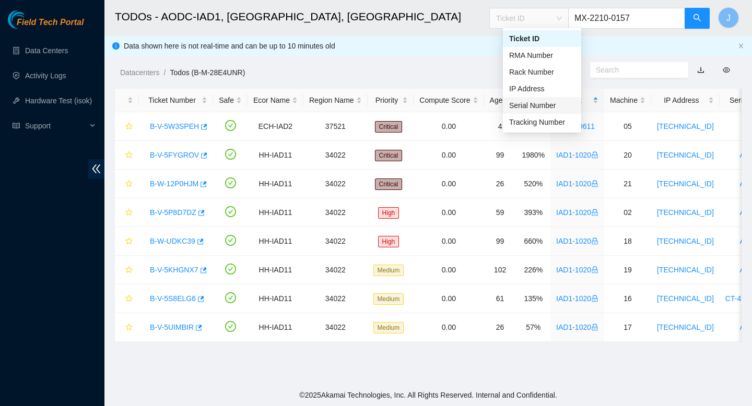
click at [540, 108] on div "Serial Number" at bounding box center [542, 105] width 66 height 11
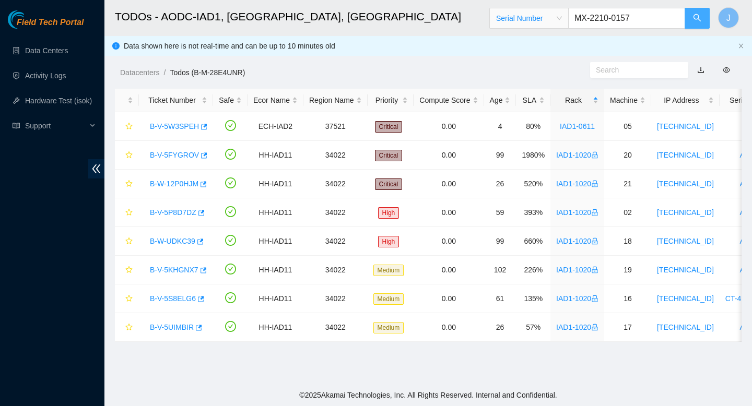
click at [695, 24] on button "button" at bounding box center [696, 18] width 25 height 21
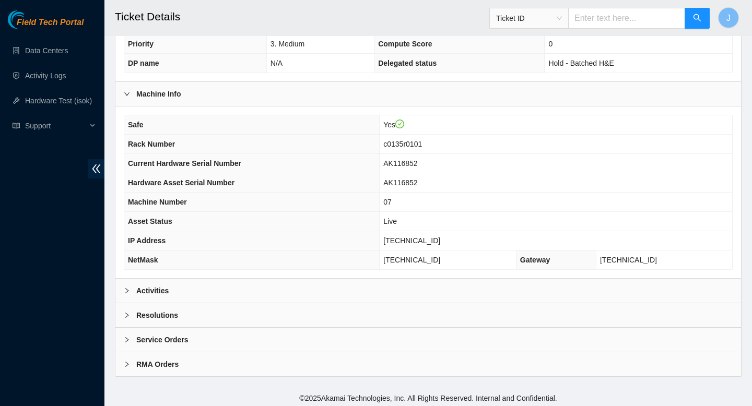
scroll to position [256, 0]
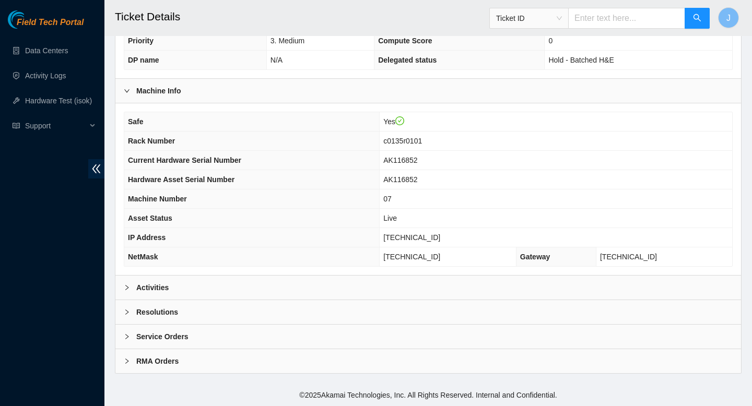
click at [324, 294] on div "Activities" at bounding box center [427, 288] width 625 height 24
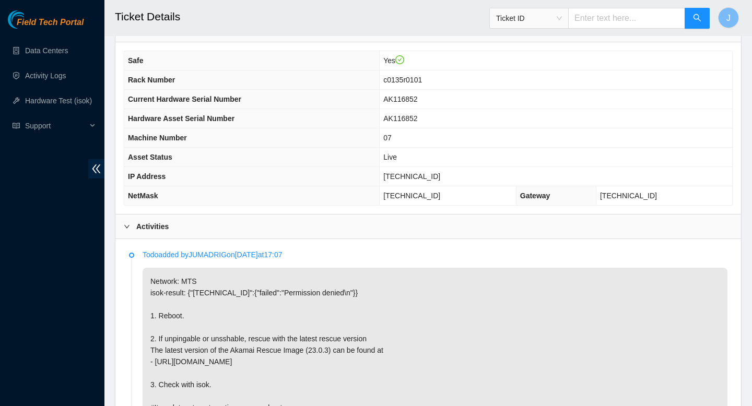
scroll to position [0, 0]
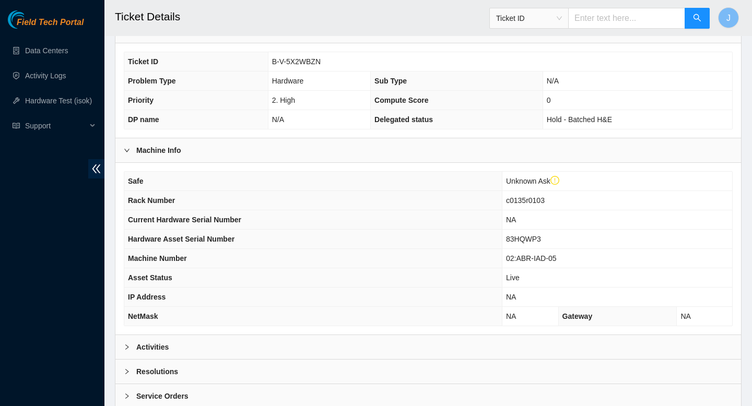
scroll to position [276, 0]
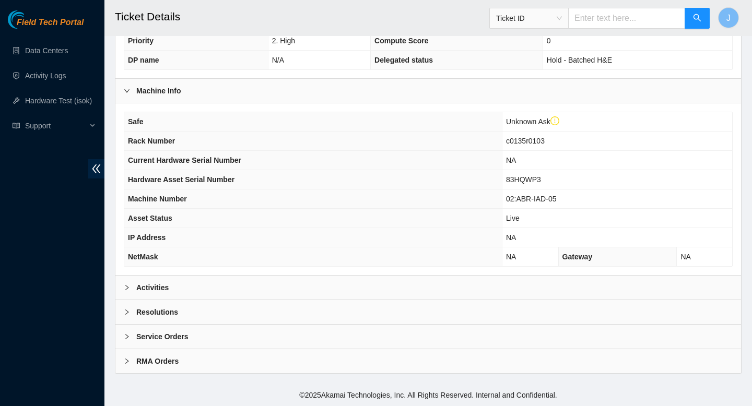
click at [366, 293] on div "Activities" at bounding box center [427, 288] width 625 height 24
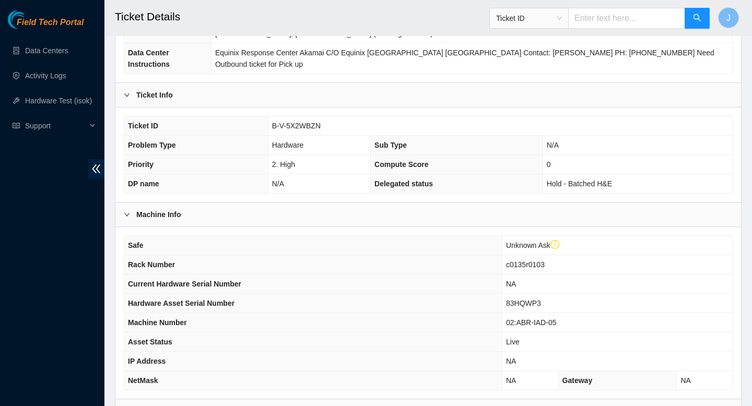
scroll to position [0, 0]
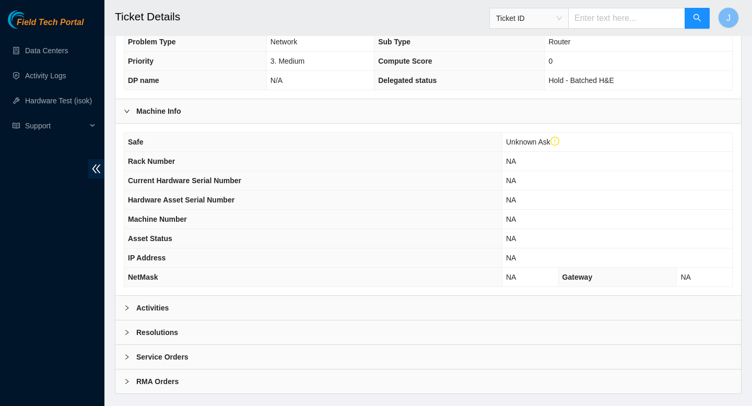
scroll to position [276, 0]
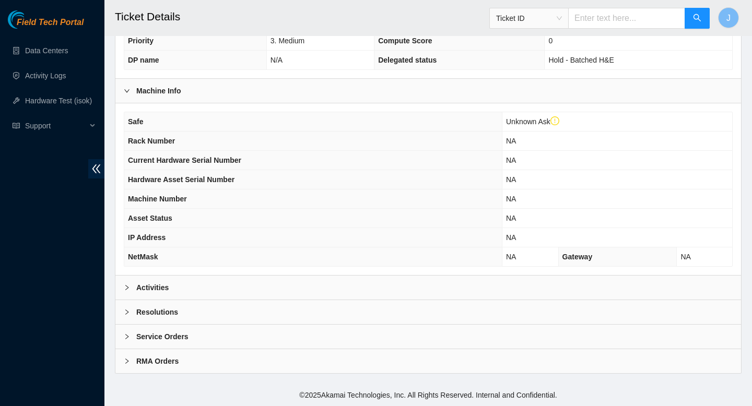
click at [346, 290] on div "Activities" at bounding box center [427, 288] width 625 height 24
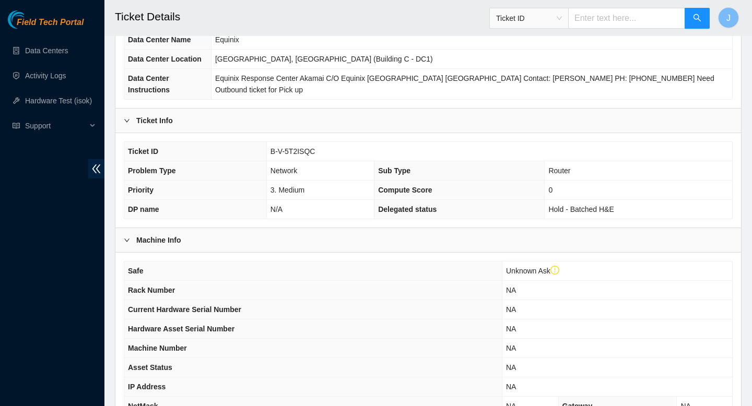
scroll to position [121, 0]
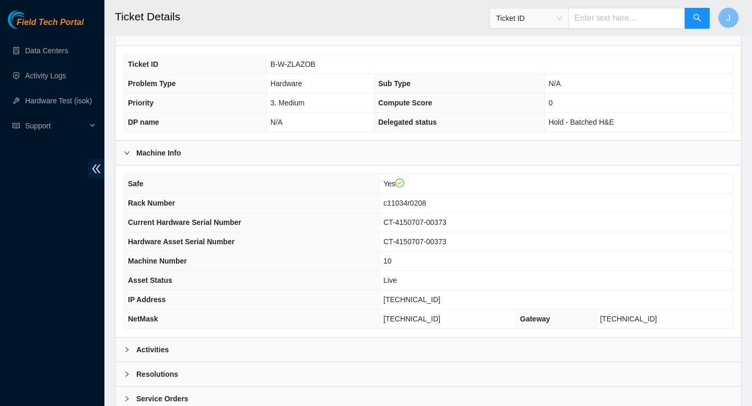
scroll to position [186, 0]
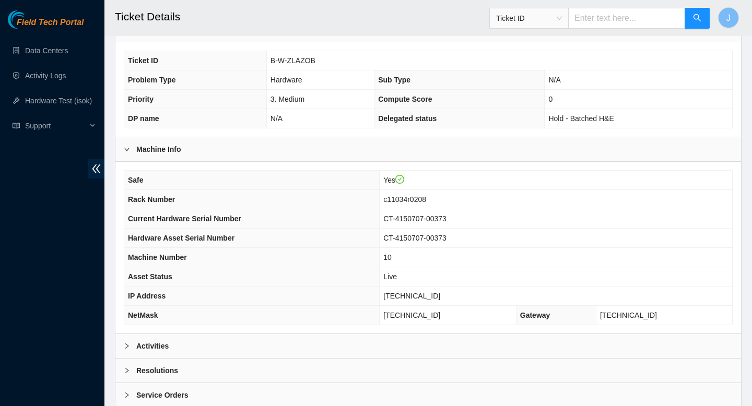
click at [285, 346] on div "Activities" at bounding box center [427, 346] width 625 height 24
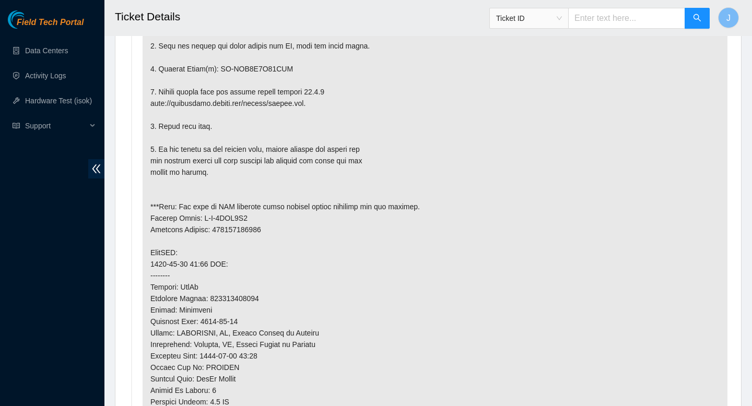
scroll to position [0, 0]
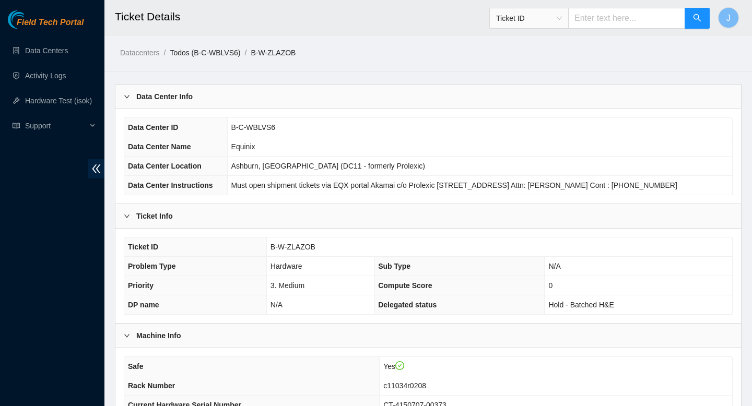
click at [229, 56] on link "Todos (B-C-WBLVS6)" at bounding box center [205, 53] width 70 height 8
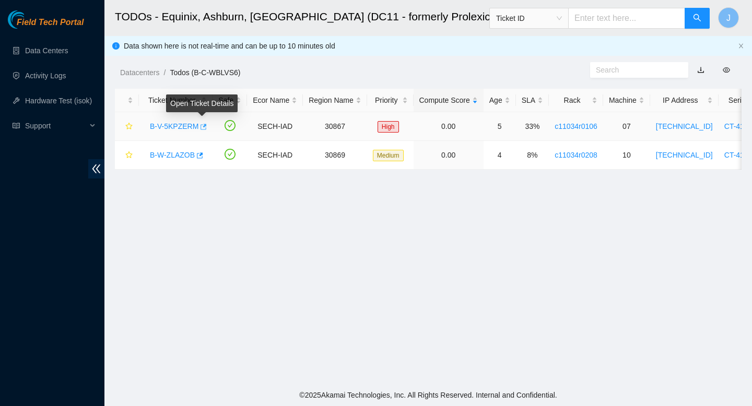
click at [206, 127] on icon "button" at bounding box center [202, 126] width 7 height 7
click at [58, 55] on link "Data Centers" at bounding box center [46, 50] width 43 height 8
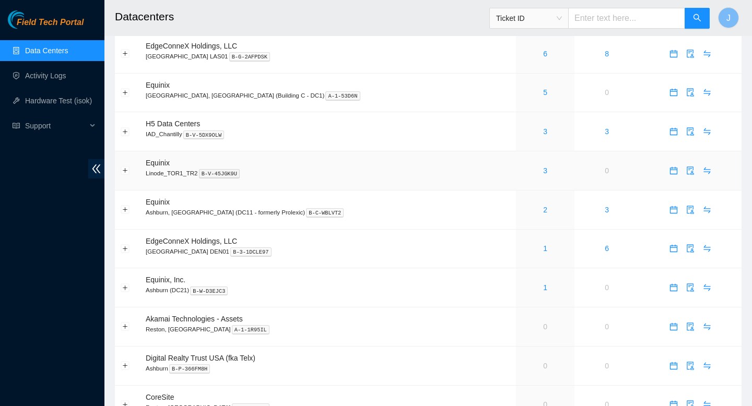
scroll to position [396, 0]
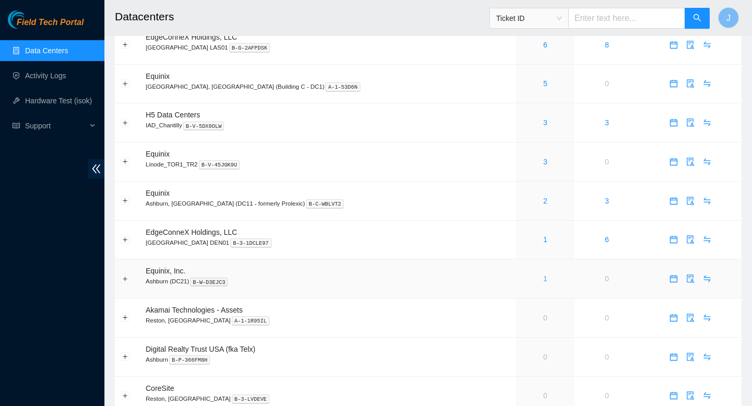
click at [543, 283] on link "1" at bounding box center [545, 279] width 4 height 8
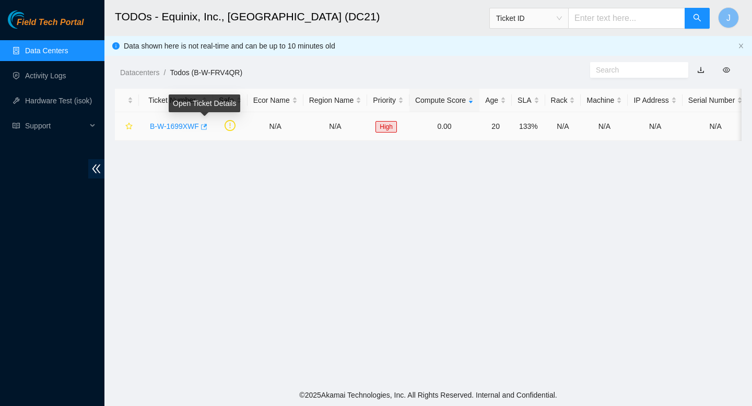
click at [207, 126] on icon "button" at bounding box center [202, 126] width 7 height 7
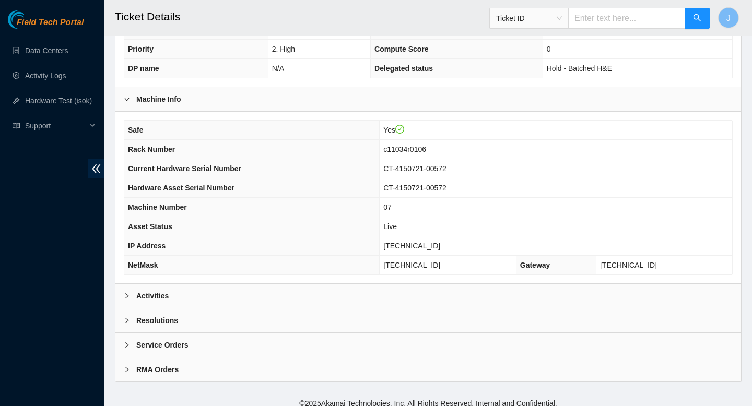
scroll to position [245, 0]
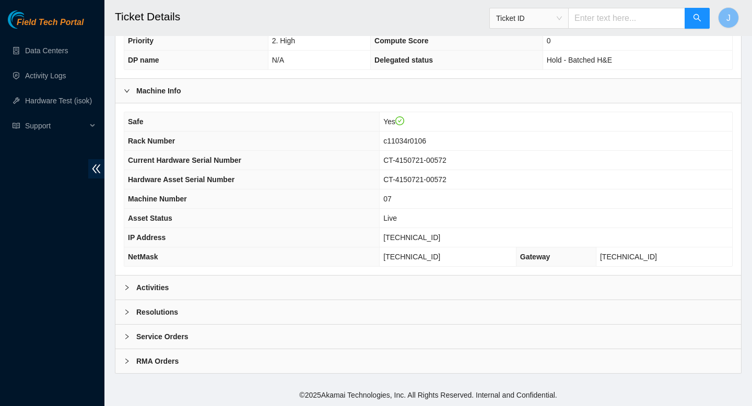
click at [222, 292] on div "Activities" at bounding box center [427, 288] width 625 height 24
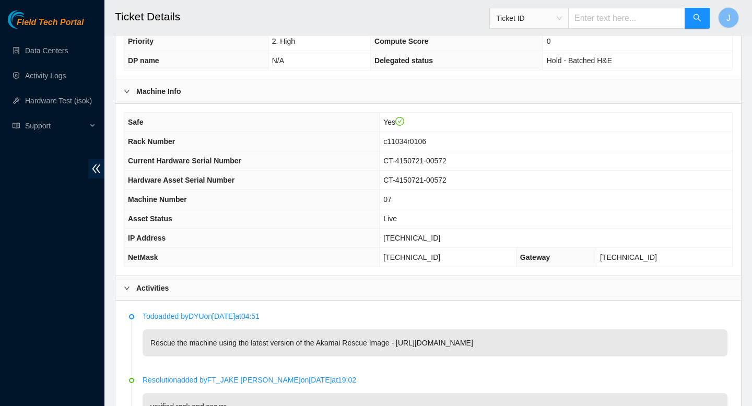
scroll to position [0, 0]
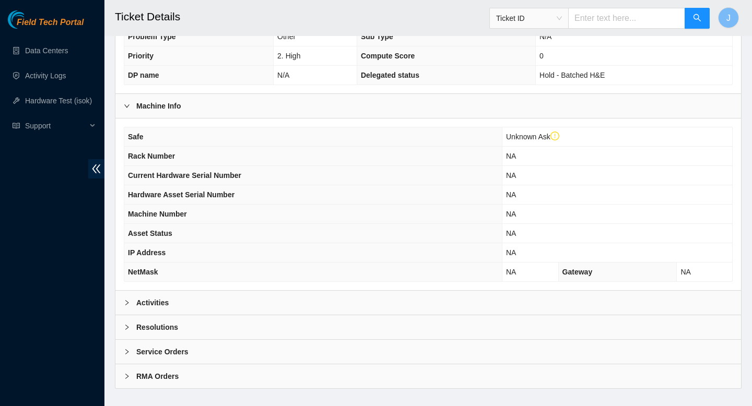
scroll to position [276, 0]
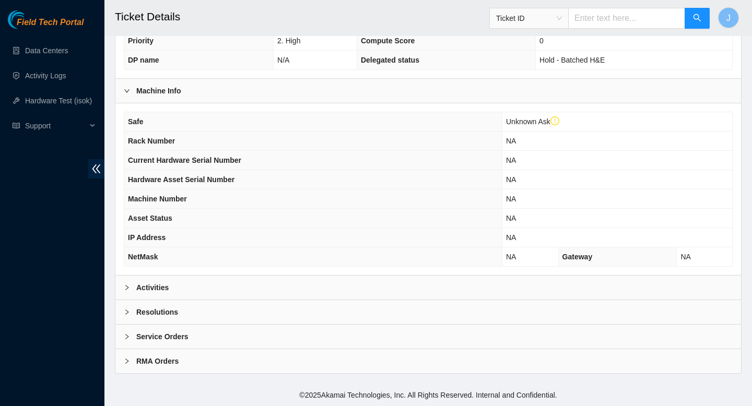
click at [226, 285] on div "Activities" at bounding box center [427, 288] width 625 height 24
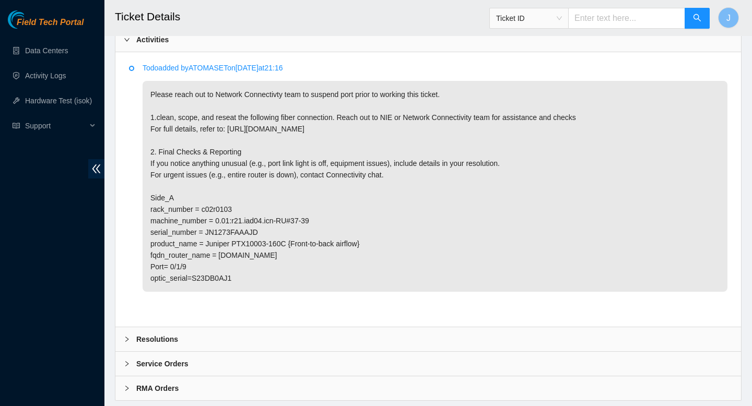
scroll to position [0, 0]
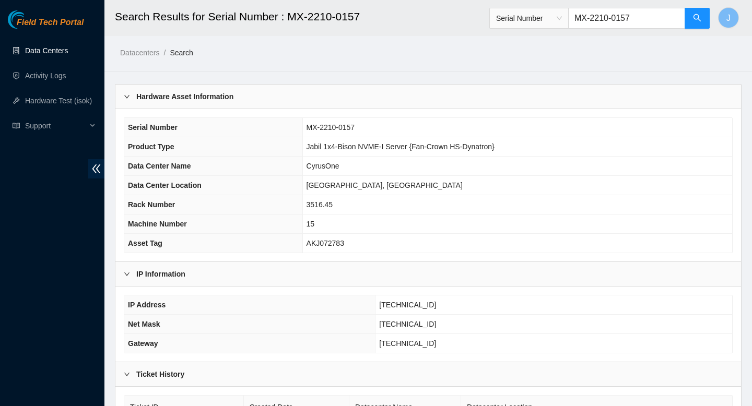
click at [41, 51] on link "Data Centers" at bounding box center [46, 50] width 43 height 8
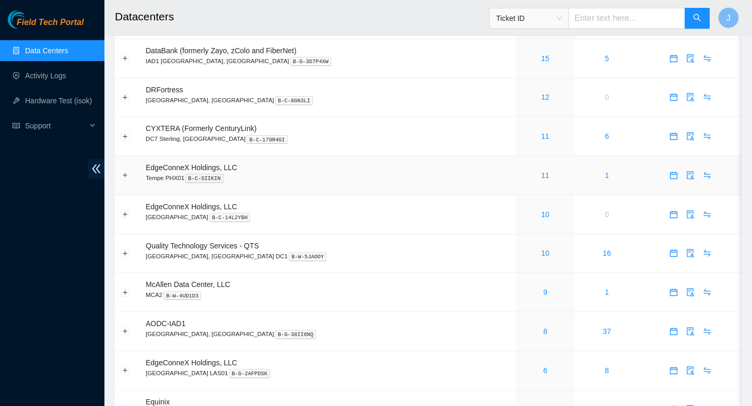
scroll to position [71, 0]
